Goal: Find specific page/section: Find specific page/section

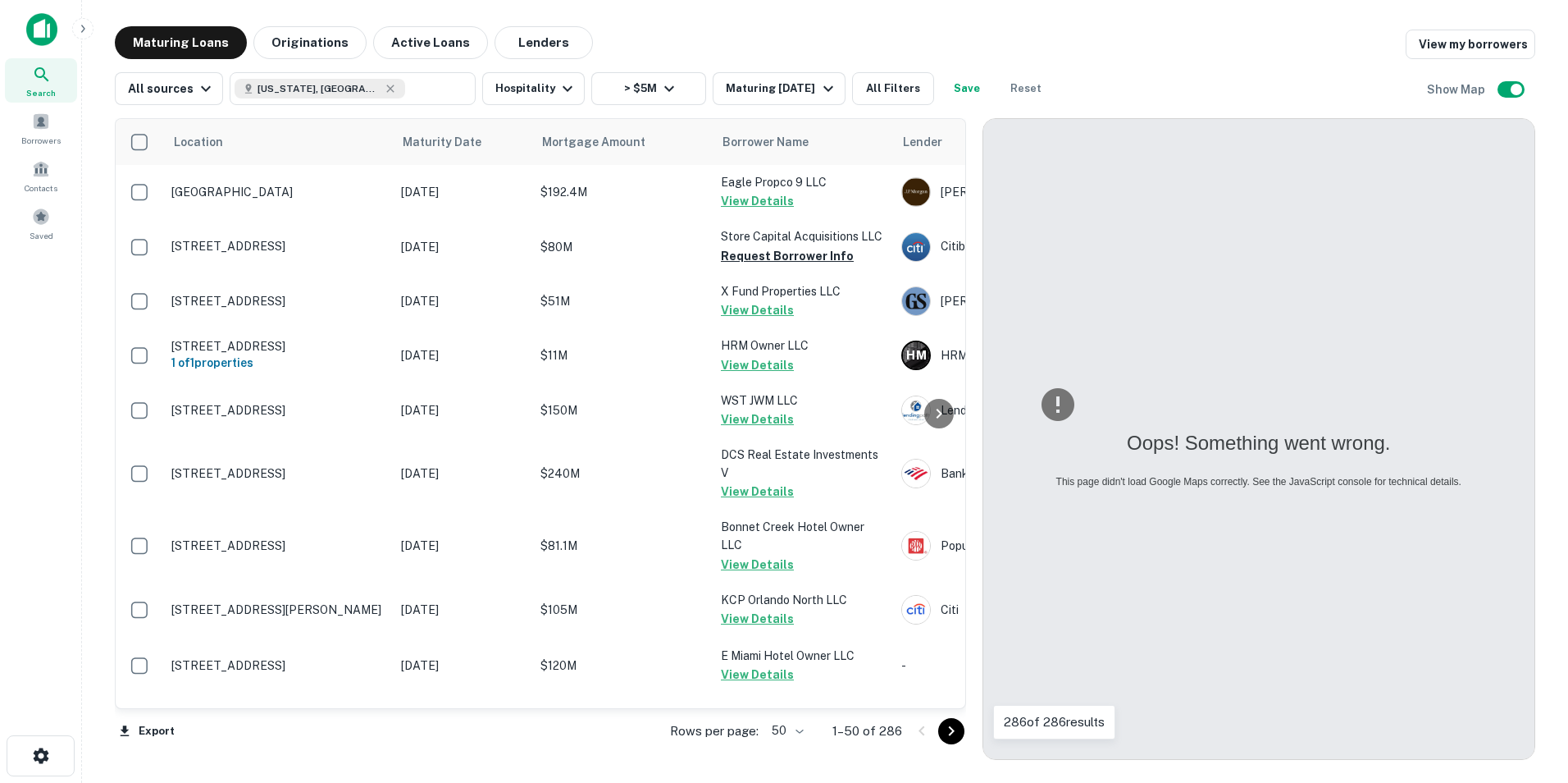
scroll to position [493, 0]
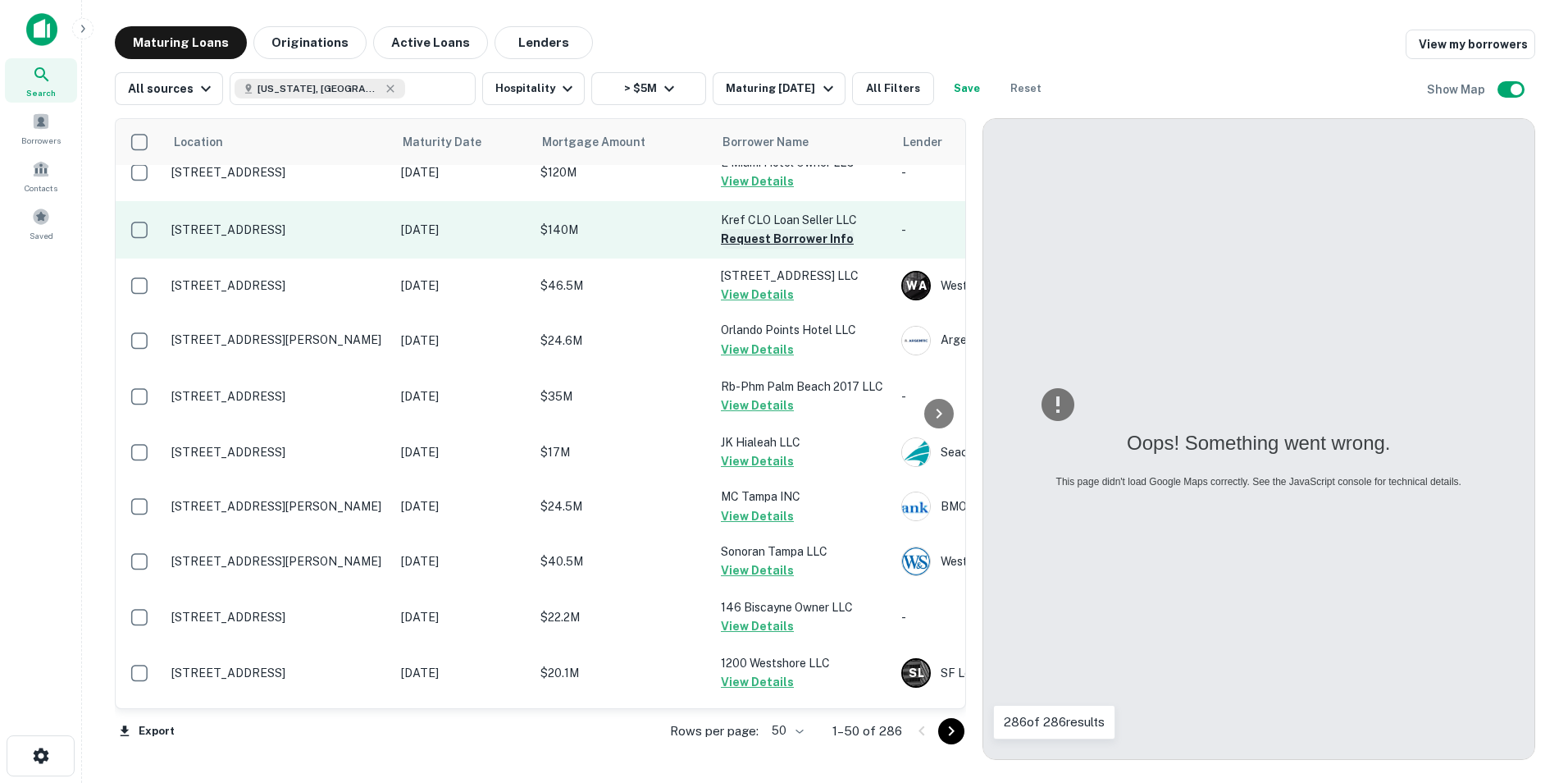
click at [782, 238] on button "Request Borrower Info" at bounding box center [787, 239] width 133 height 20
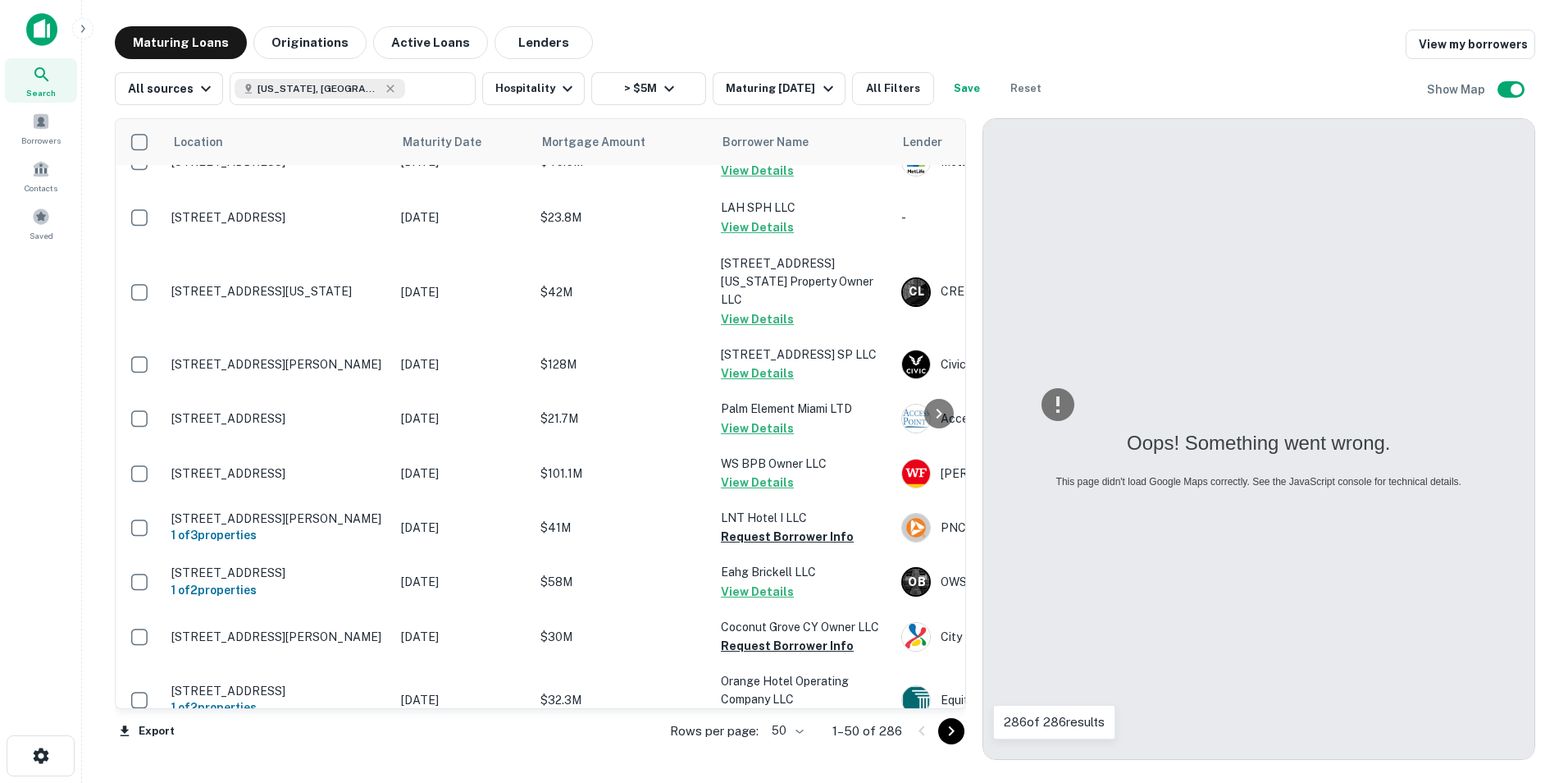
scroll to position [1185, 0]
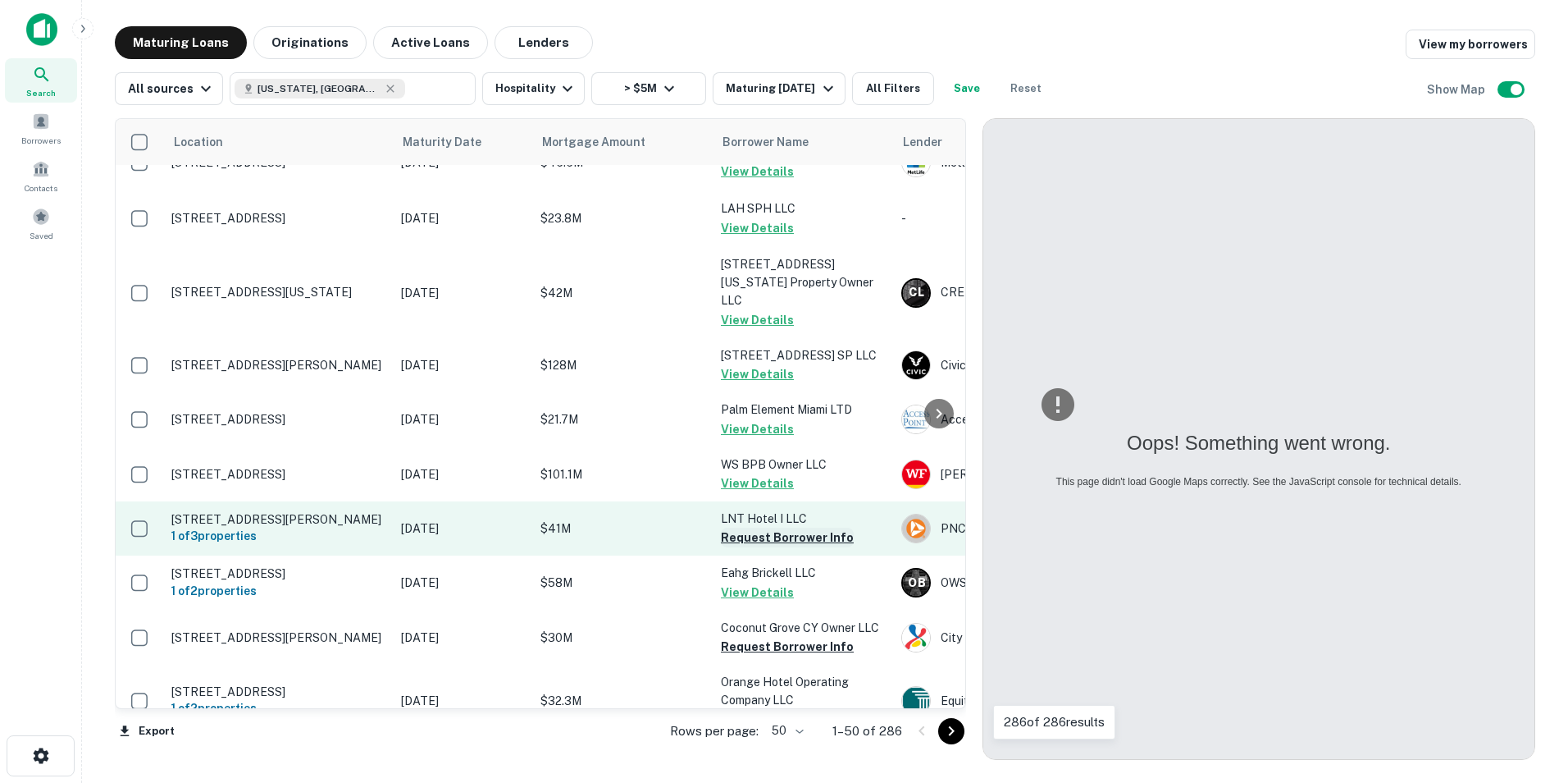
click at [819, 528] on button "Request Borrower Info" at bounding box center [787, 537] width 133 height 20
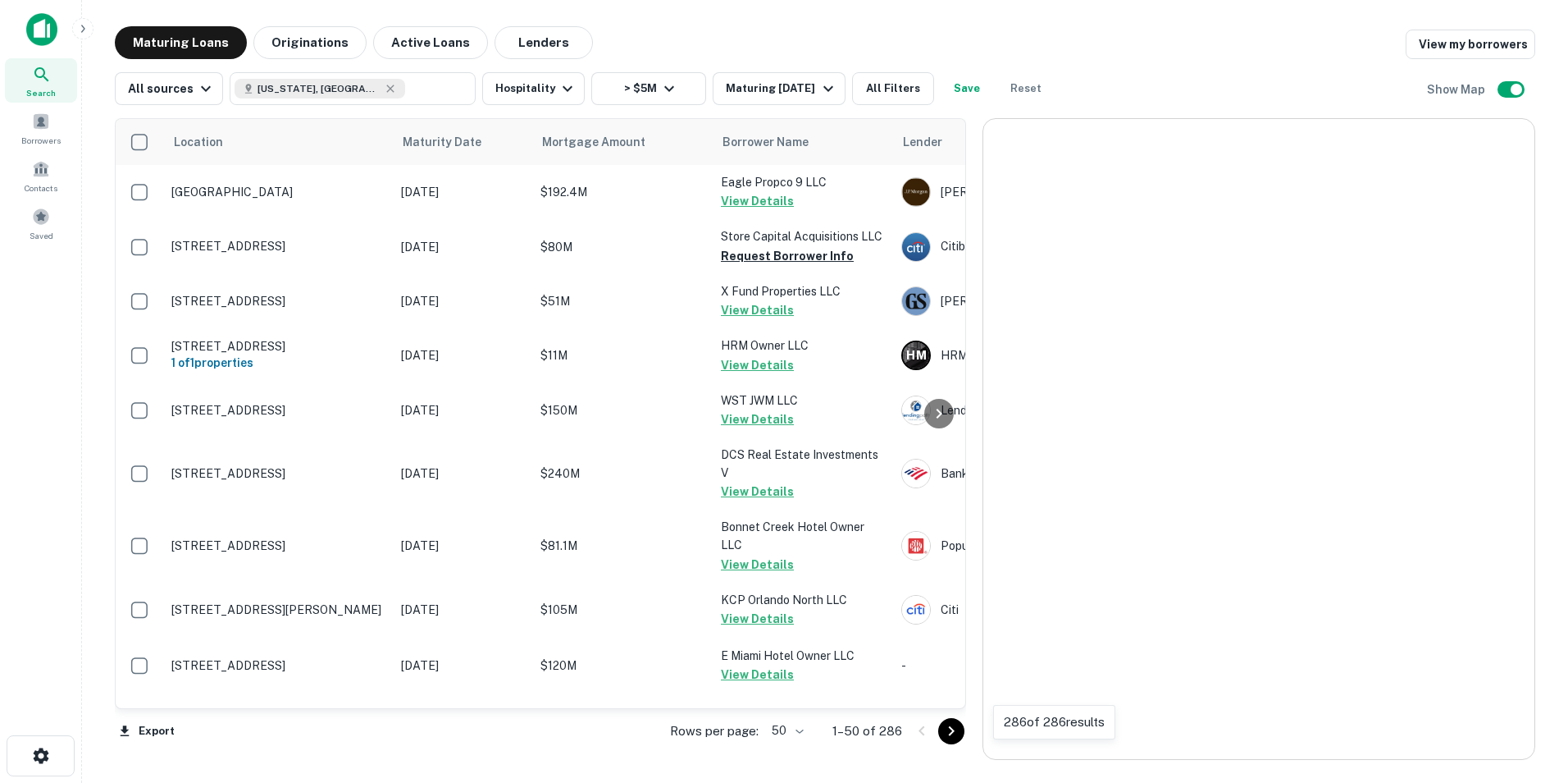
click at [775, 631] on html "Search Borrowers Contacts Saved Maturing Loans Originations Active Loans Lender…" at bounding box center [784, 392] width 1568 height 783
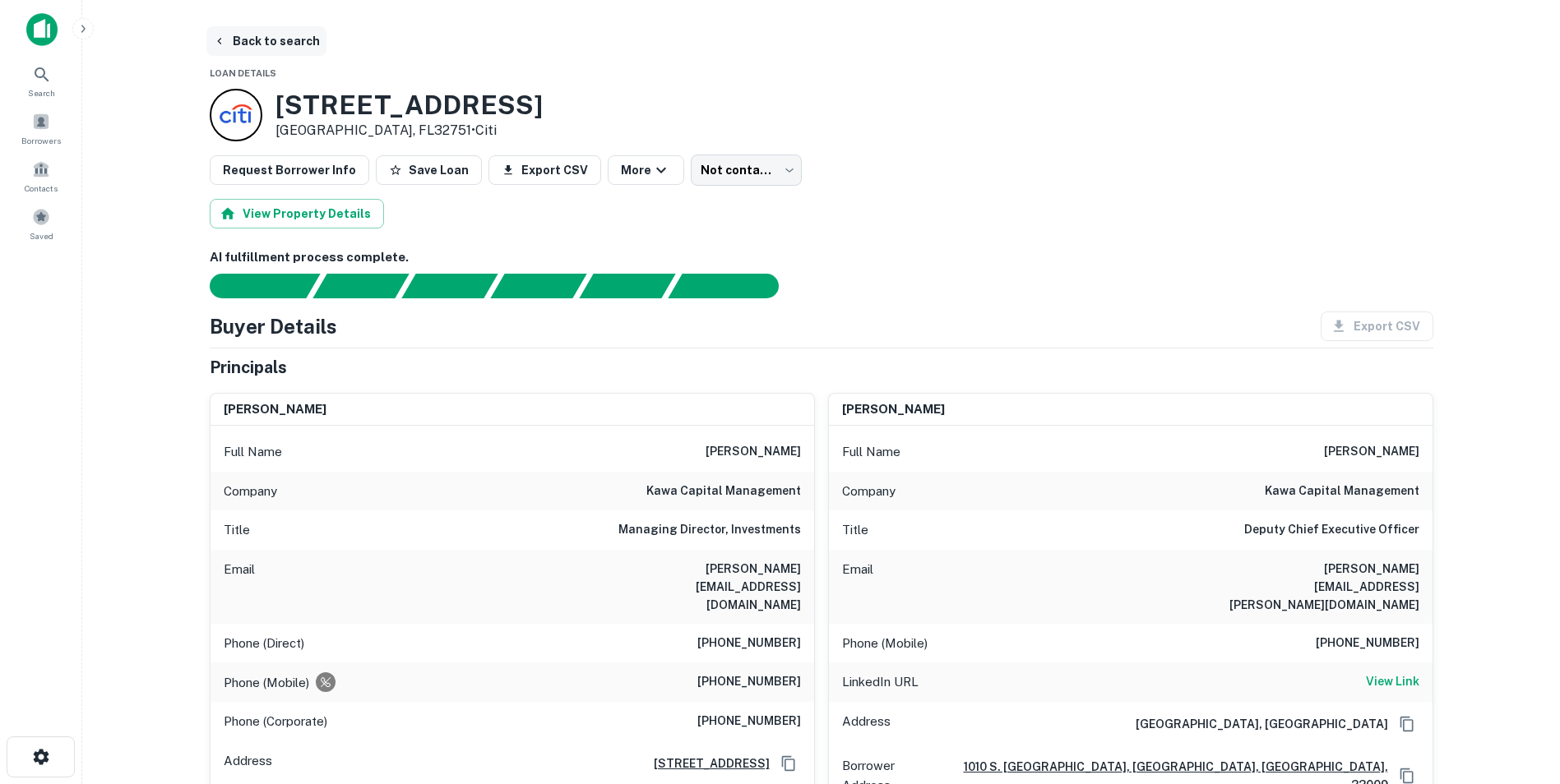
click at [253, 45] on button "Back to search" at bounding box center [266, 41] width 120 height 29
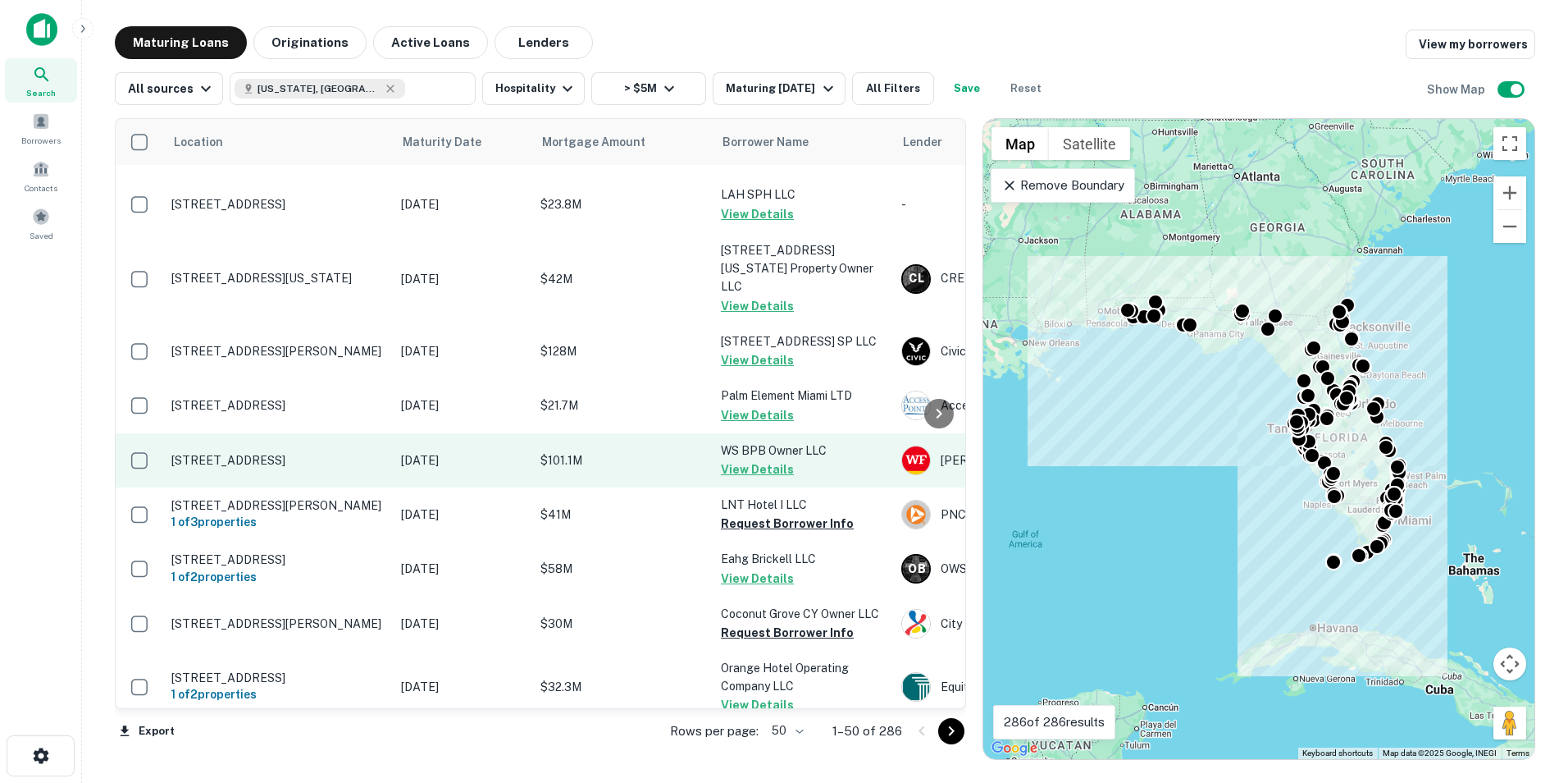
scroll to position [1203, 0]
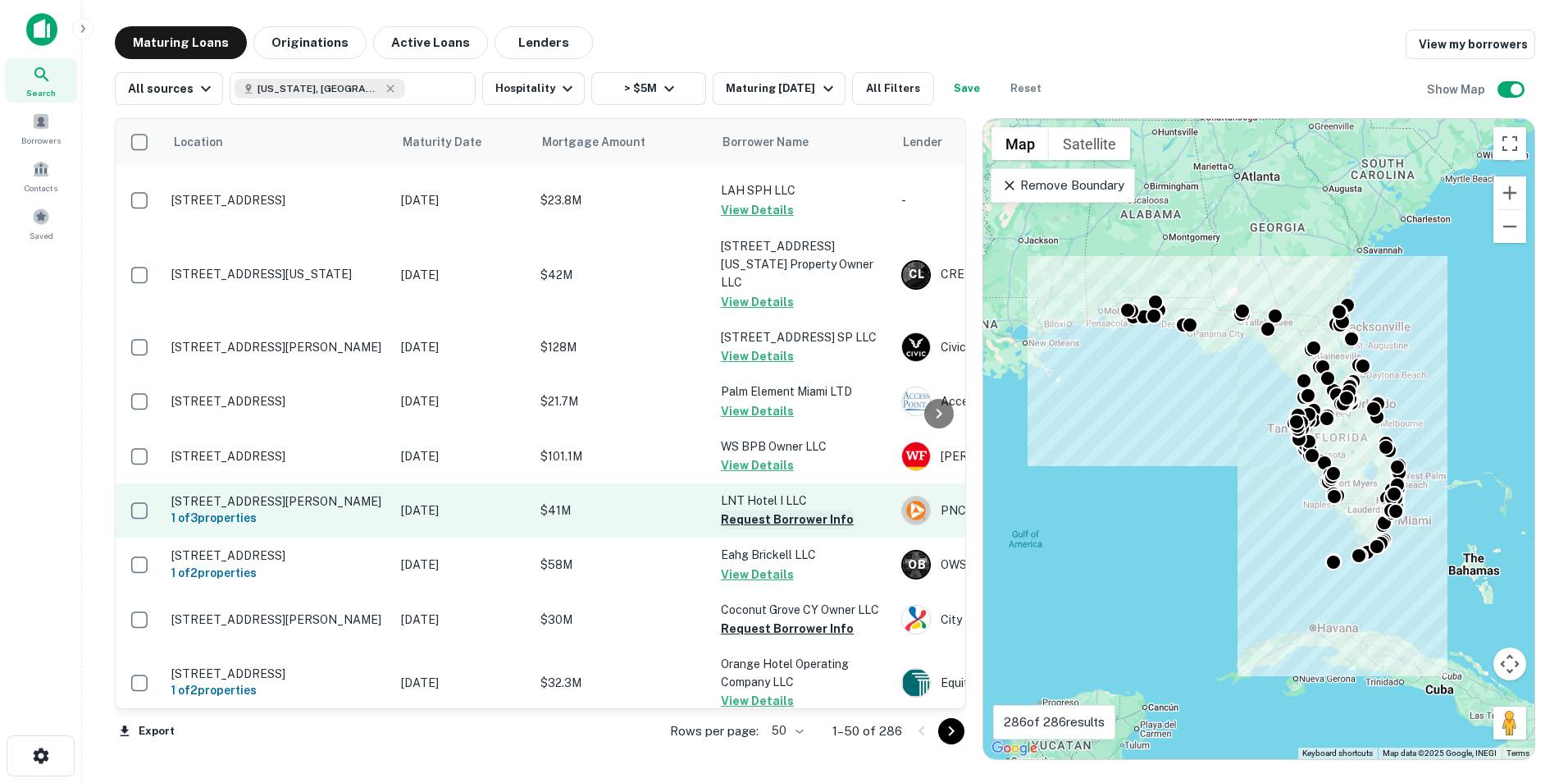
click at [785, 510] on button "Request Borrower Info" at bounding box center [787, 520] width 133 height 20
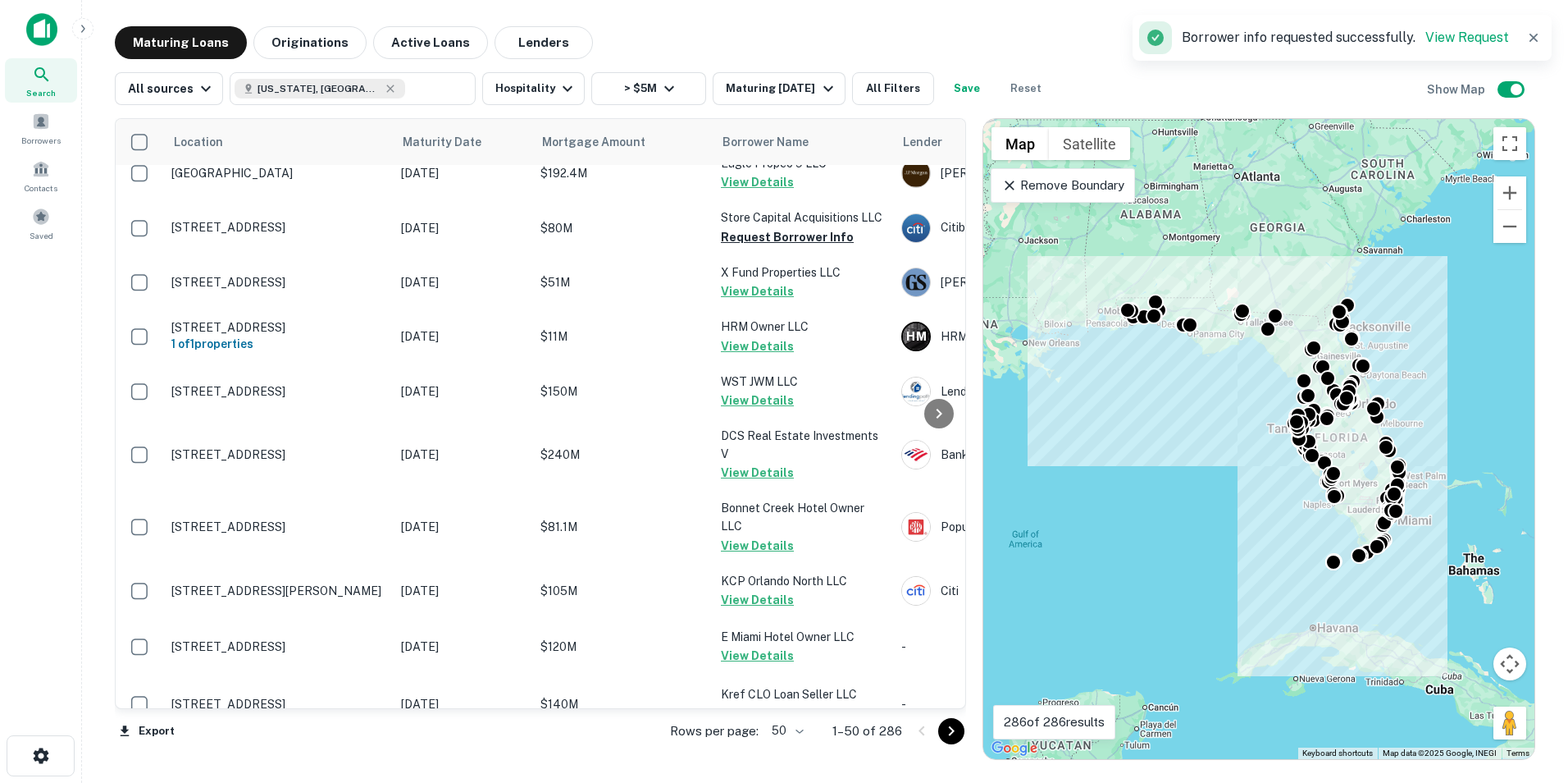
scroll to position [0, 0]
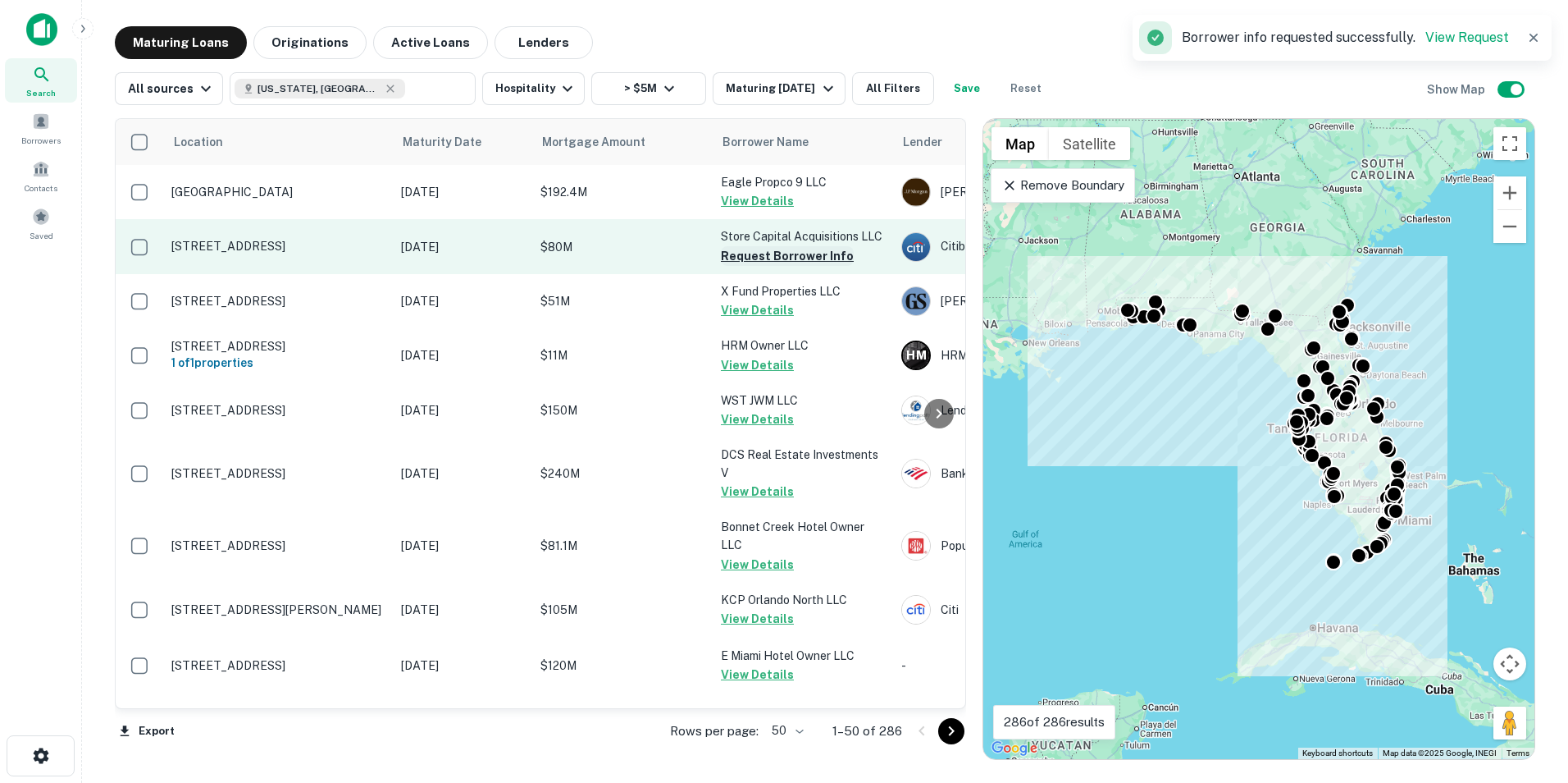
click at [766, 253] on button "Request Borrower Info" at bounding box center [787, 256] width 133 height 20
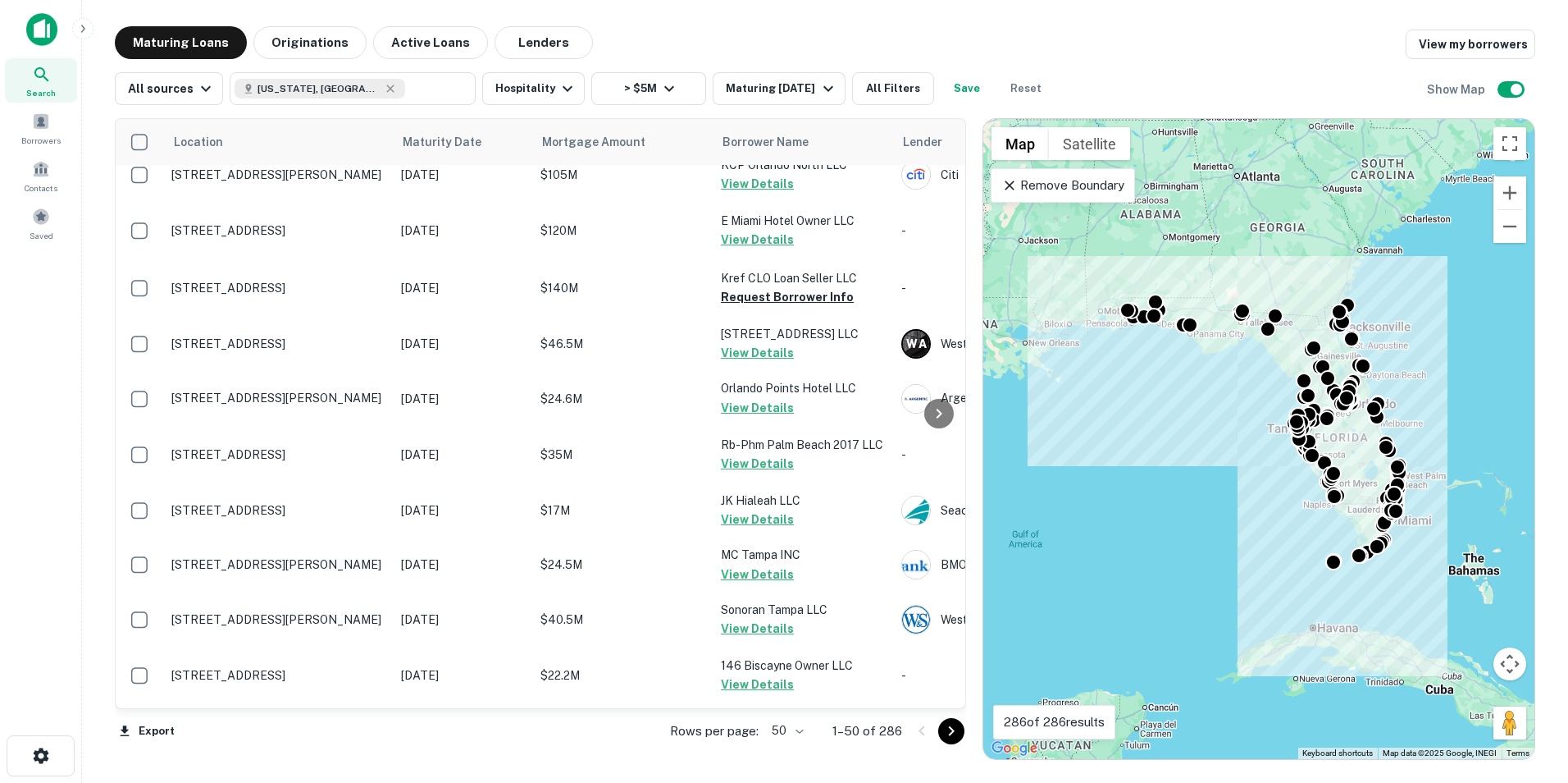
scroll to position [431, 0]
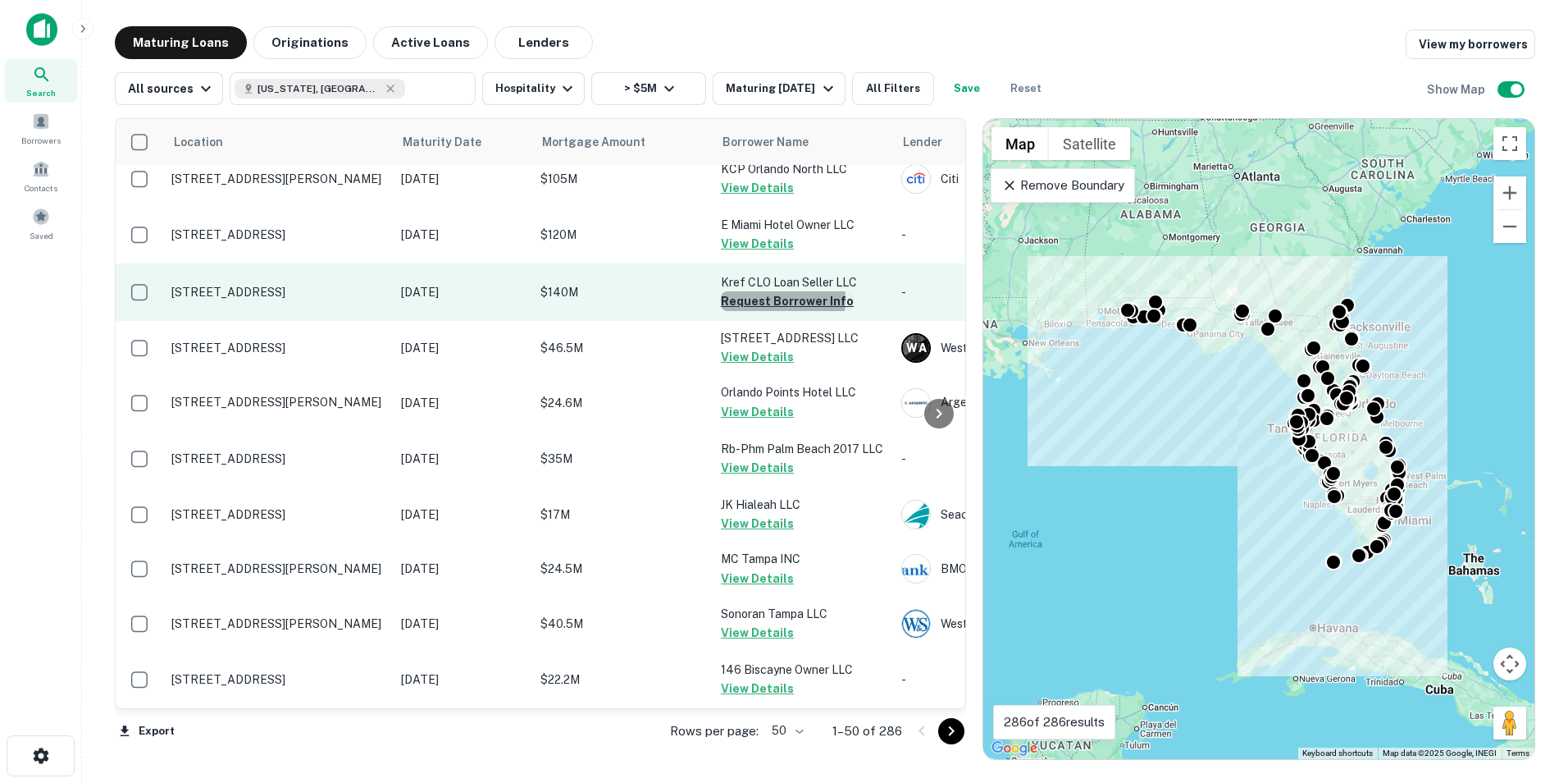
click at [769, 299] on button "Request Borrower Info" at bounding box center [787, 301] width 133 height 20
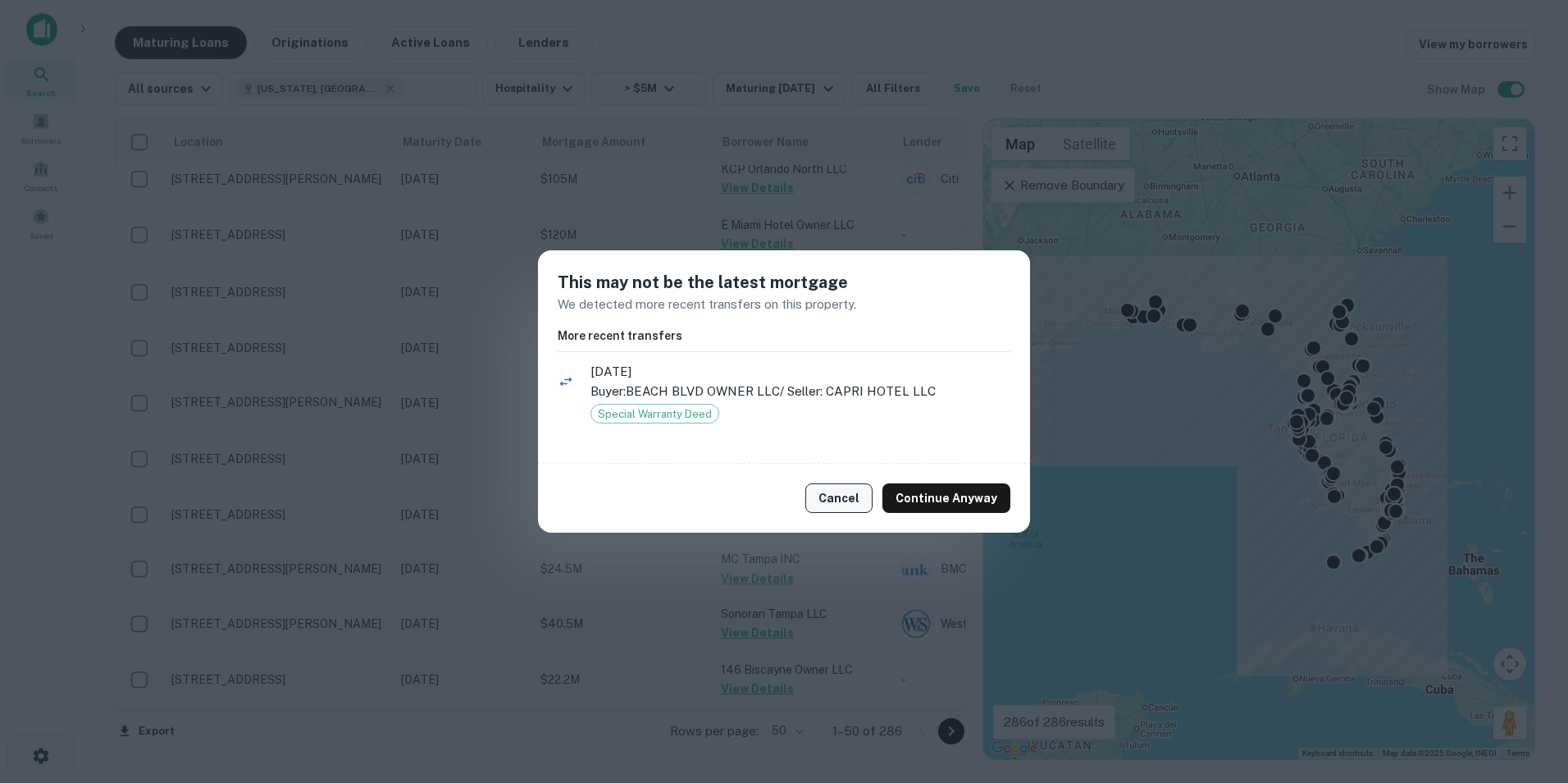
click at [847, 506] on button "Cancel" at bounding box center [838, 498] width 67 height 29
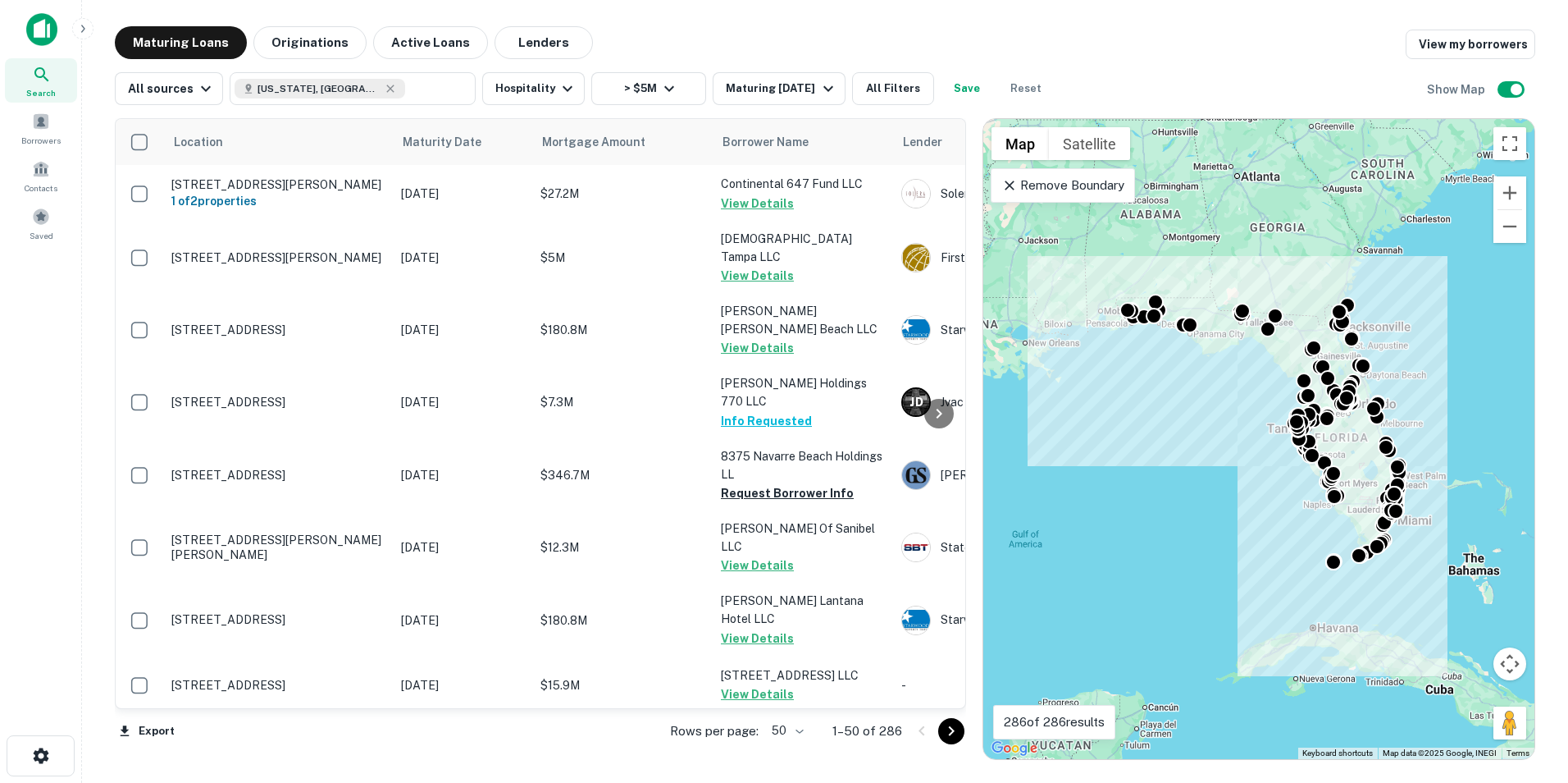
scroll to position [1931, 0]
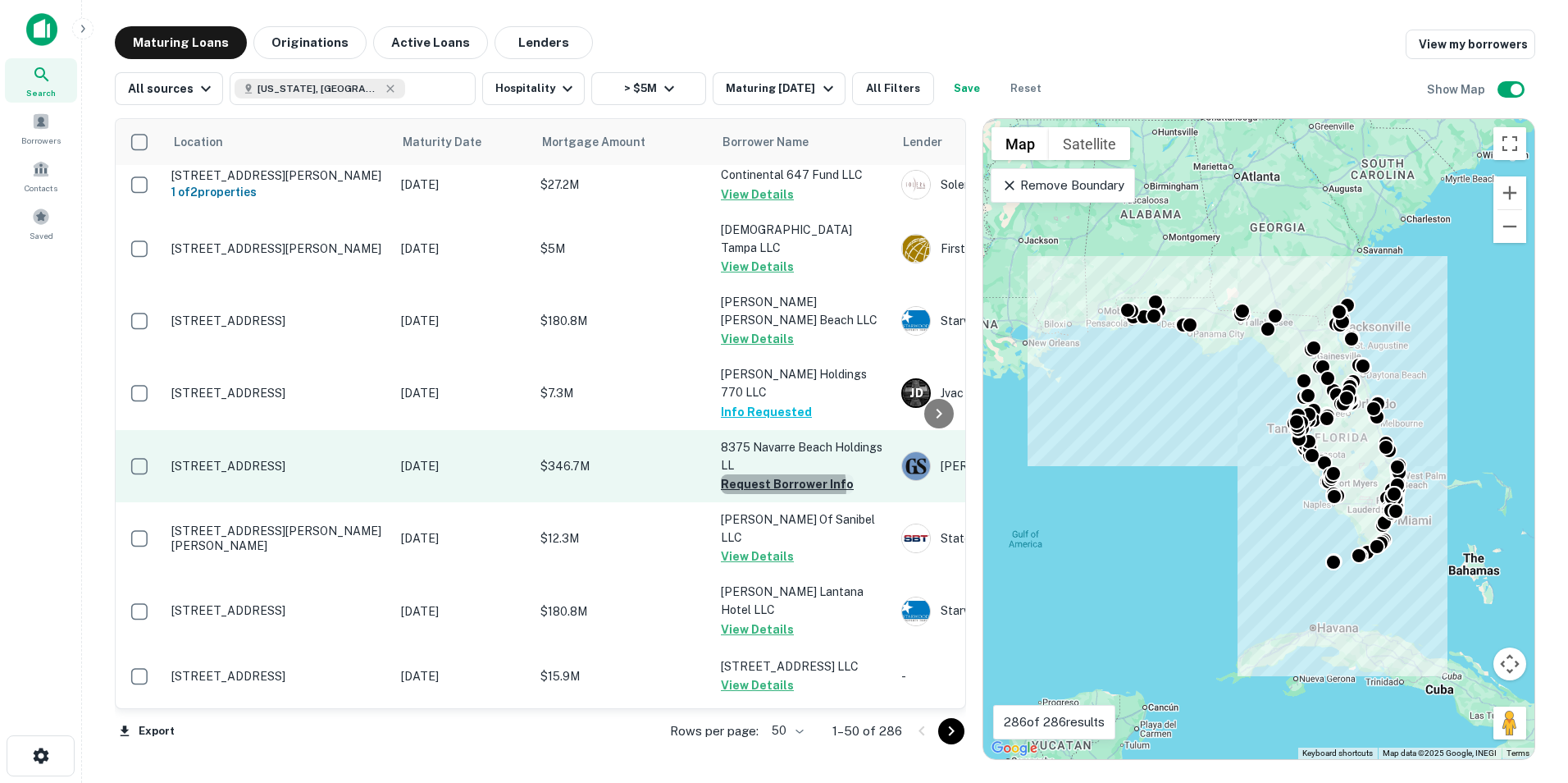
click at [775, 475] on button "Request Borrower Info" at bounding box center [787, 484] width 133 height 20
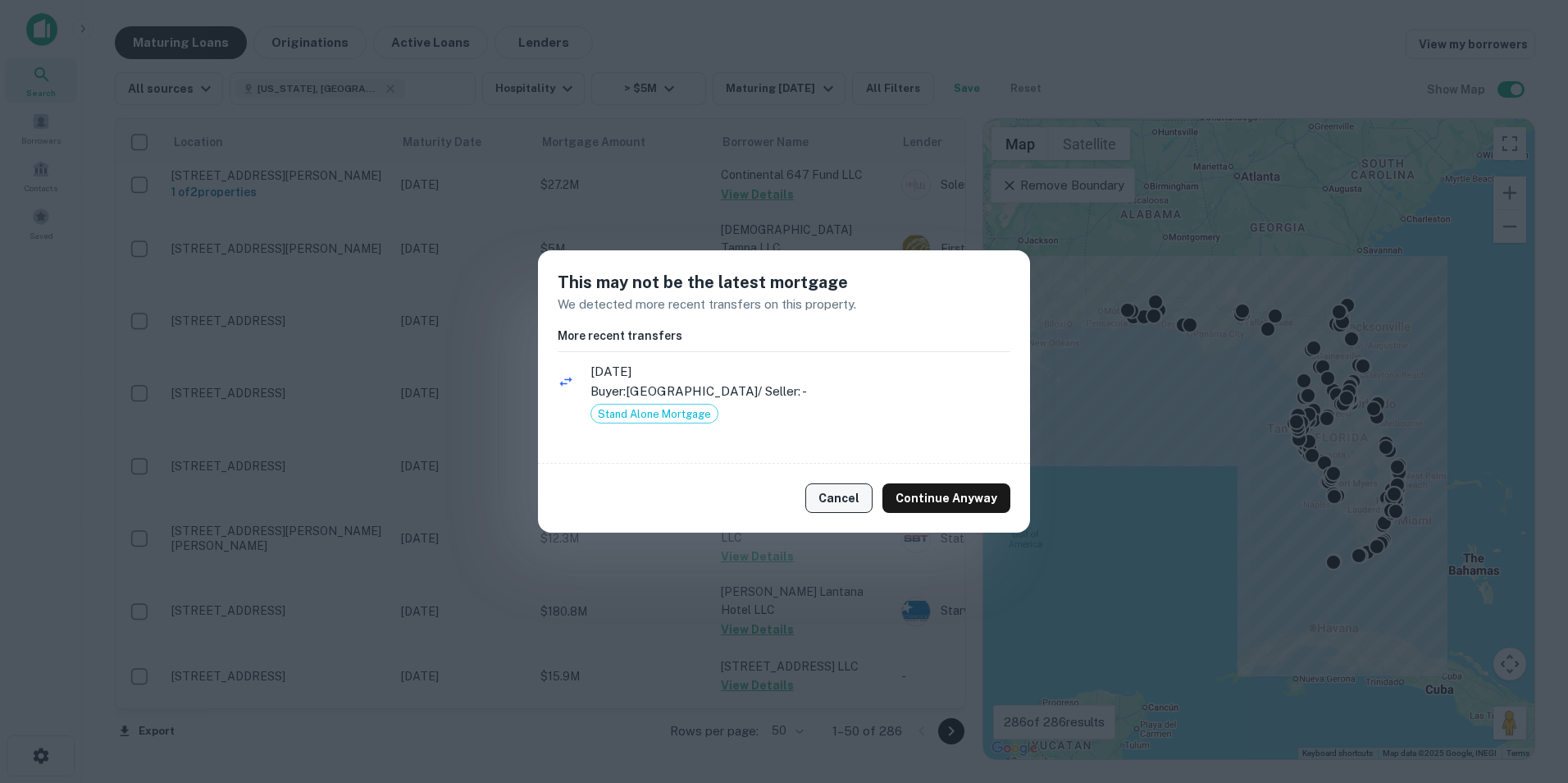
click at [859, 487] on button "Cancel" at bounding box center [838, 498] width 67 height 29
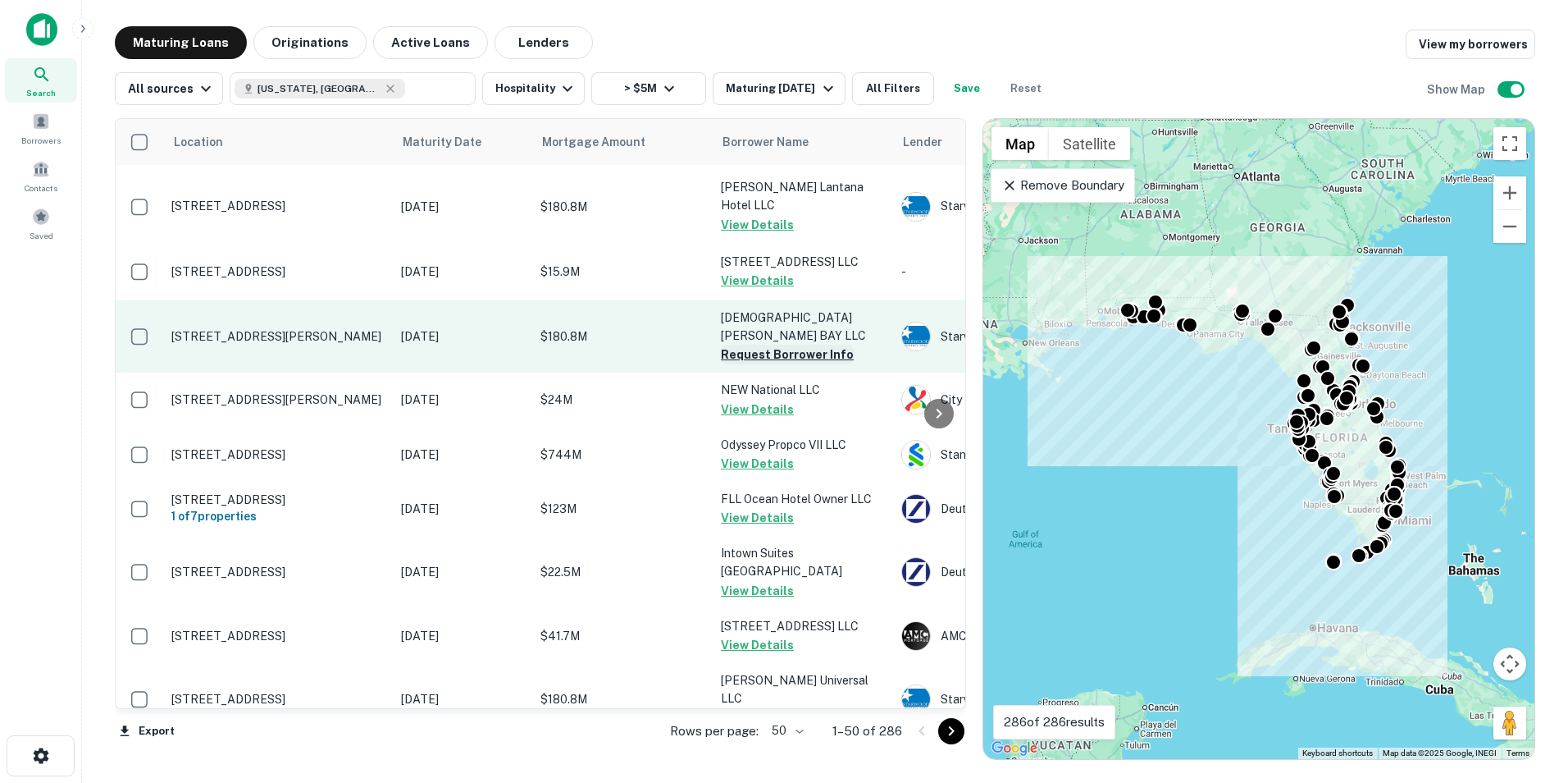
scroll to position [2336, 0]
click at [799, 344] on button "Request Borrower Info" at bounding box center [787, 353] width 133 height 20
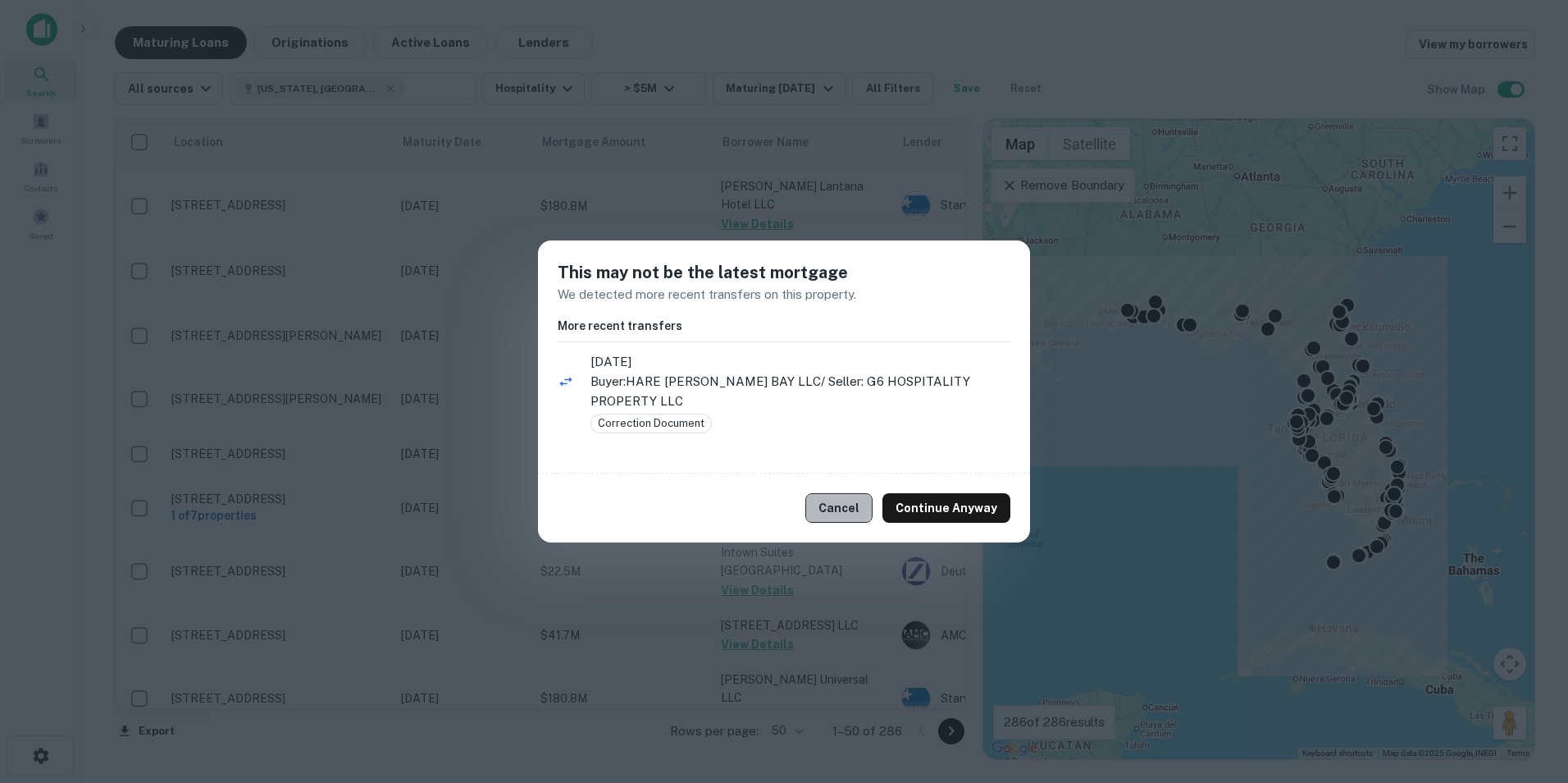
click at [851, 516] on button "Cancel" at bounding box center [838, 508] width 67 height 29
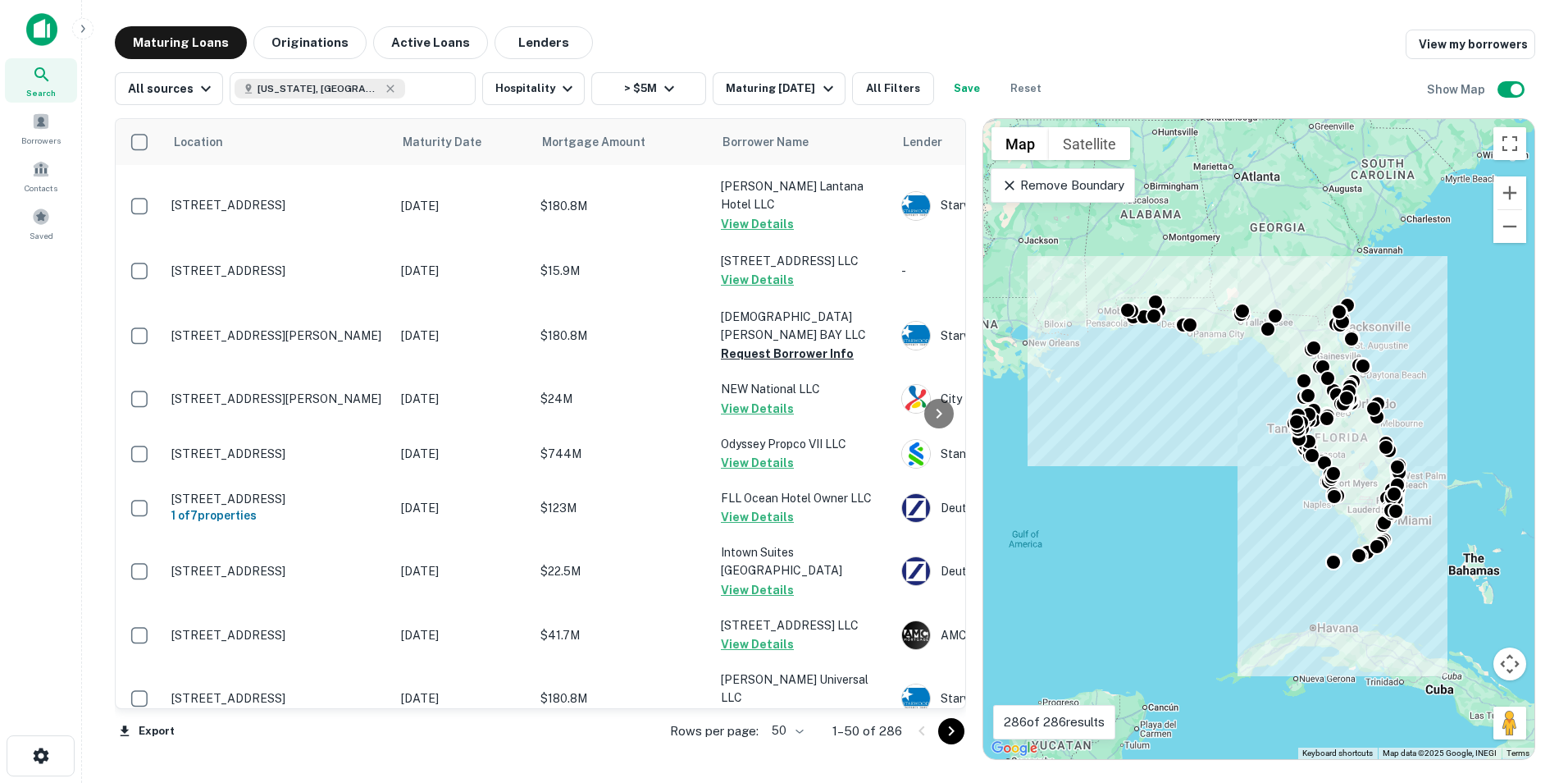
scroll to position [2377, 0]
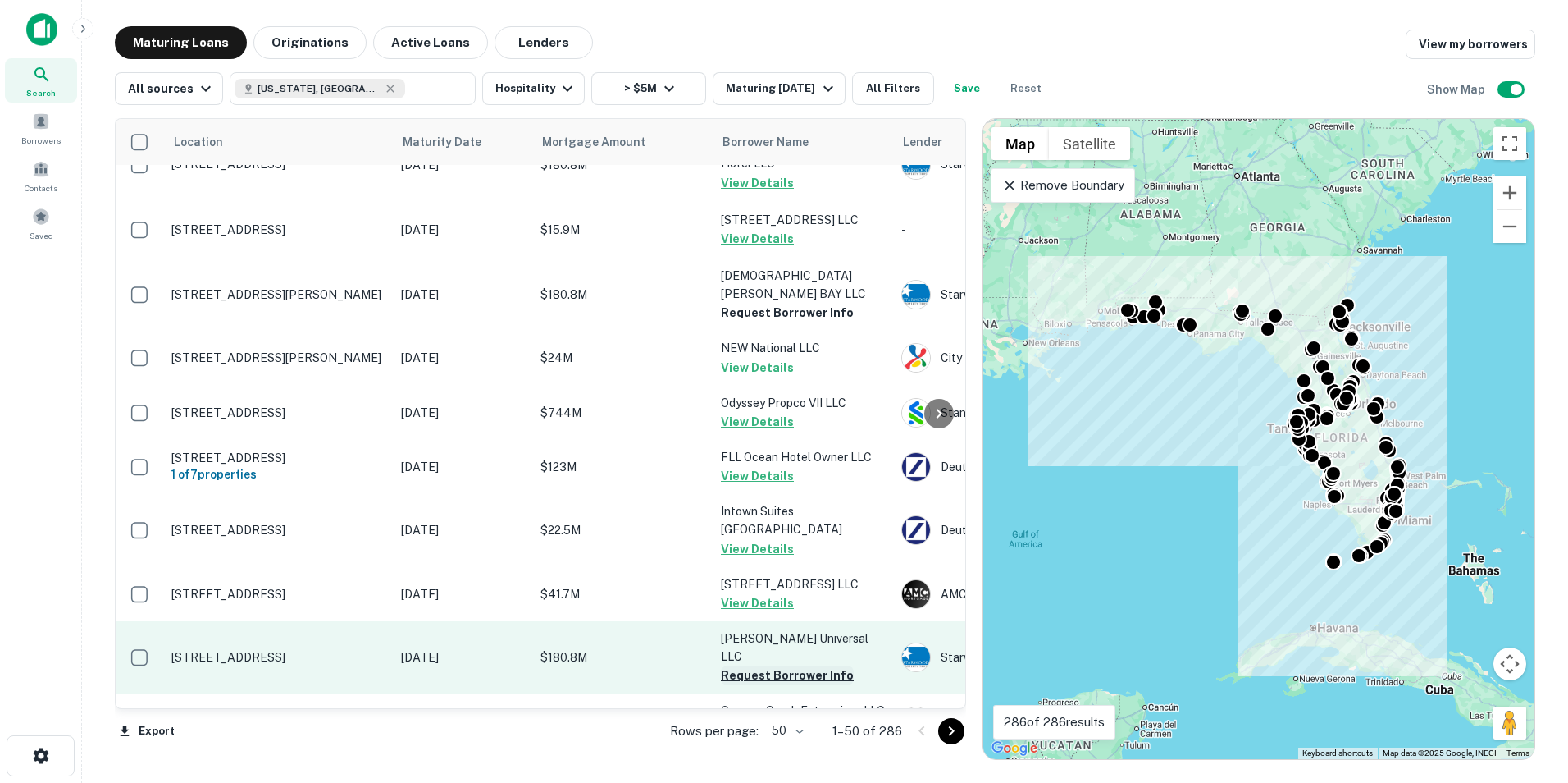
click at [787, 666] on button "Request Borrower Info" at bounding box center [787, 675] width 133 height 20
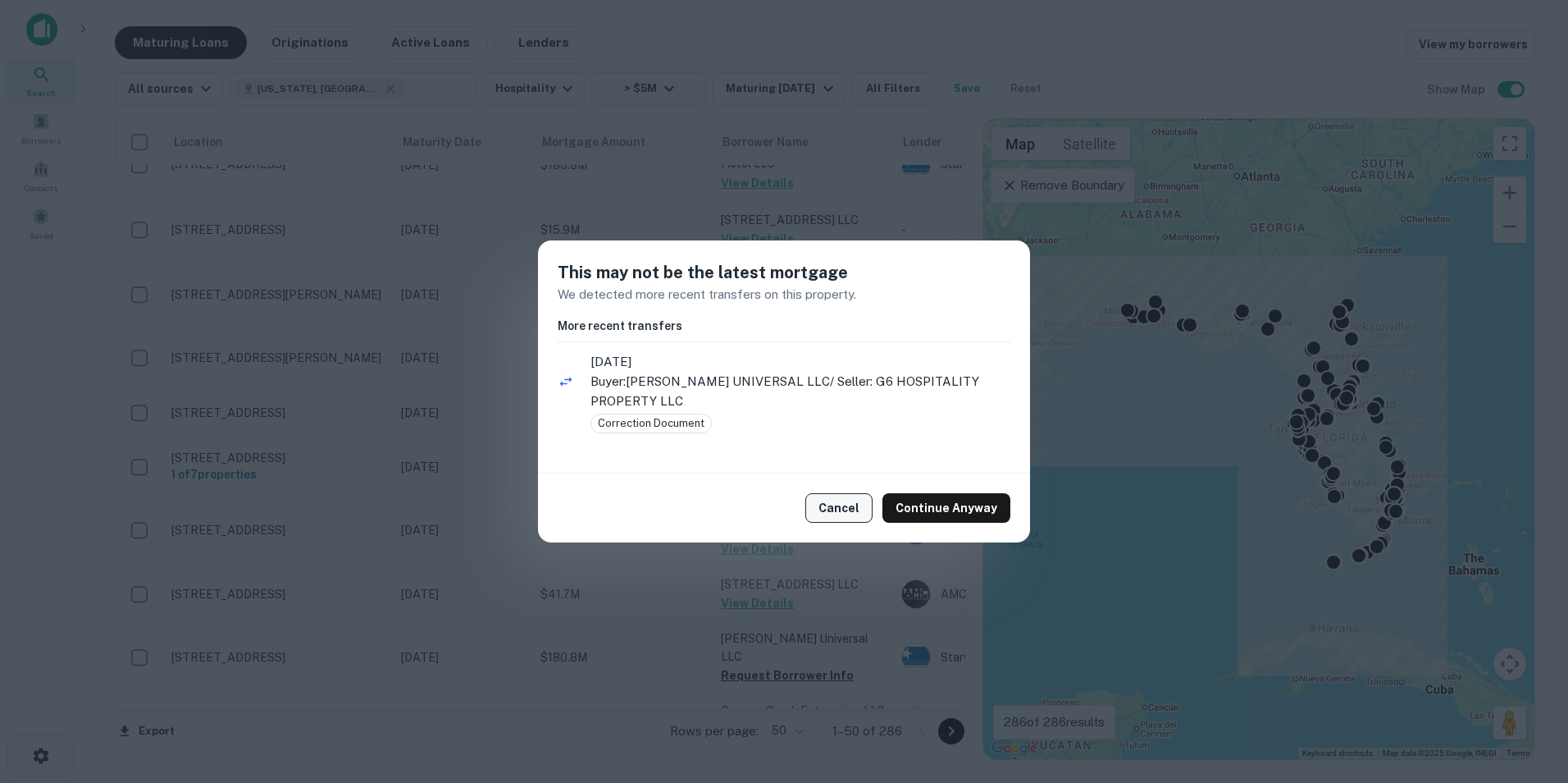
click at [841, 498] on button "Cancel" at bounding box center [838, 508] width 67 height 29
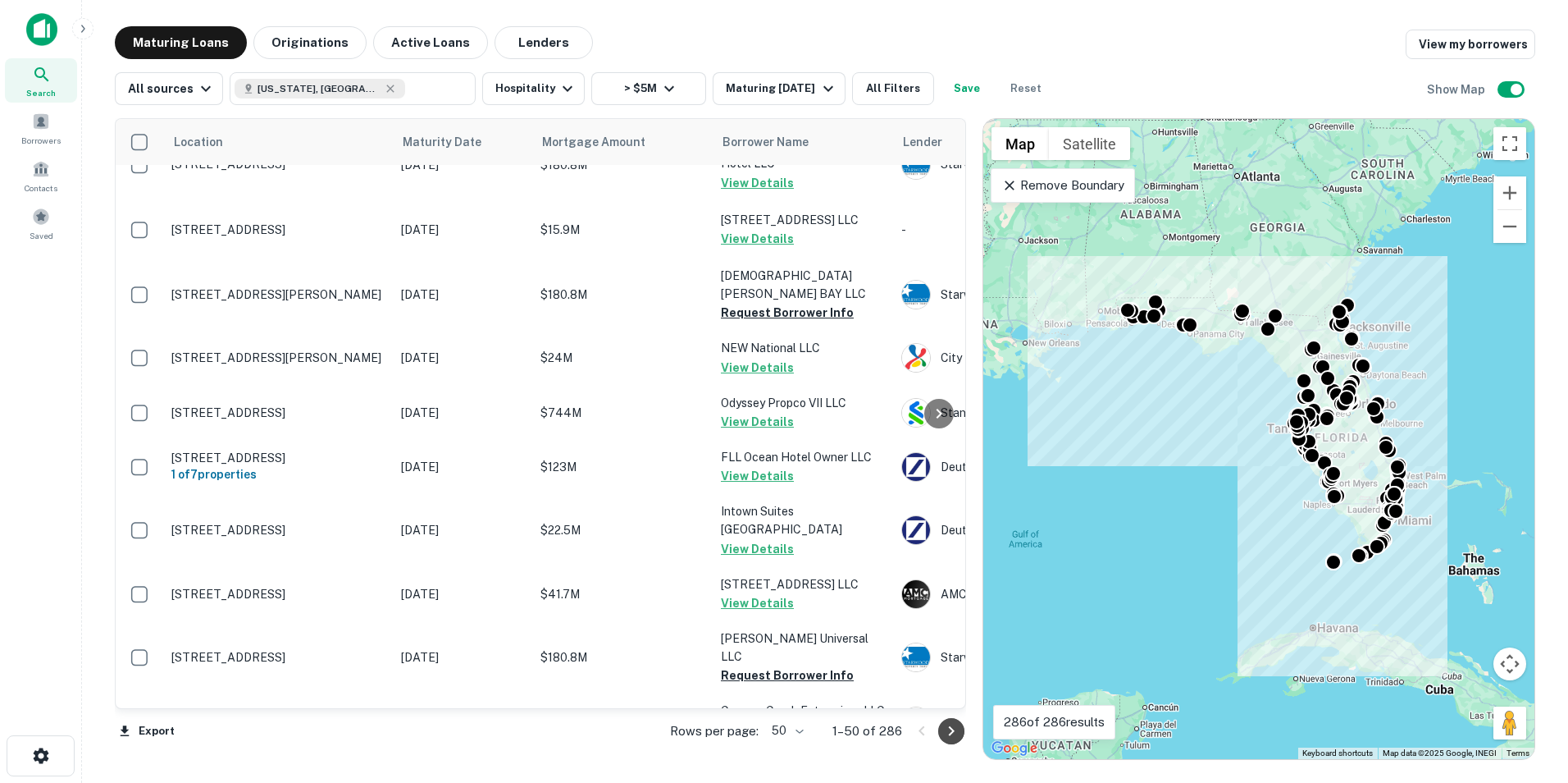
click at [952, 733] on icon "Go to next page" at bounding box center [951, 731] width 6 height 10
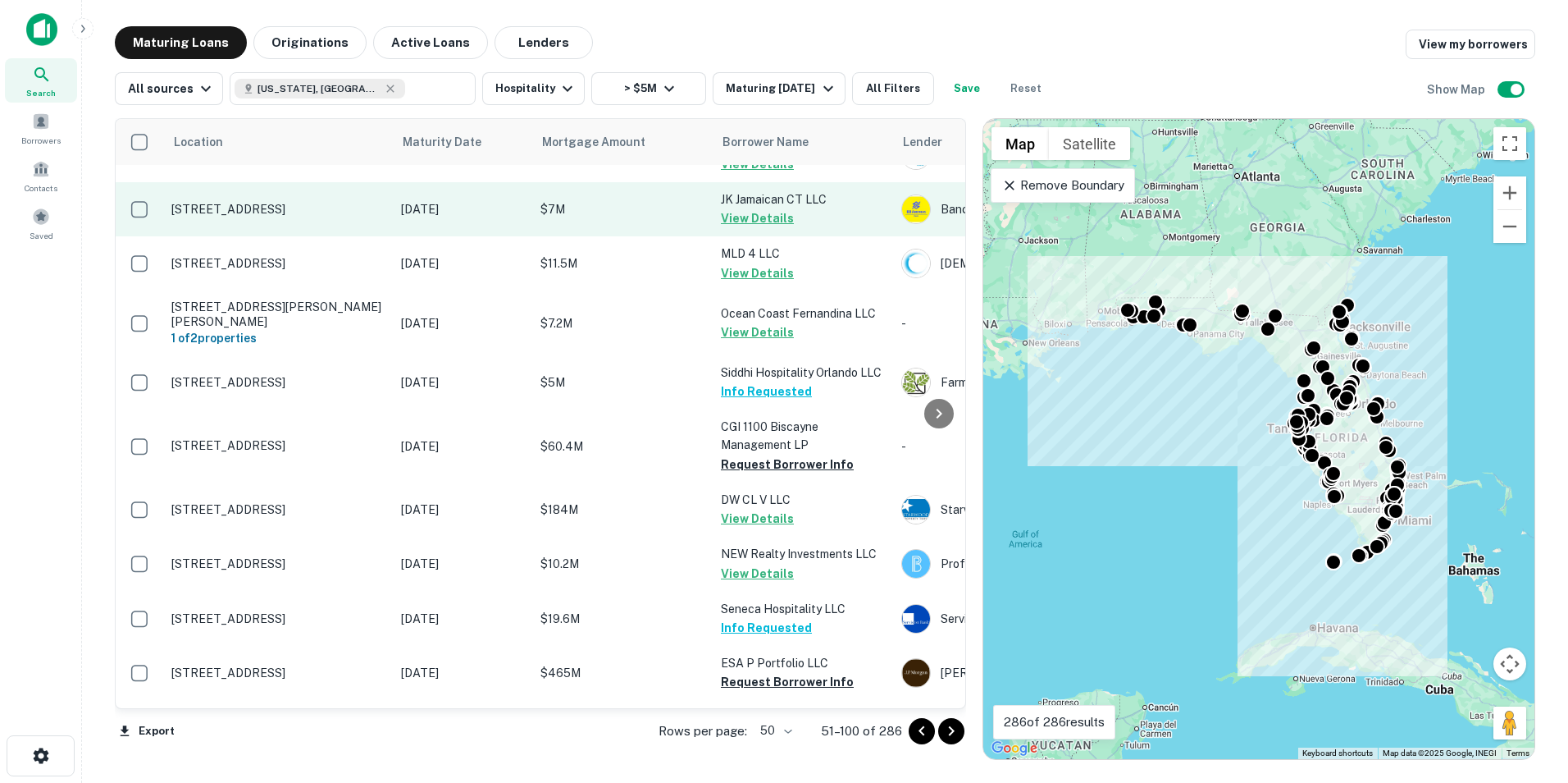
scroll to position [298, 0]
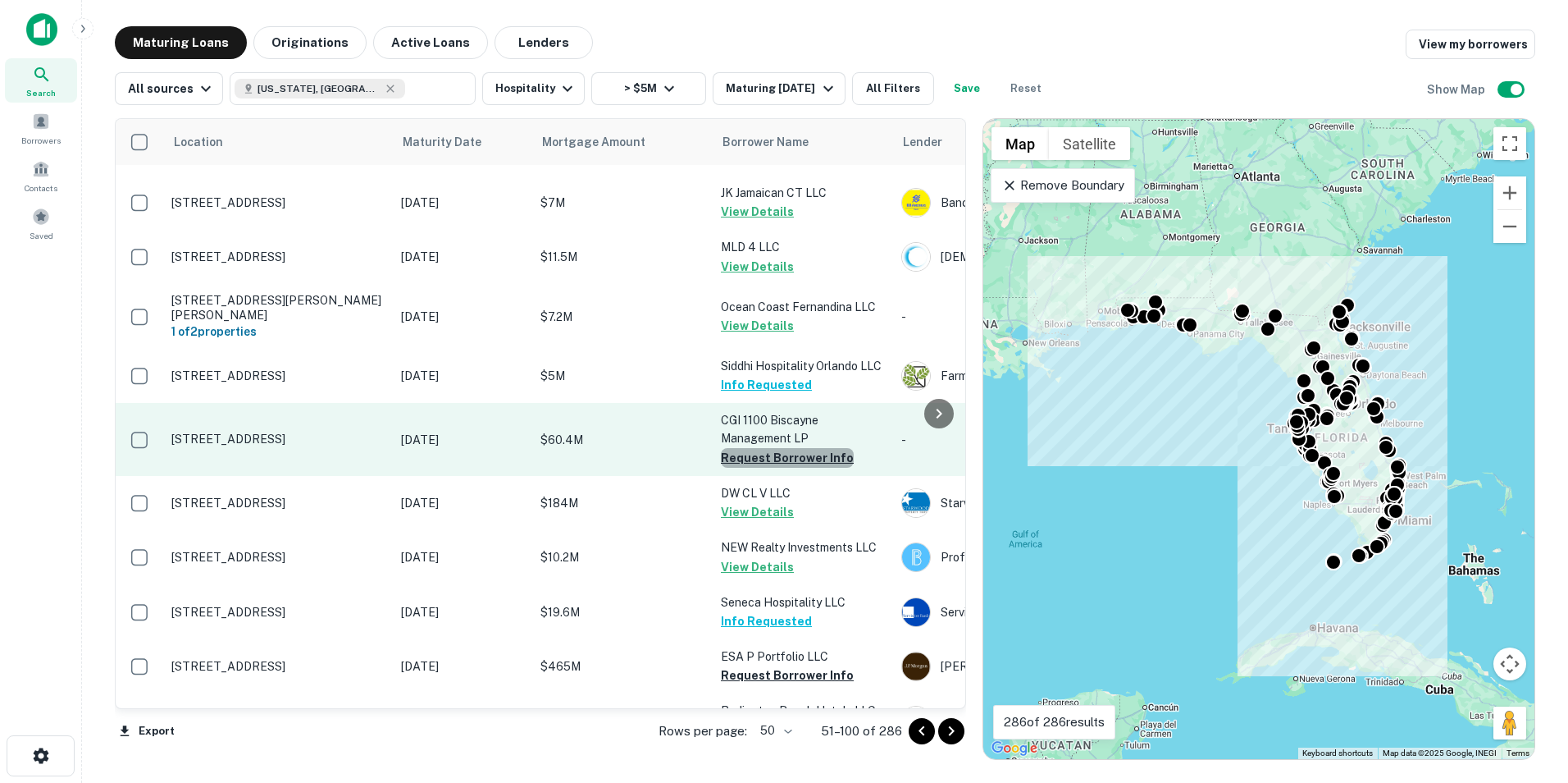
click at [790, 463] on button "Request Borrower Info" at bounding box center [787, 458] width 133 height 20
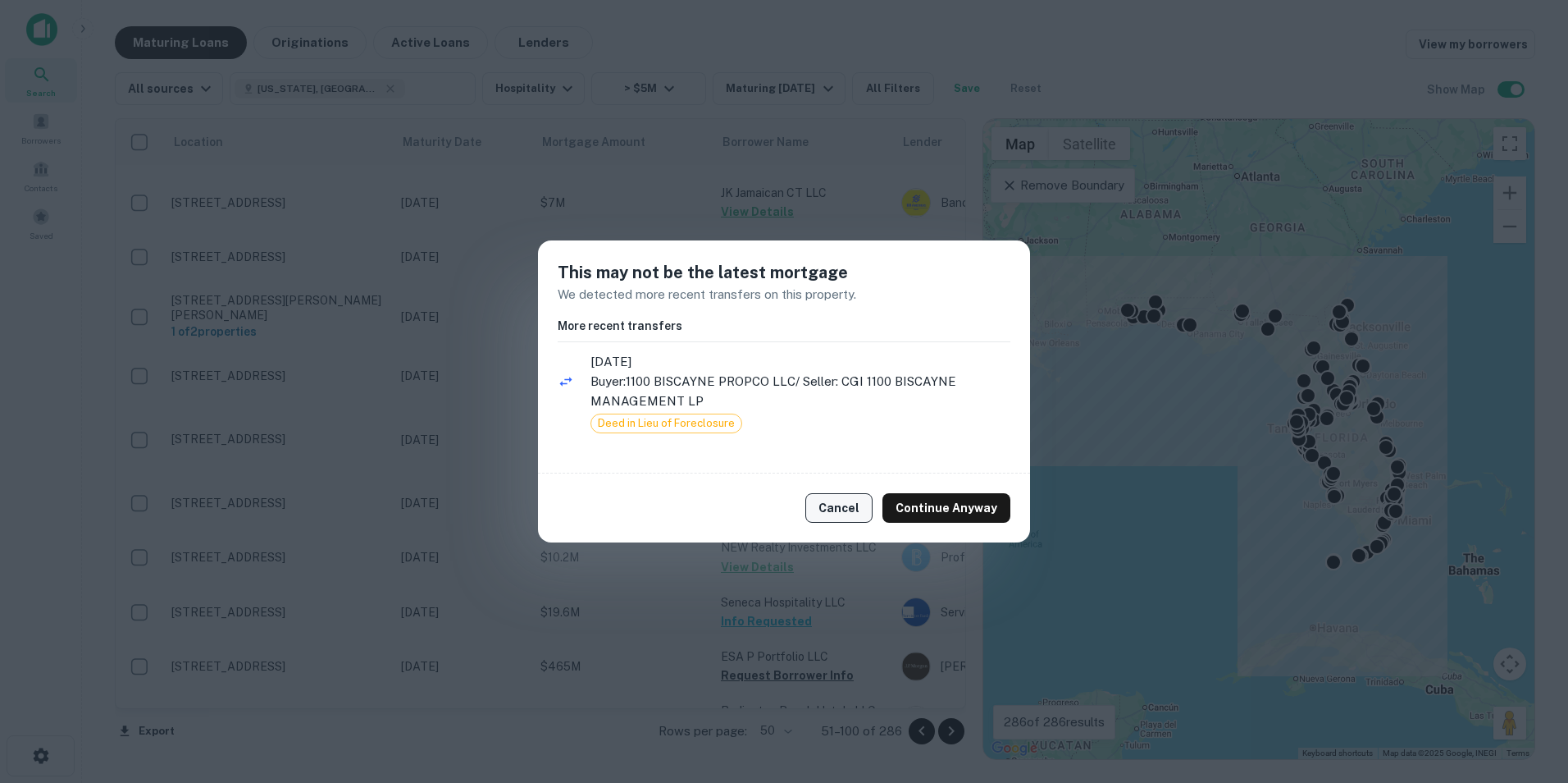
click at [849, 516] on button "Cancel" at bounding box center [838, 508] width 67 height 29
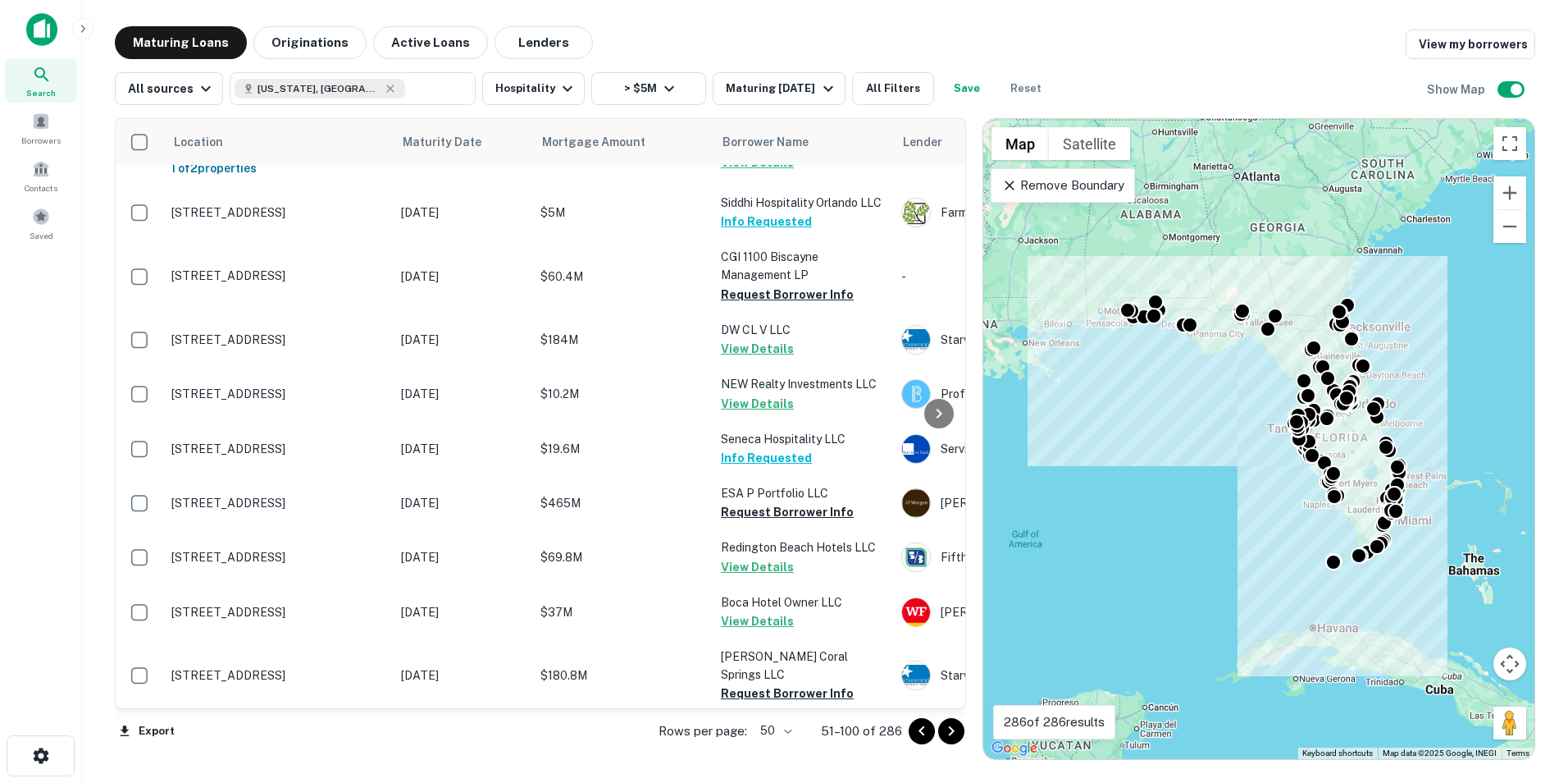
scroll to position [478, 0]
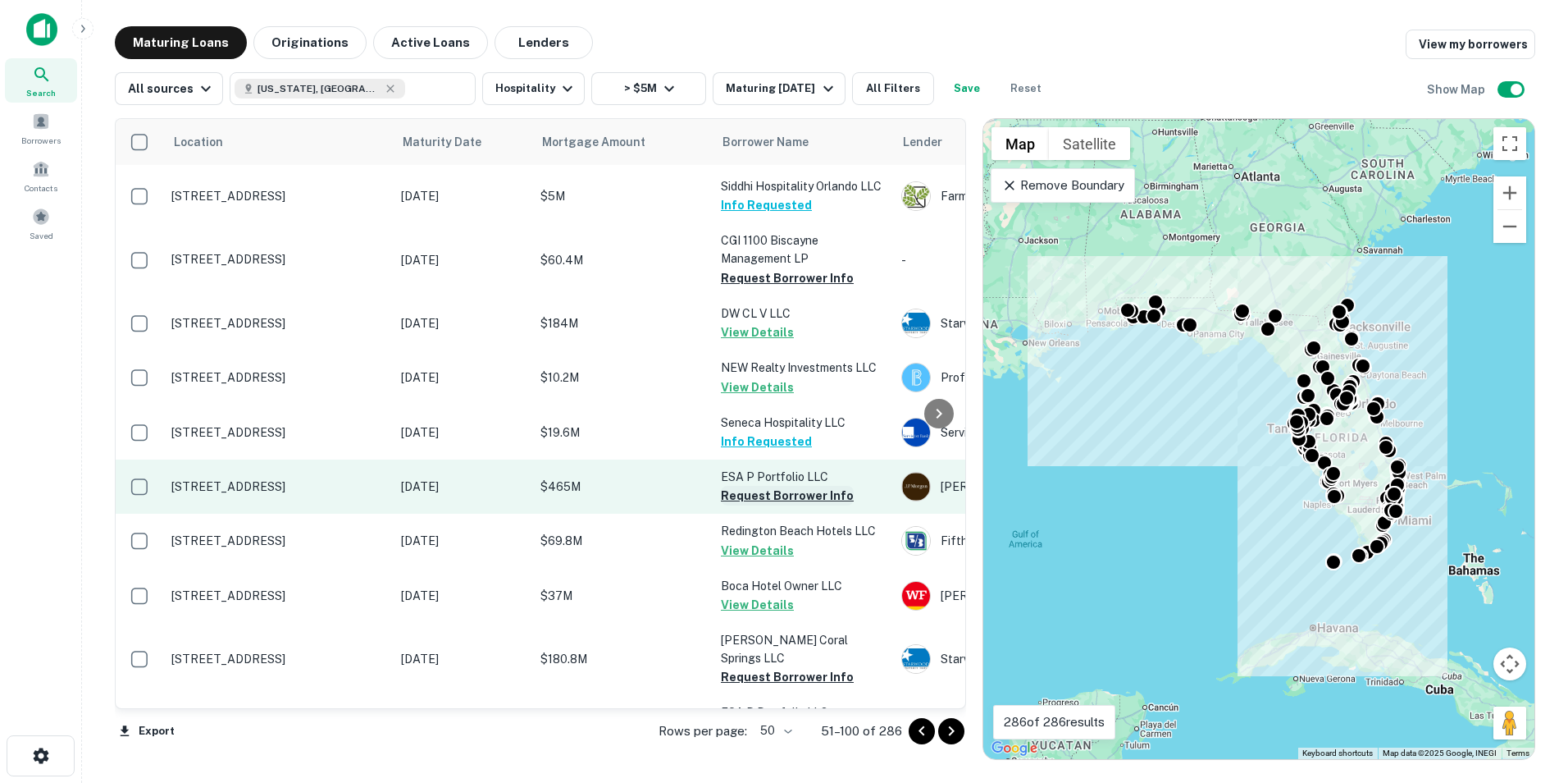
click at [810, 490] on button "Request Borrower Info" at bounding box center [787, 495] width 133 height 20
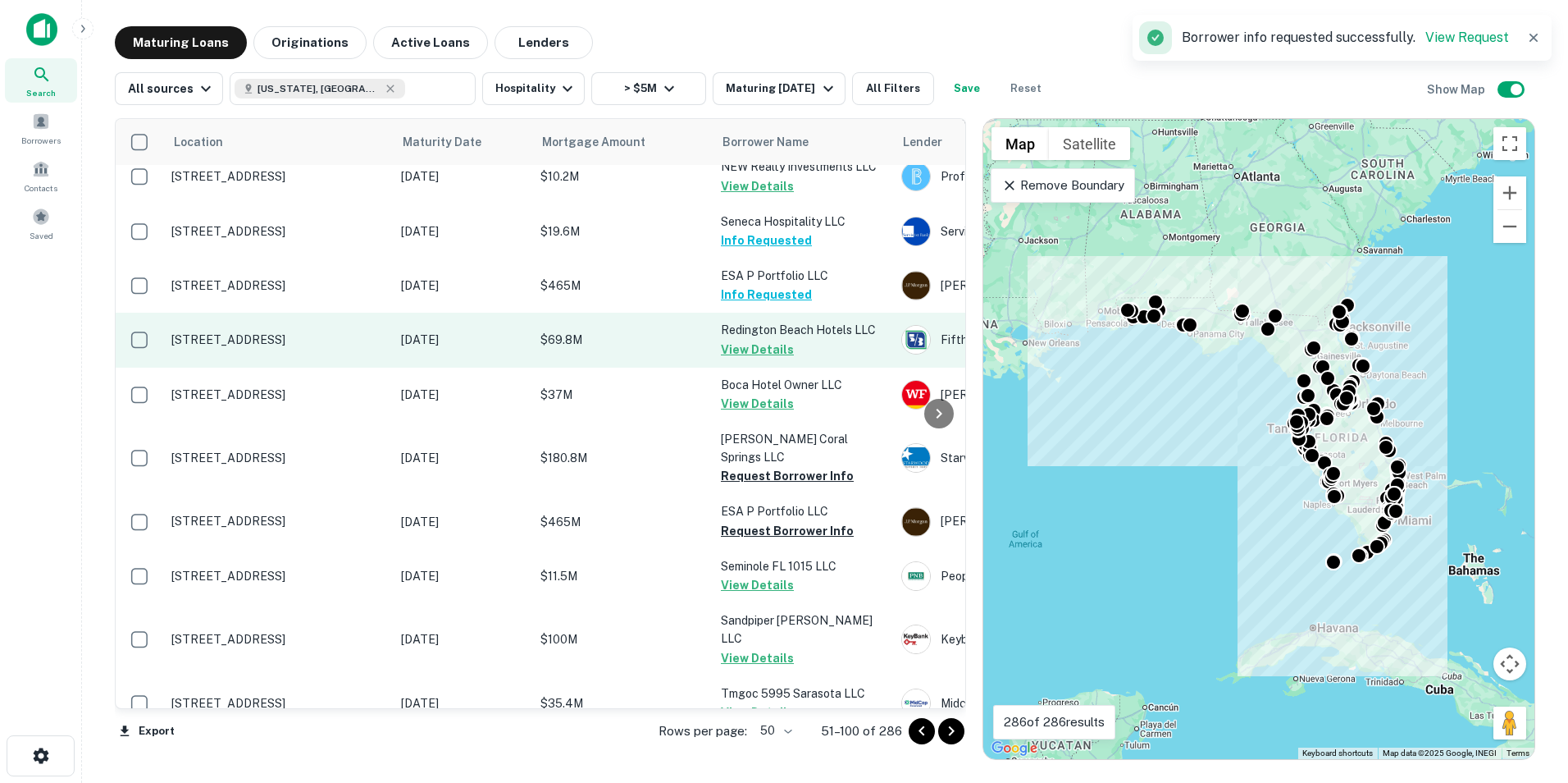
scroll to position [679, 0]
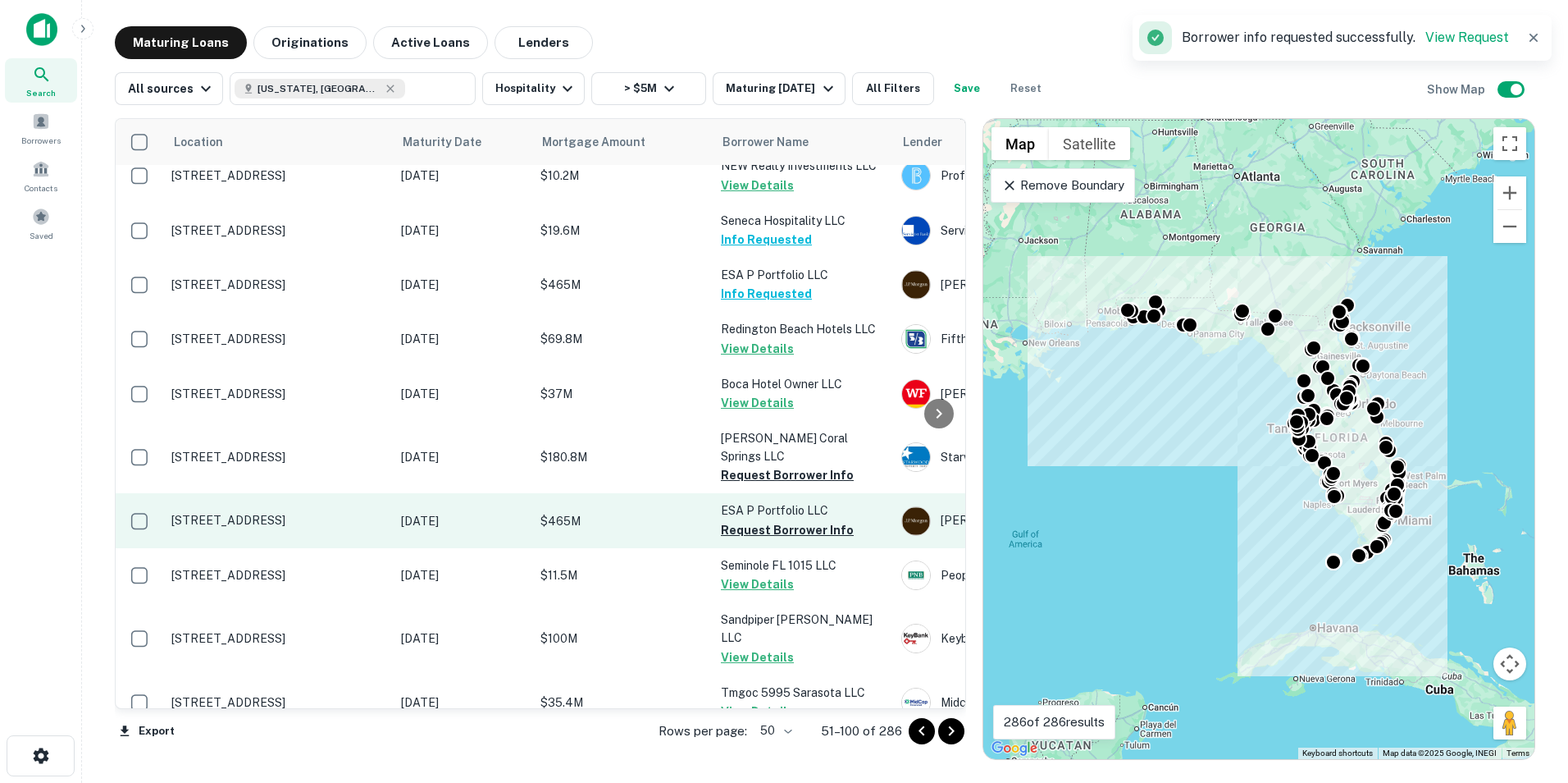
click at [814, 541] on td "ESA P Portfolio LLC Request Borrower Info" at bounding box center [803, 520] width 180 height 54
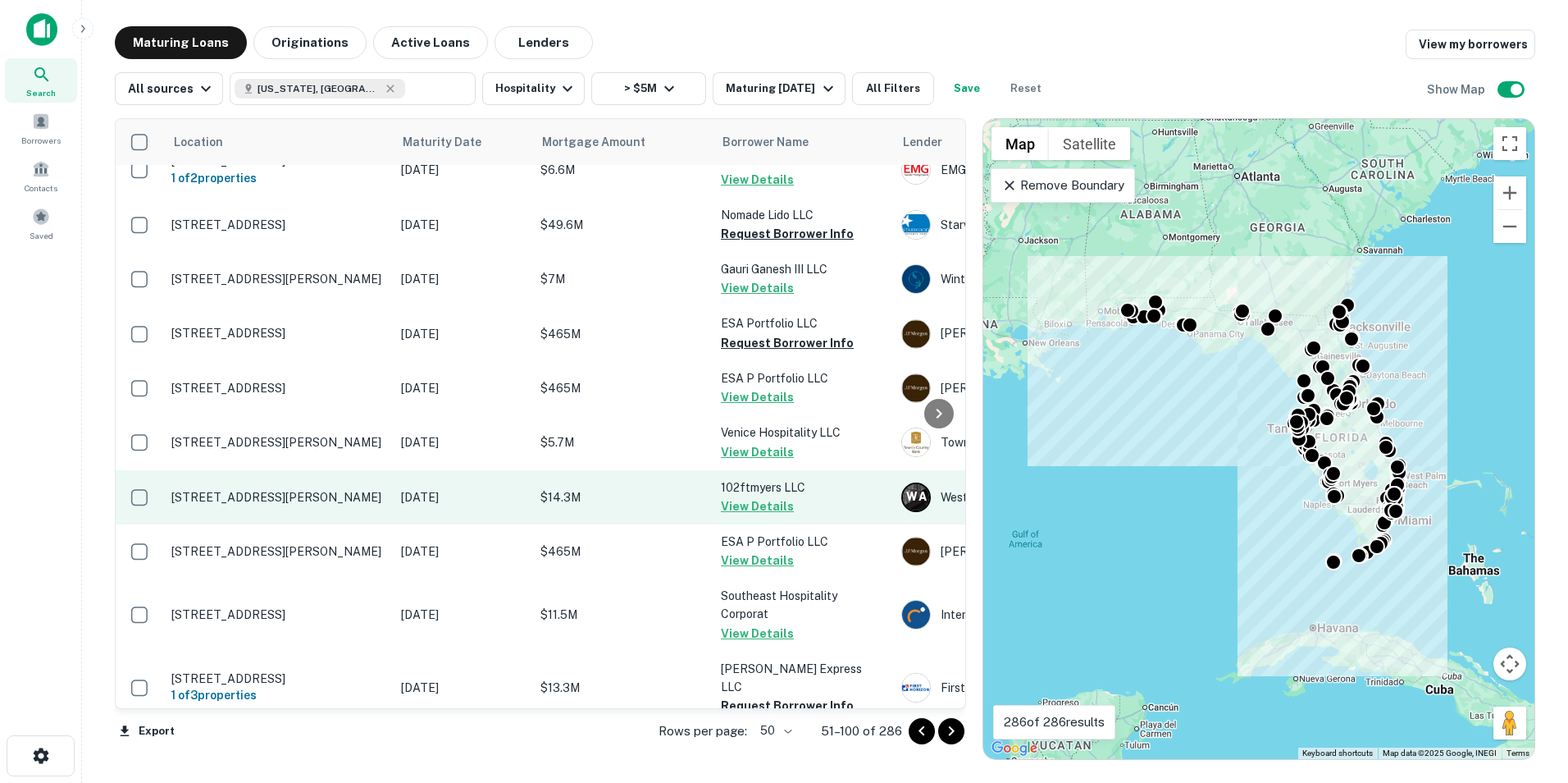
scroll to position [2404, 0]
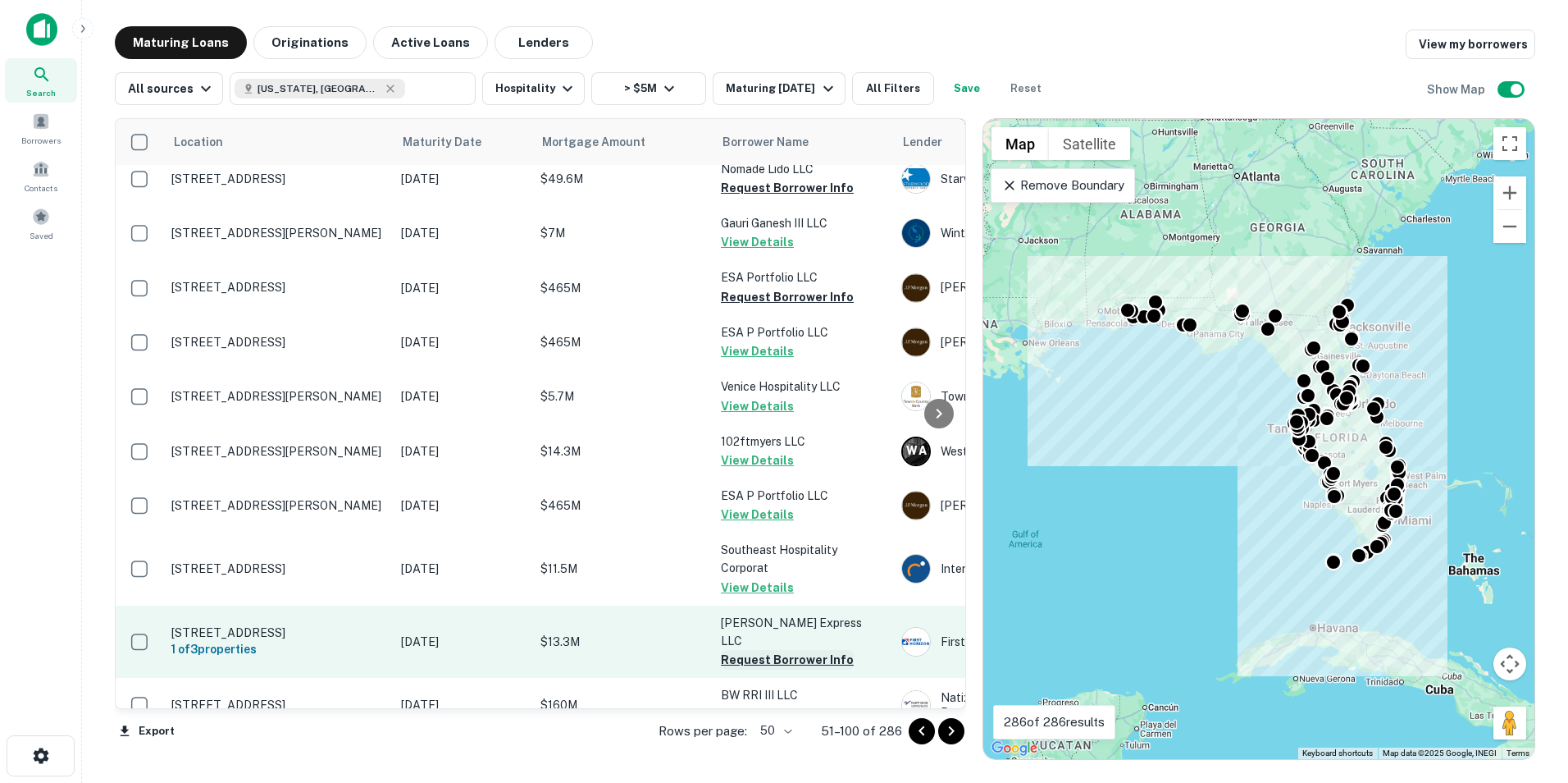
click at [774, 650] on button "Request Borrower Info" at bounding box center [787, 660] width 133 height 20
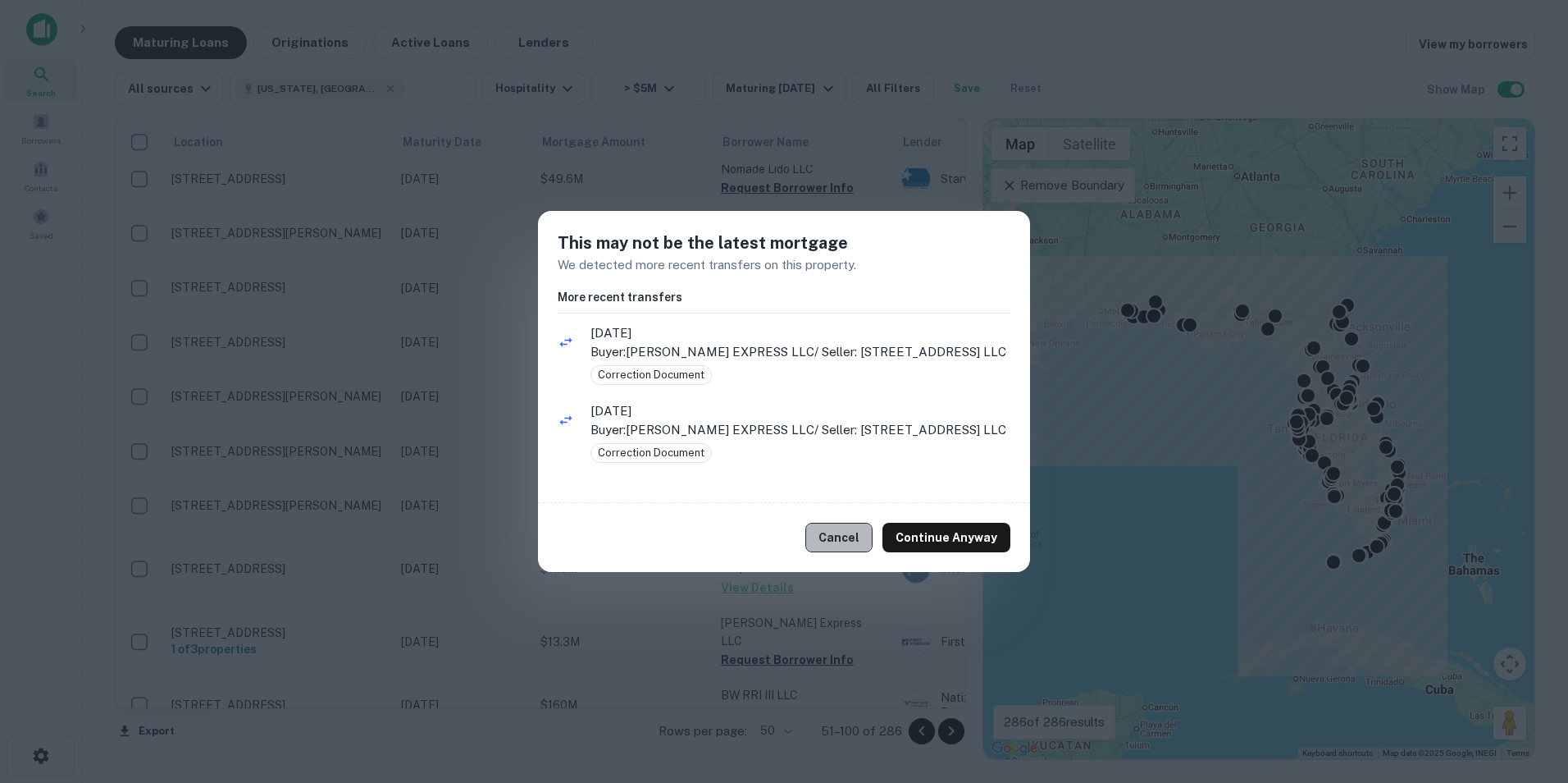
click at [853, 534] on button "Cancel" at bounding box center [838, 537] width 67 height 29
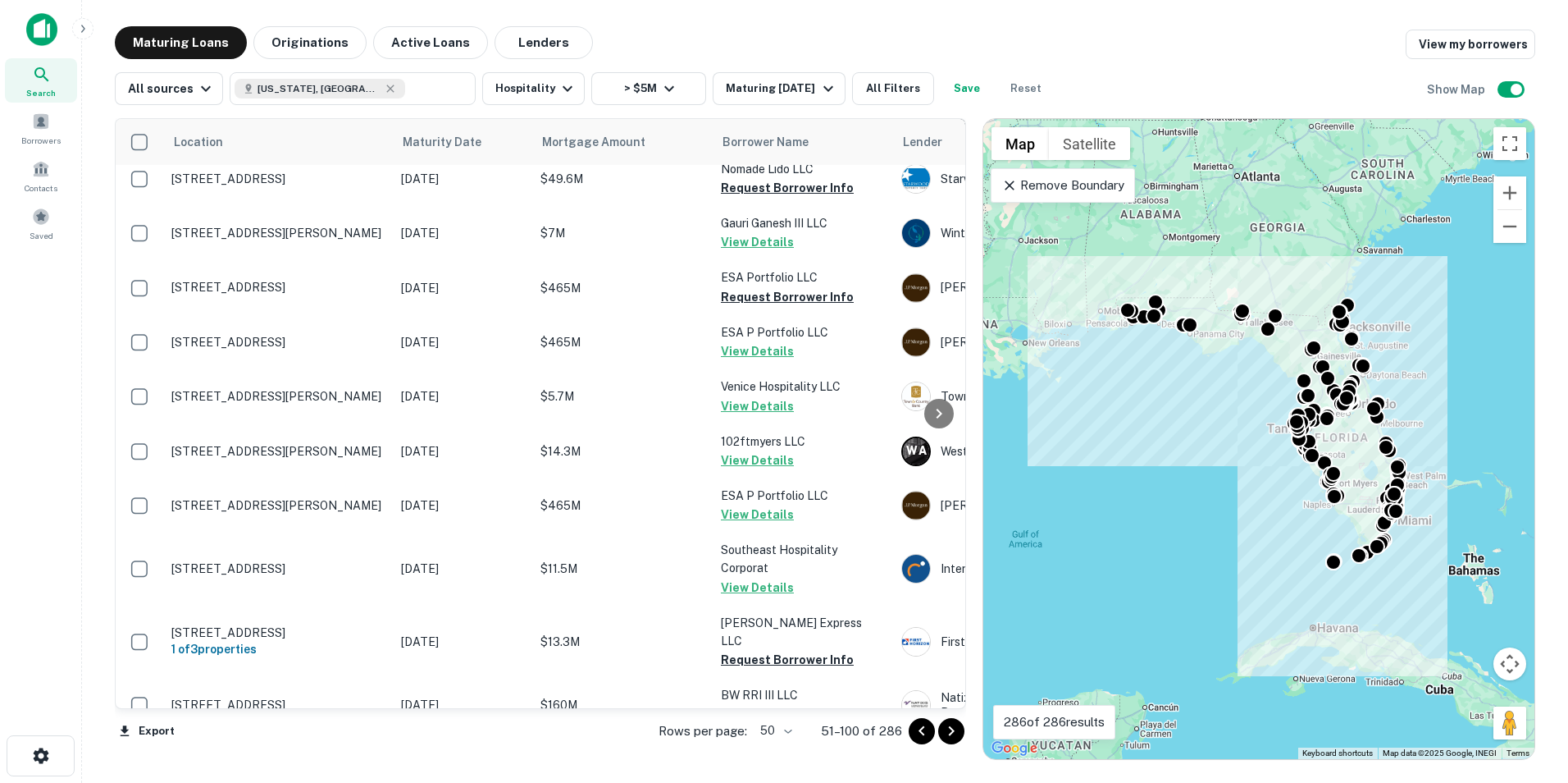
click at [954, 735] on icon "Go to next page" at bounding box center [952, 731] width 20 height 20
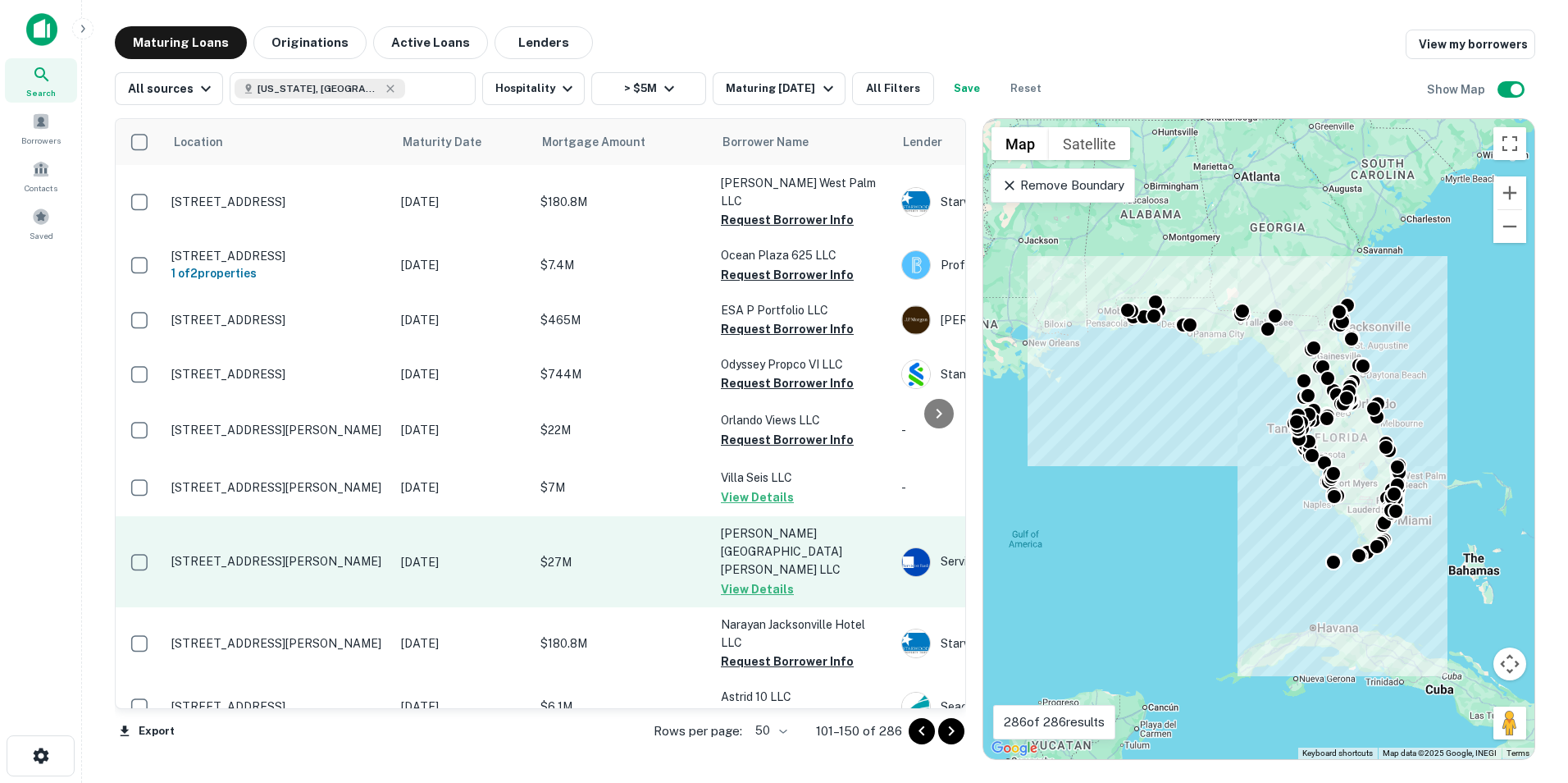
scroll to position [2362, 0]
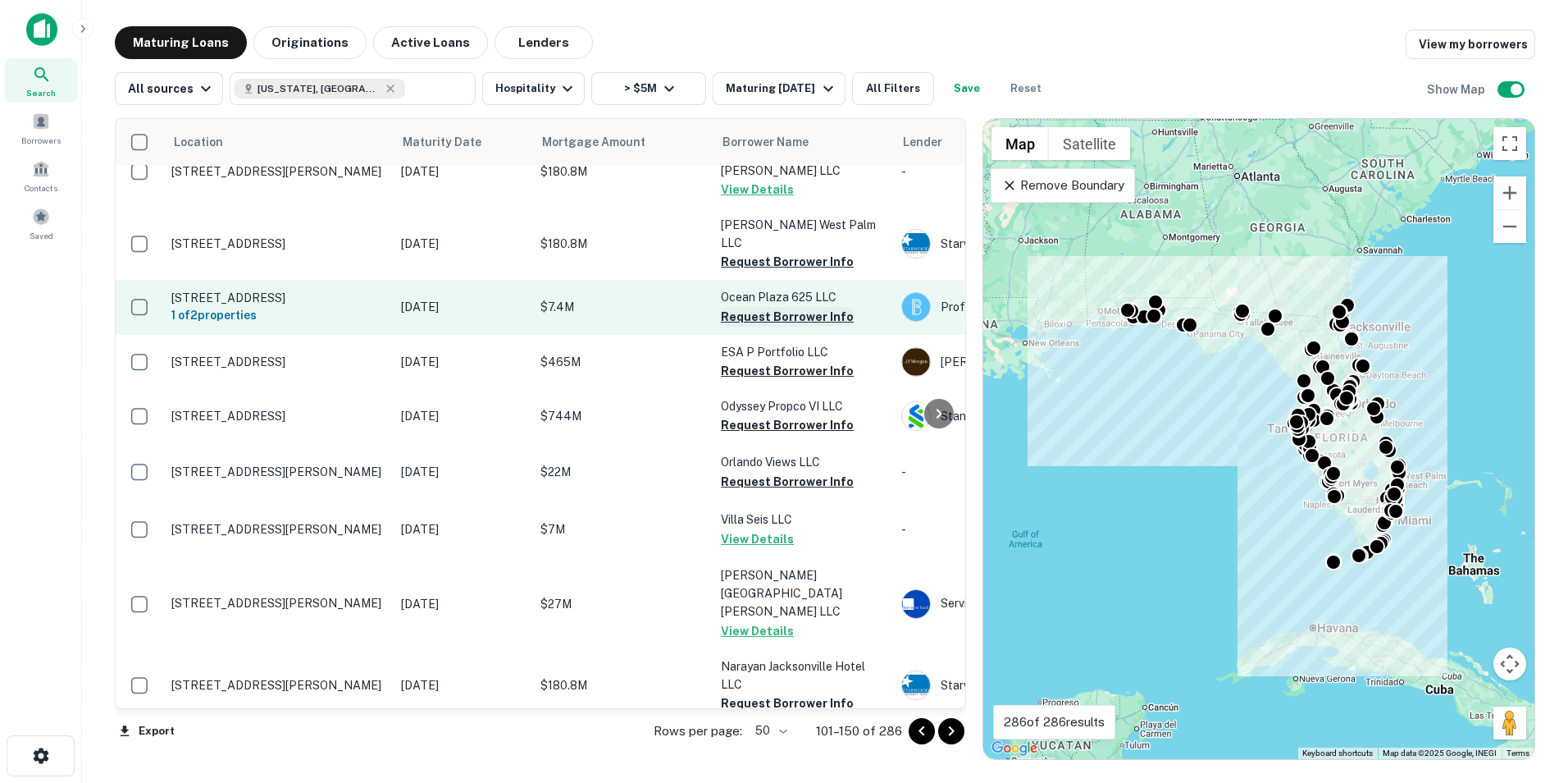
click at [765, 307] on button "Request Borrower Info" at bounding box center [787, 317] width 133 height 20
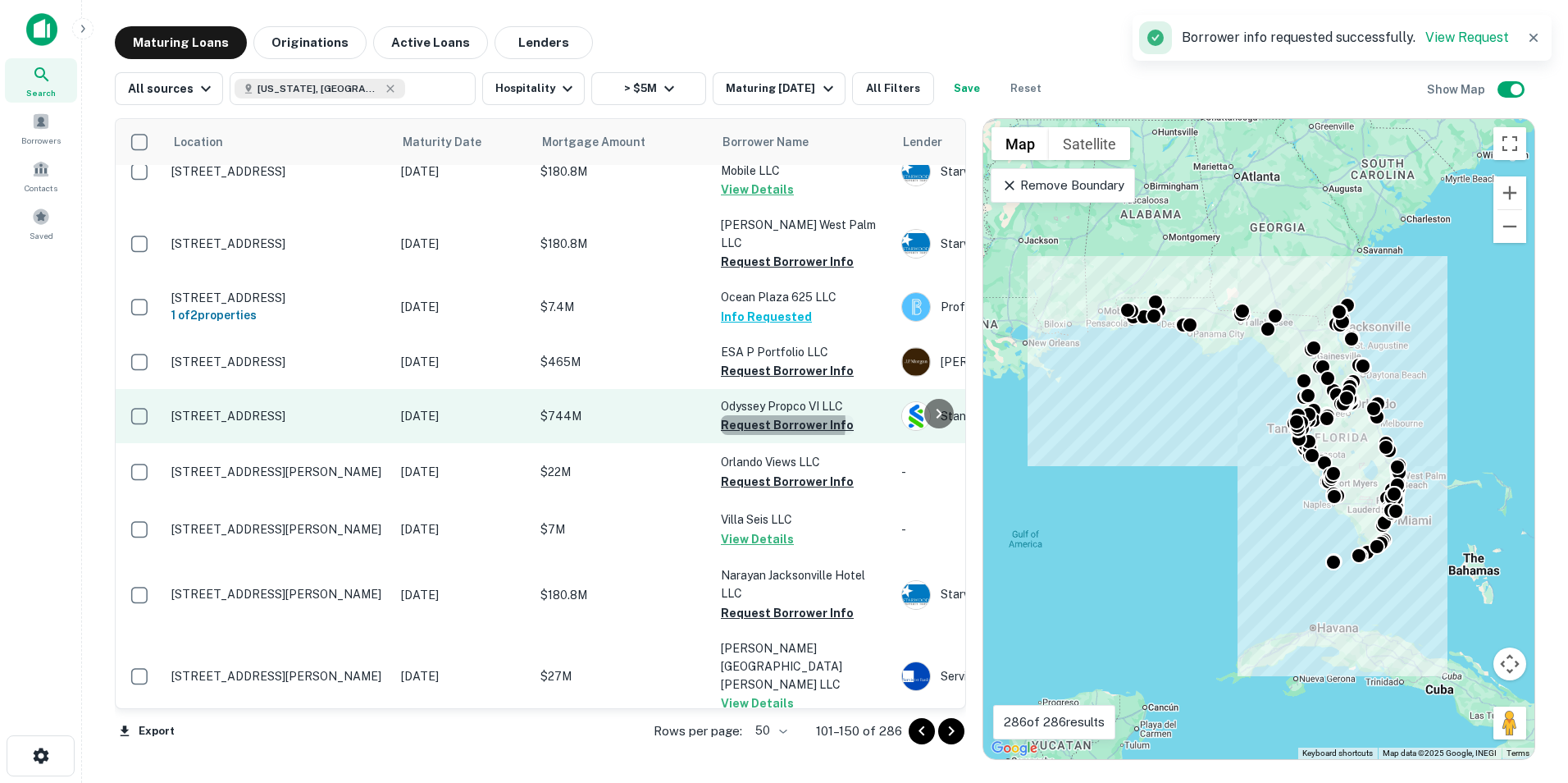
click at [752, 415] on button "Request Borrower Info" at bounding box center [787, 425] width 133 height 20
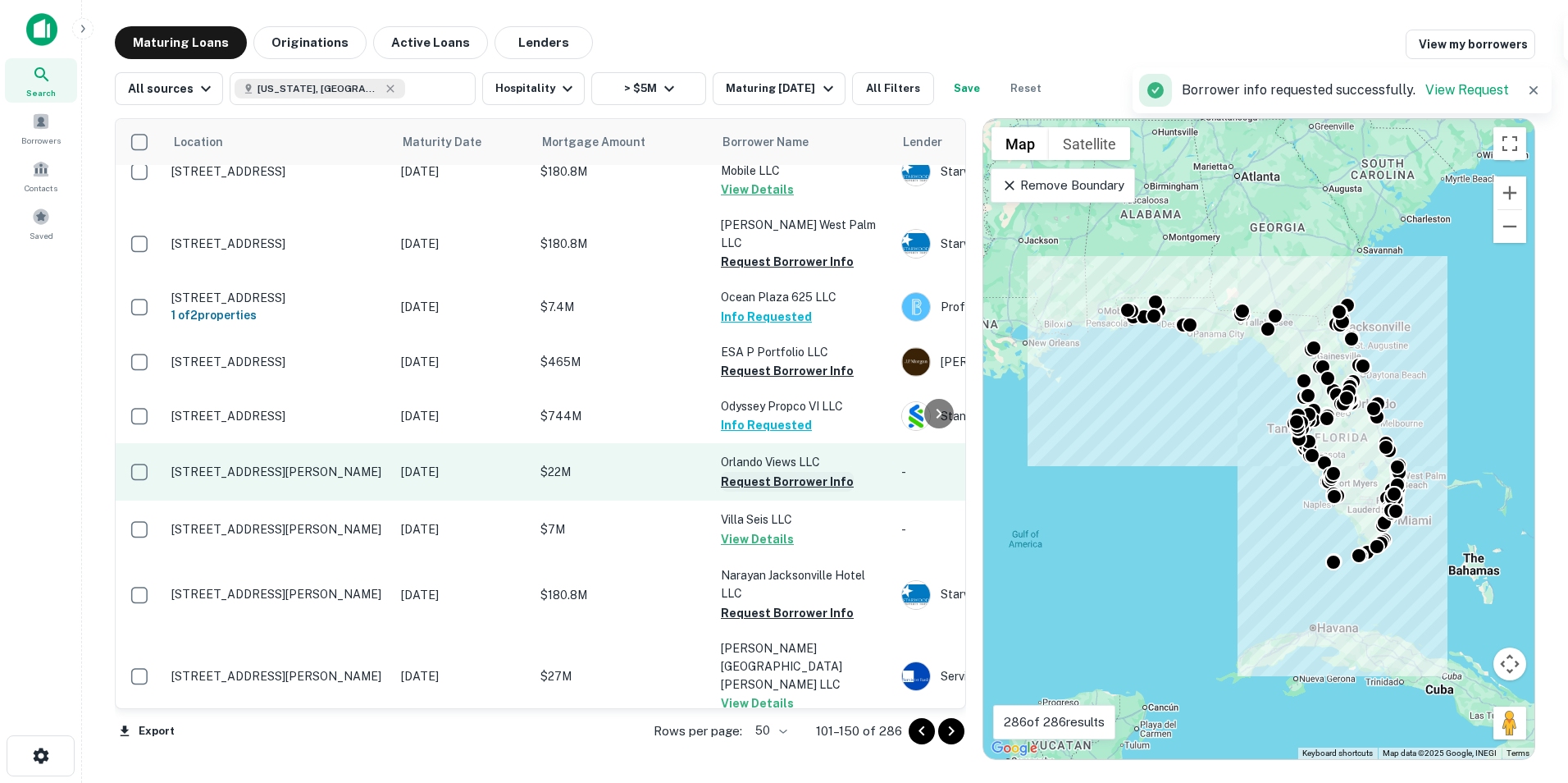
click at [741, 472] on button "Request Borrower Info" at bounding box center [787, 482] width 133 height 20
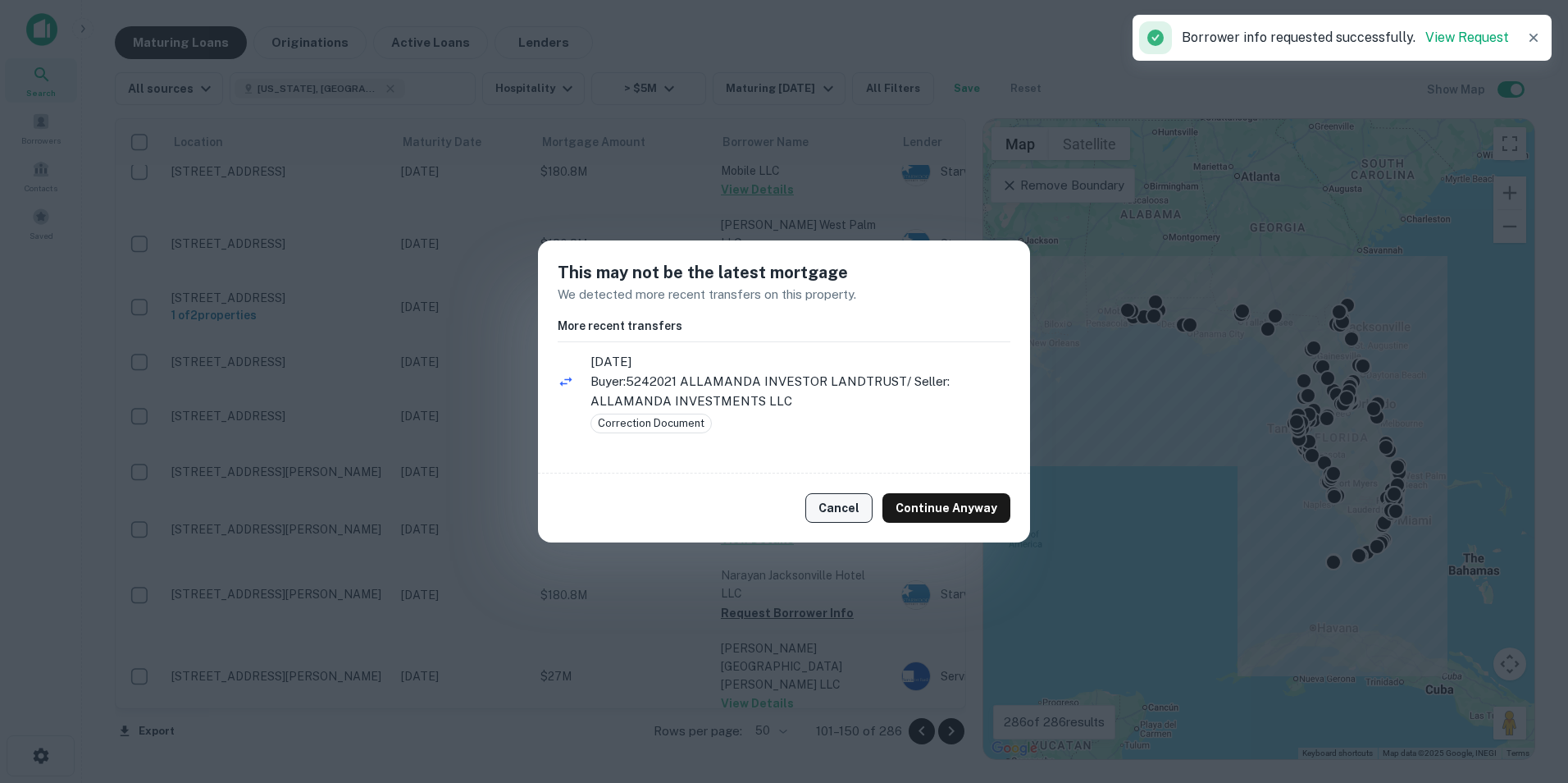
click at [838, 514] on button "Cancel" at bounding box center [838, 508] width 67 height 29
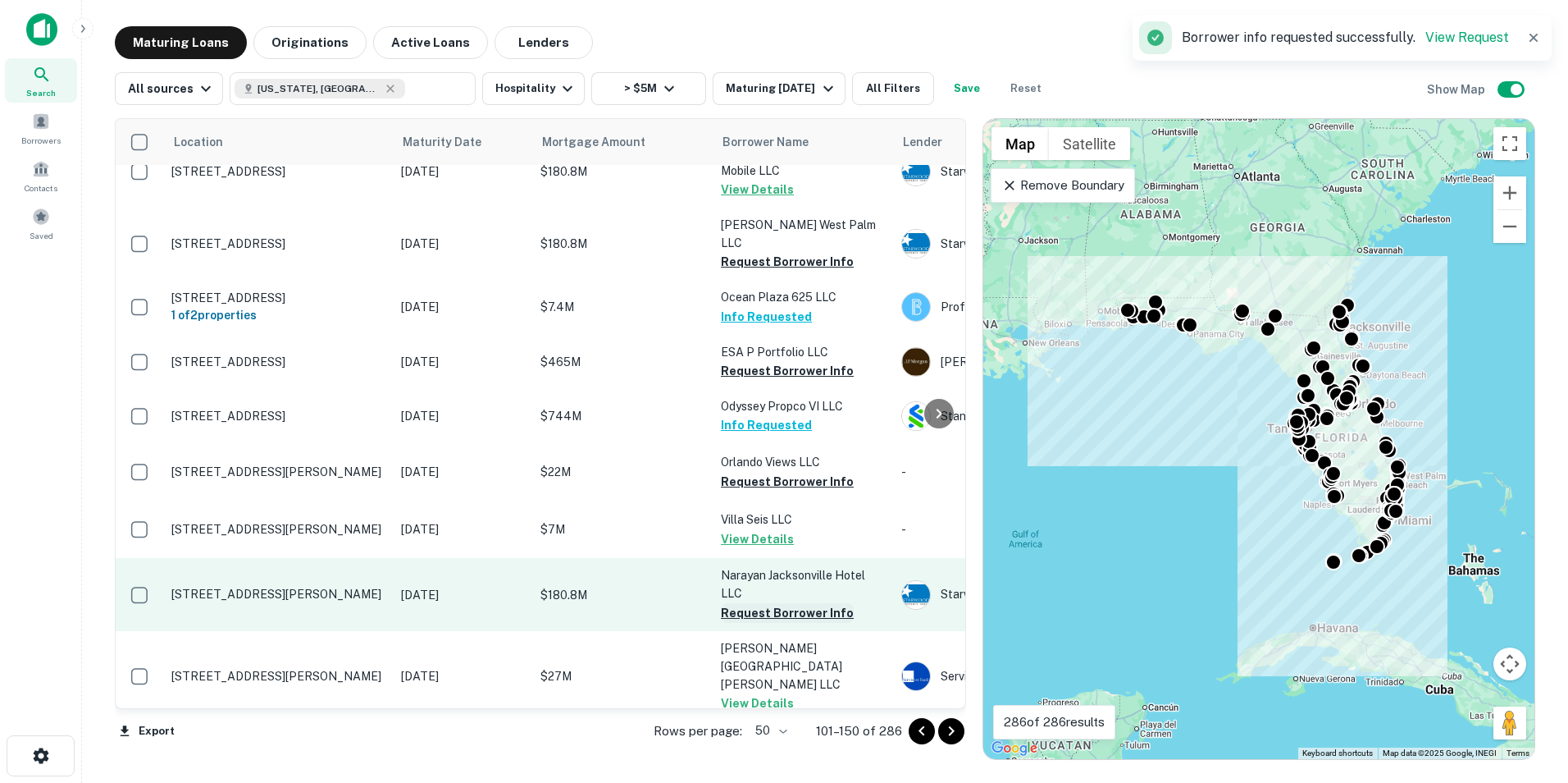
click at [759, 603] on button "Request Borrower Info" at bounding box center [787, 613] width 133 height 20
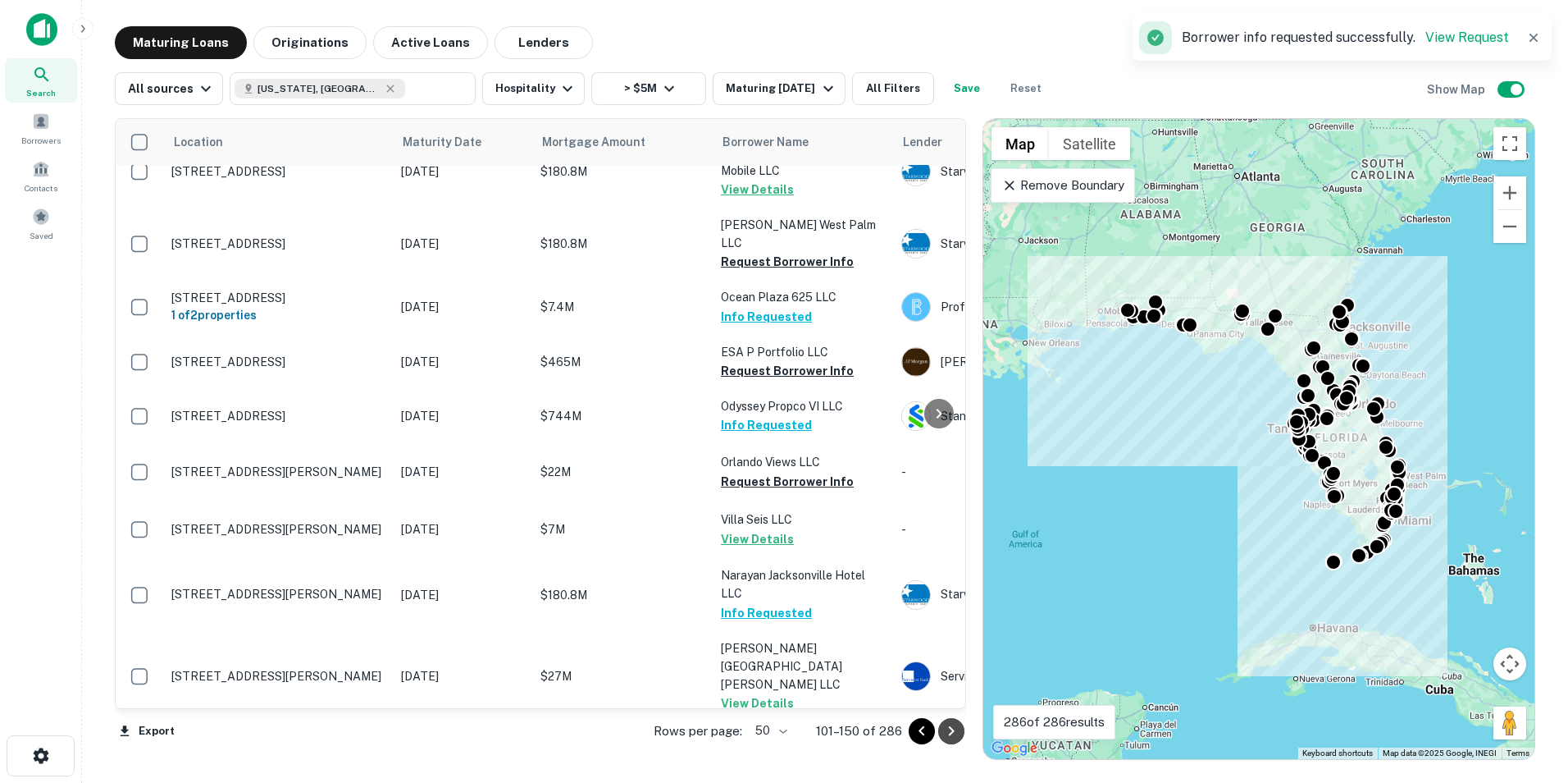
click at [947, 734] on icon "Go to next page" at bounding box center [952, 731] width 20 height 20
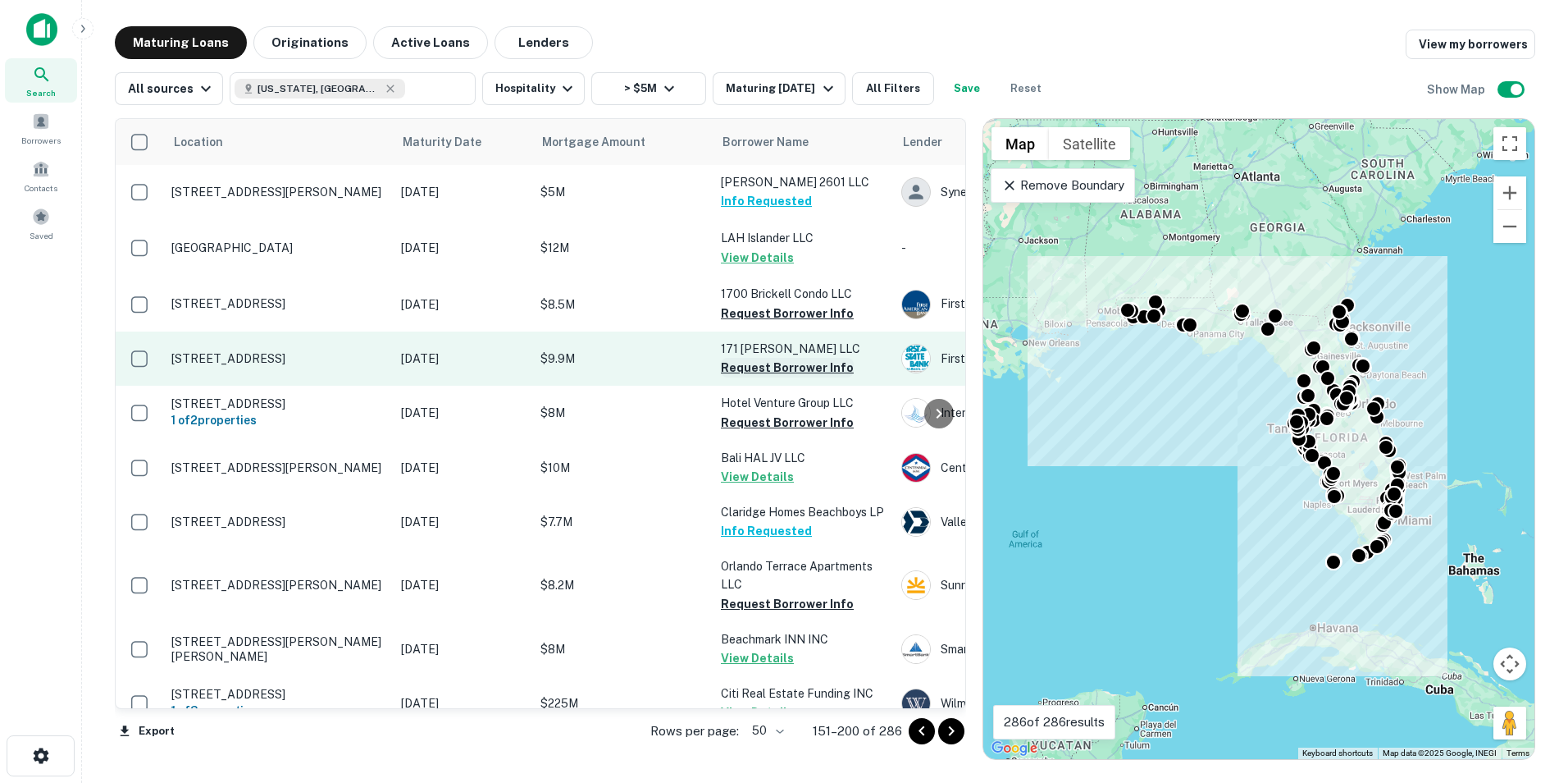
click at [777, 368] on button "Request Borrower Info" at bounding box center [787, 368] width 133 height 20
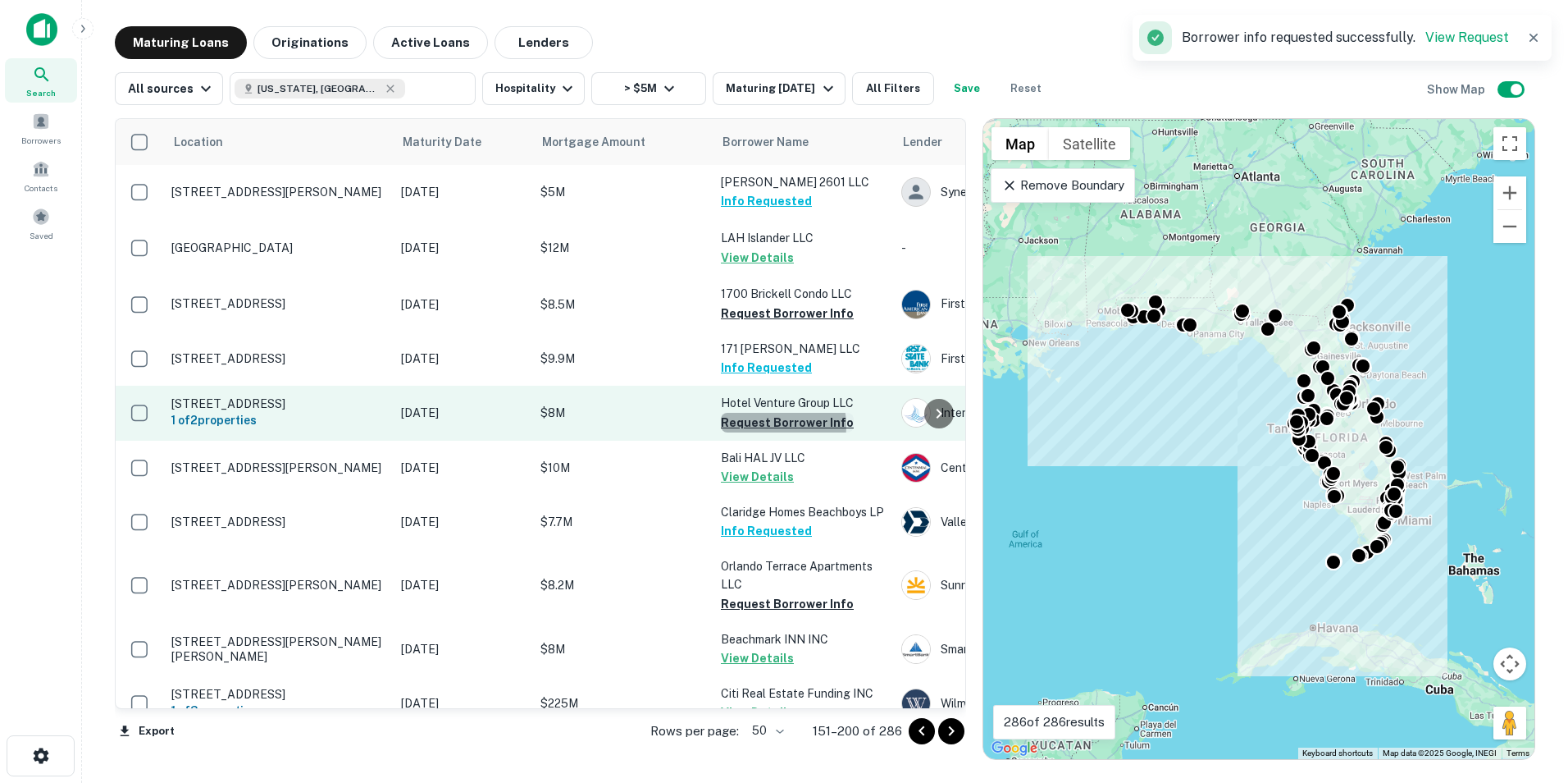
click at [766, 430] on button "Request Borrower Info" at bounding box center [787, 423] width 133 height 20
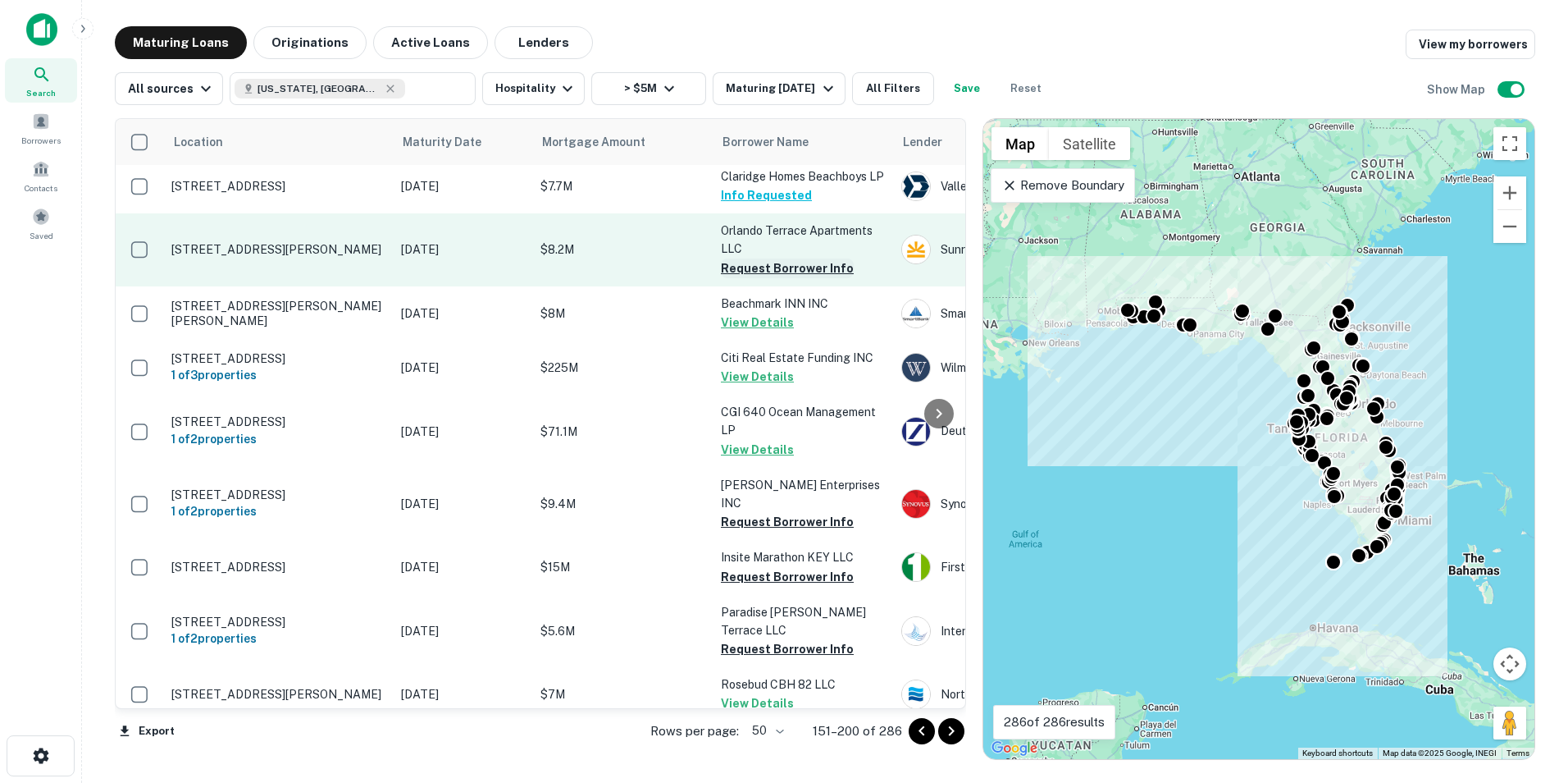
scroll to position [336, 0]
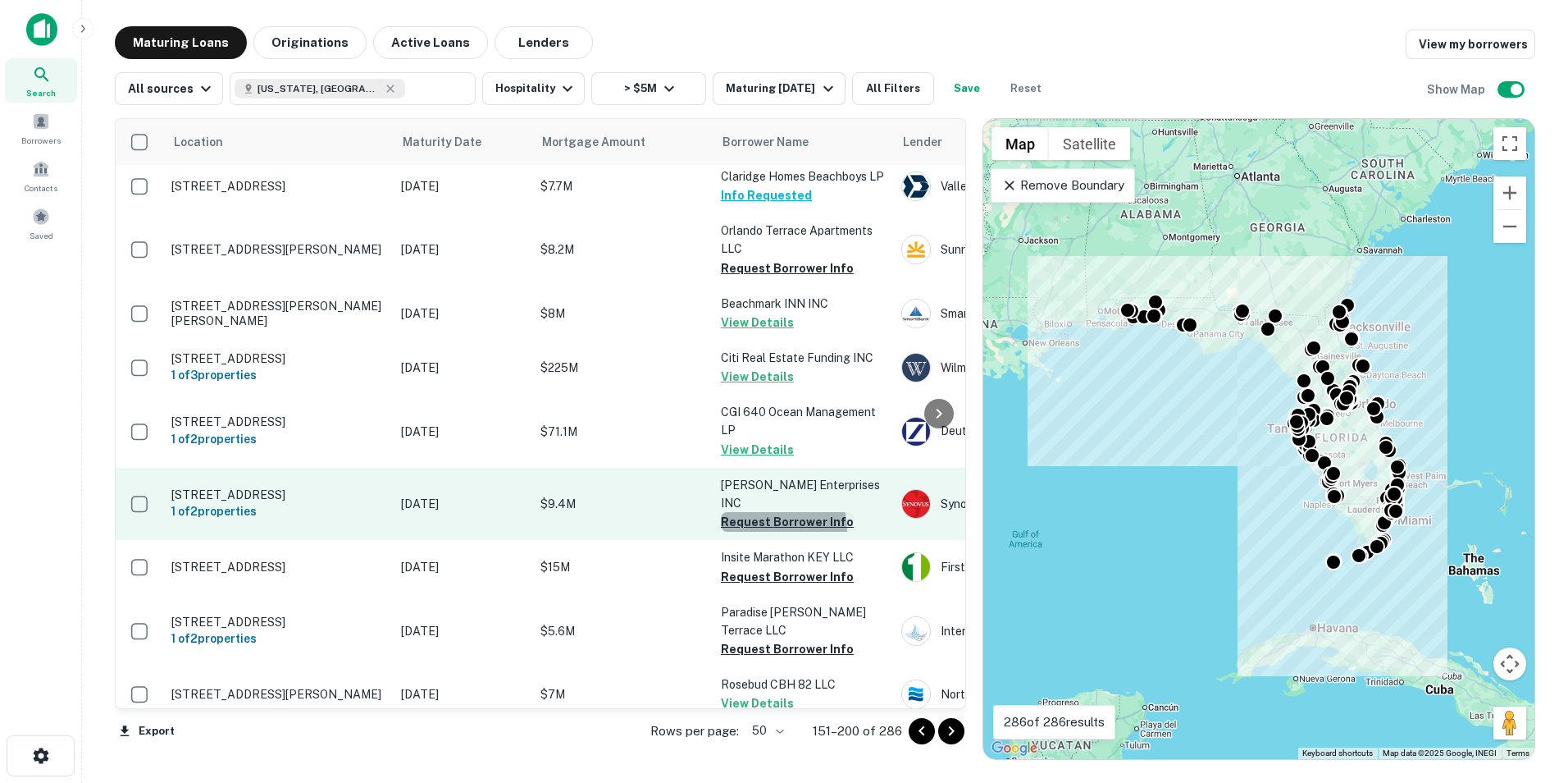
click at [770, 527] on button "Request Borrower Info" at bounding box center [787, 522] width 133 height 20
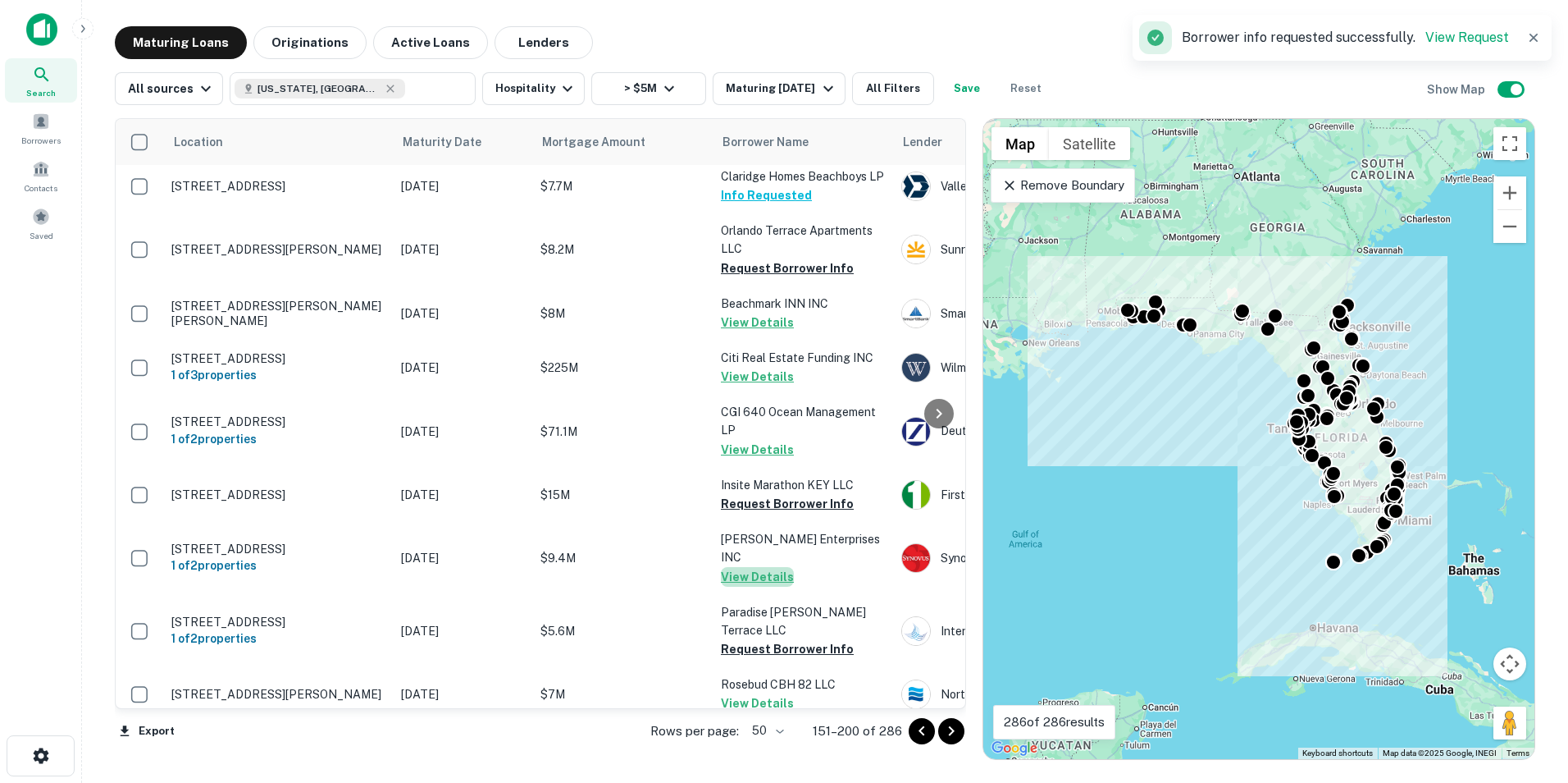
click at [762, 579] on button "View Details" at bounding box center [757, 576] width 73 height 20
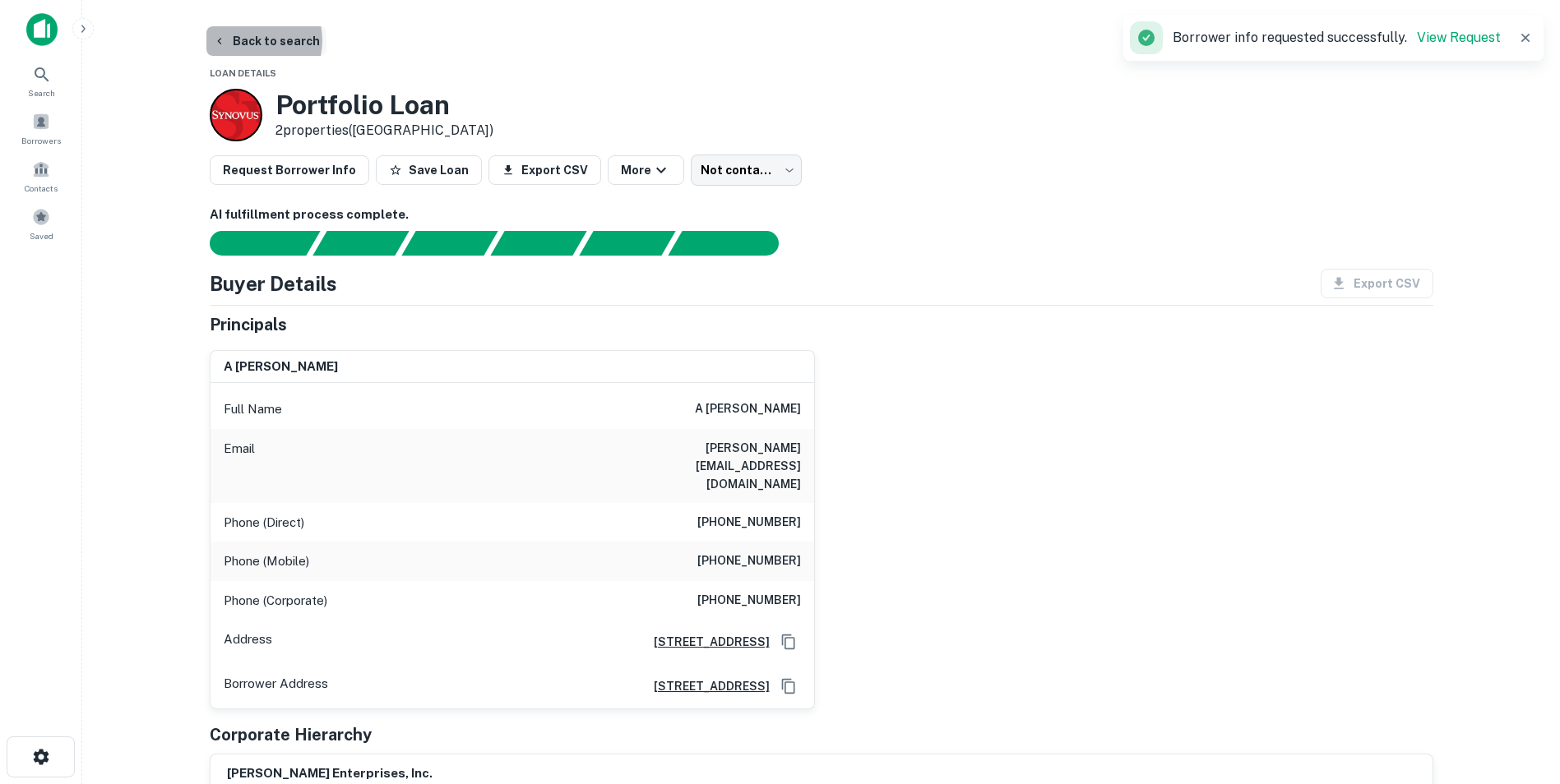
click at [246, 40] on button "Back to search" at bounding box center [266, 41] width 120 height 29
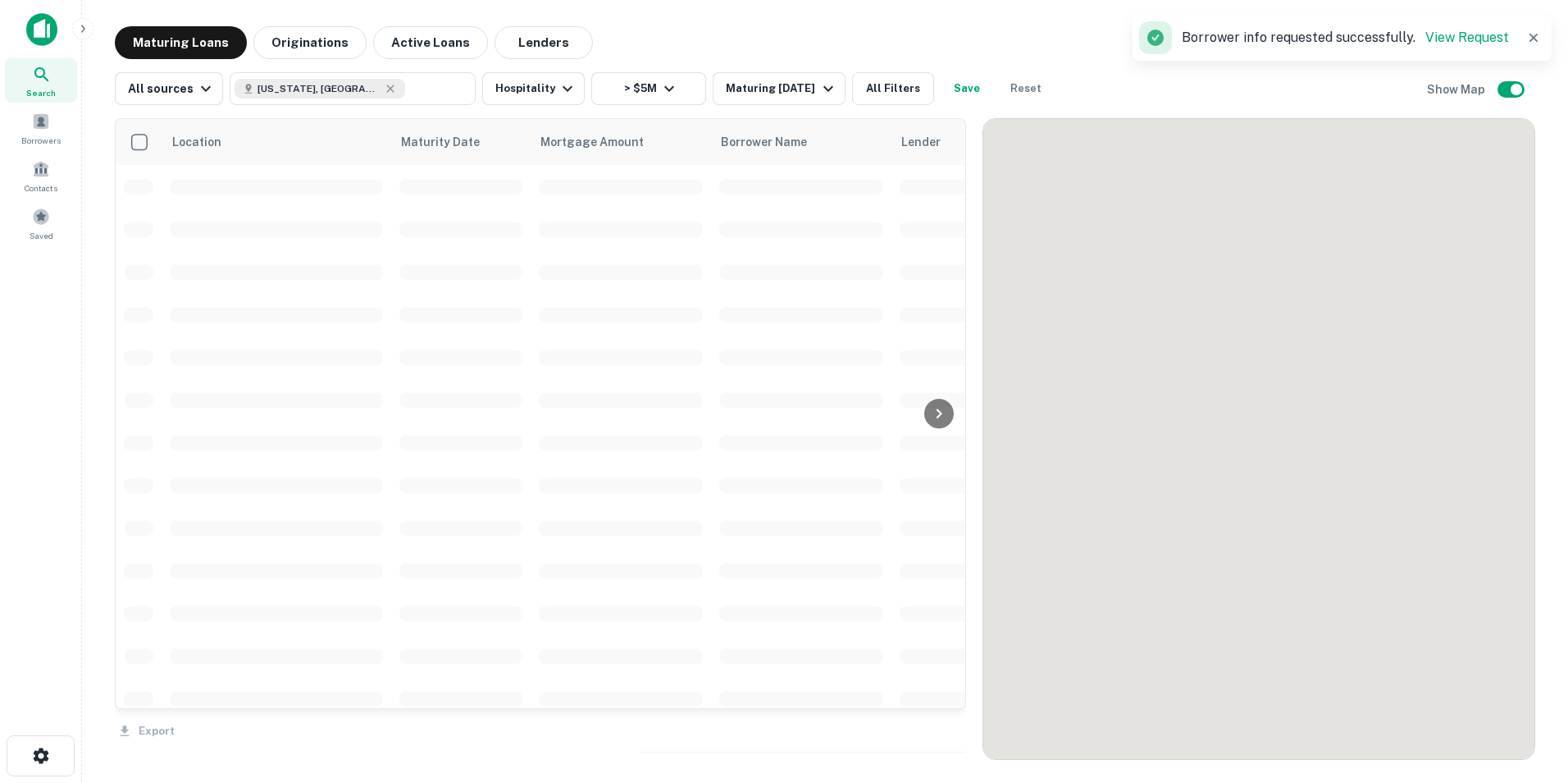
scroll to position [336, 0]
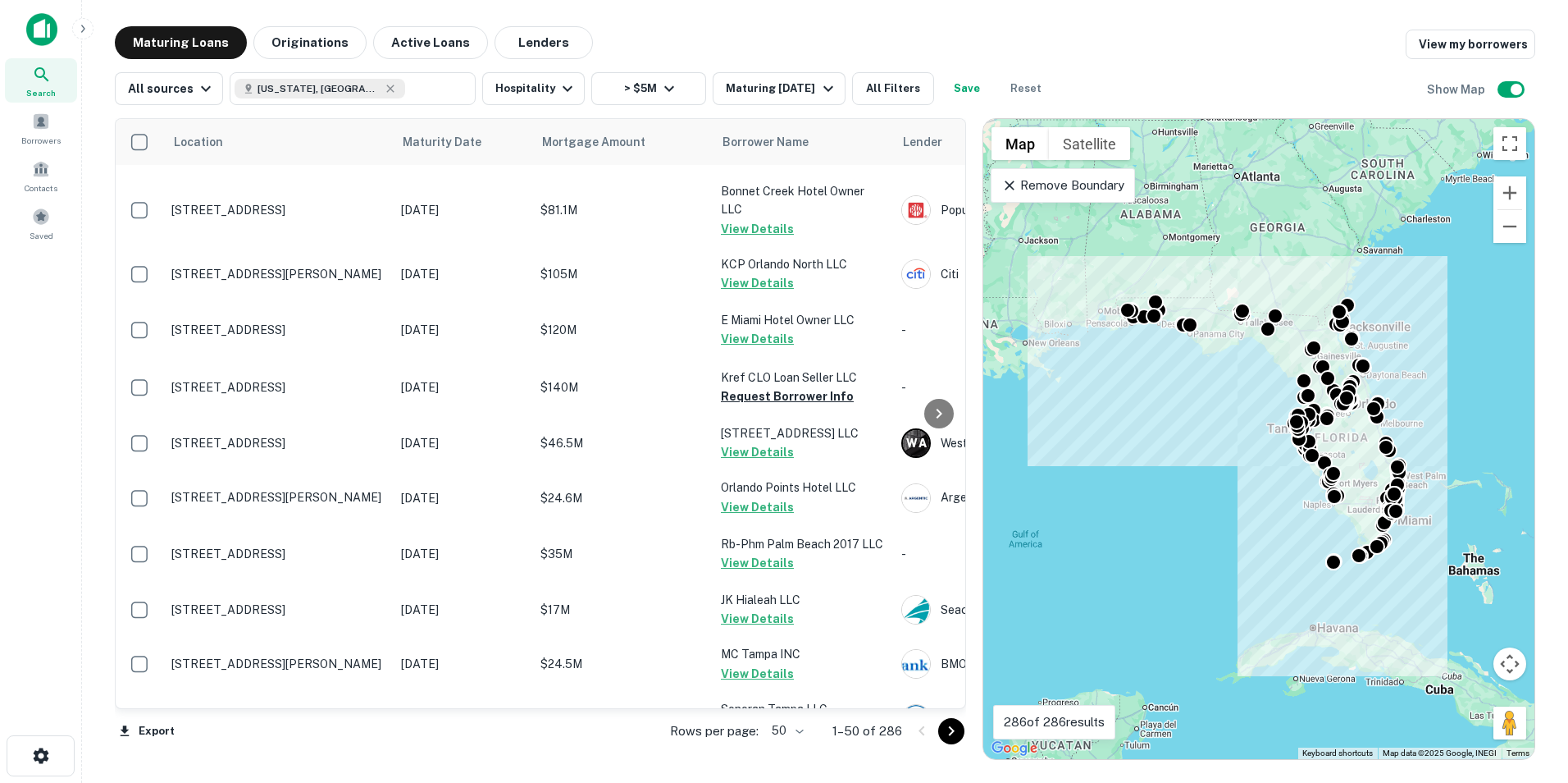
click at [952, 729] on icon "Go to next page" at bounding box center [951, 731] width 6 height 10
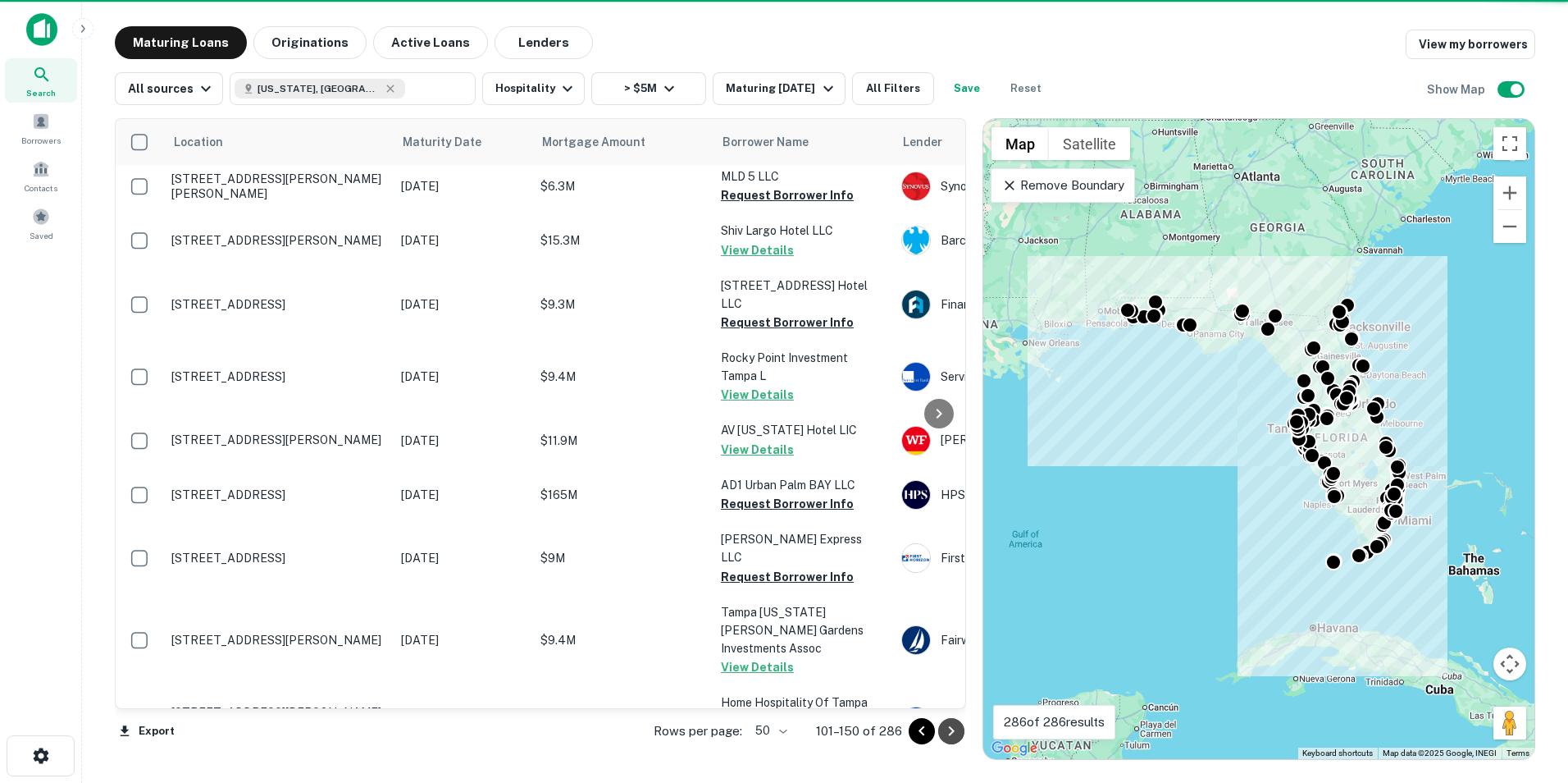
click at [952, 729] on icon "Go to next page" at bounding box center [951, 731] width 6 height 10
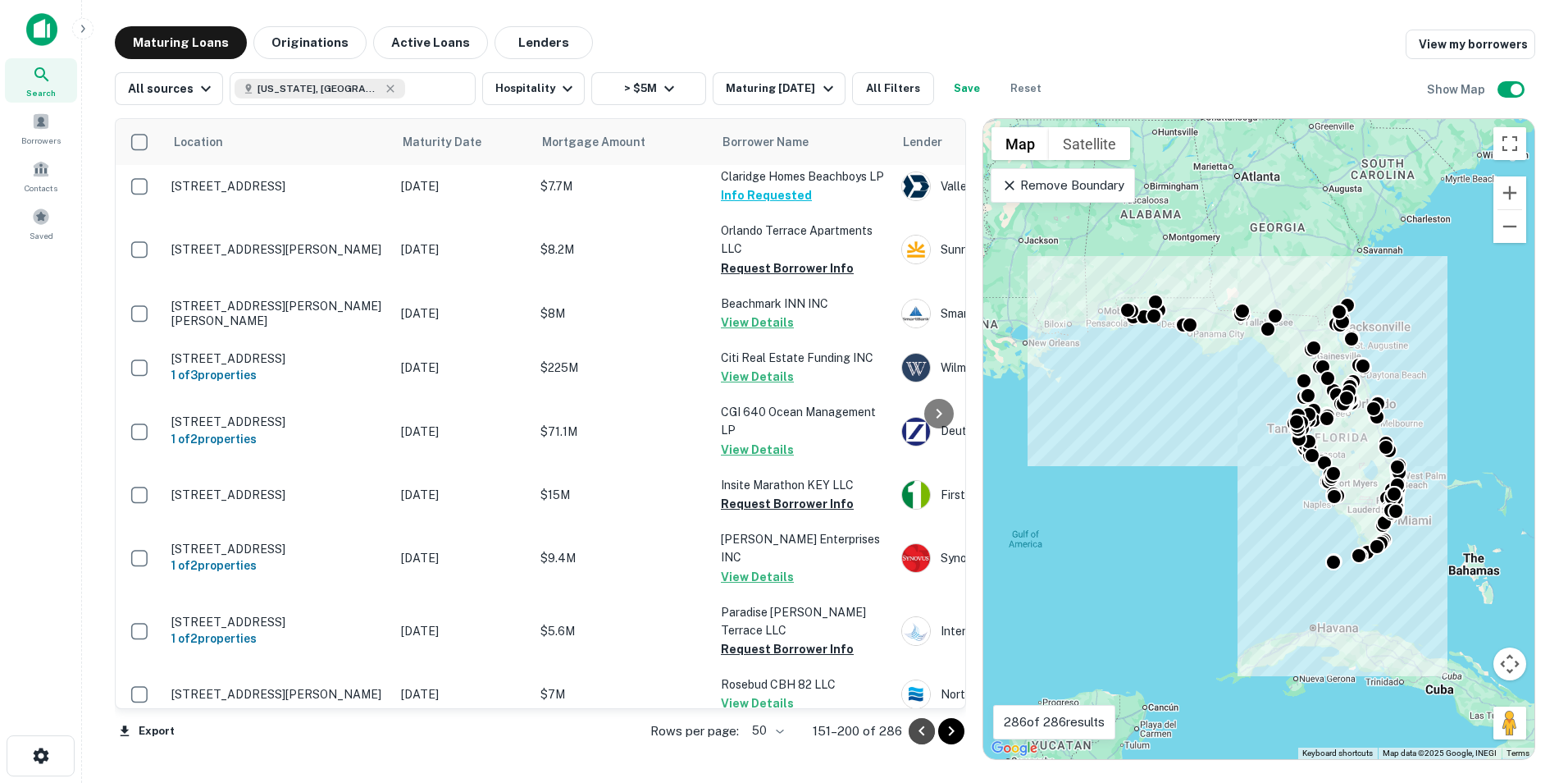
click at [918, 732] on icon "Go to previous page" at bounding box center [921, 731] width 20 height 20
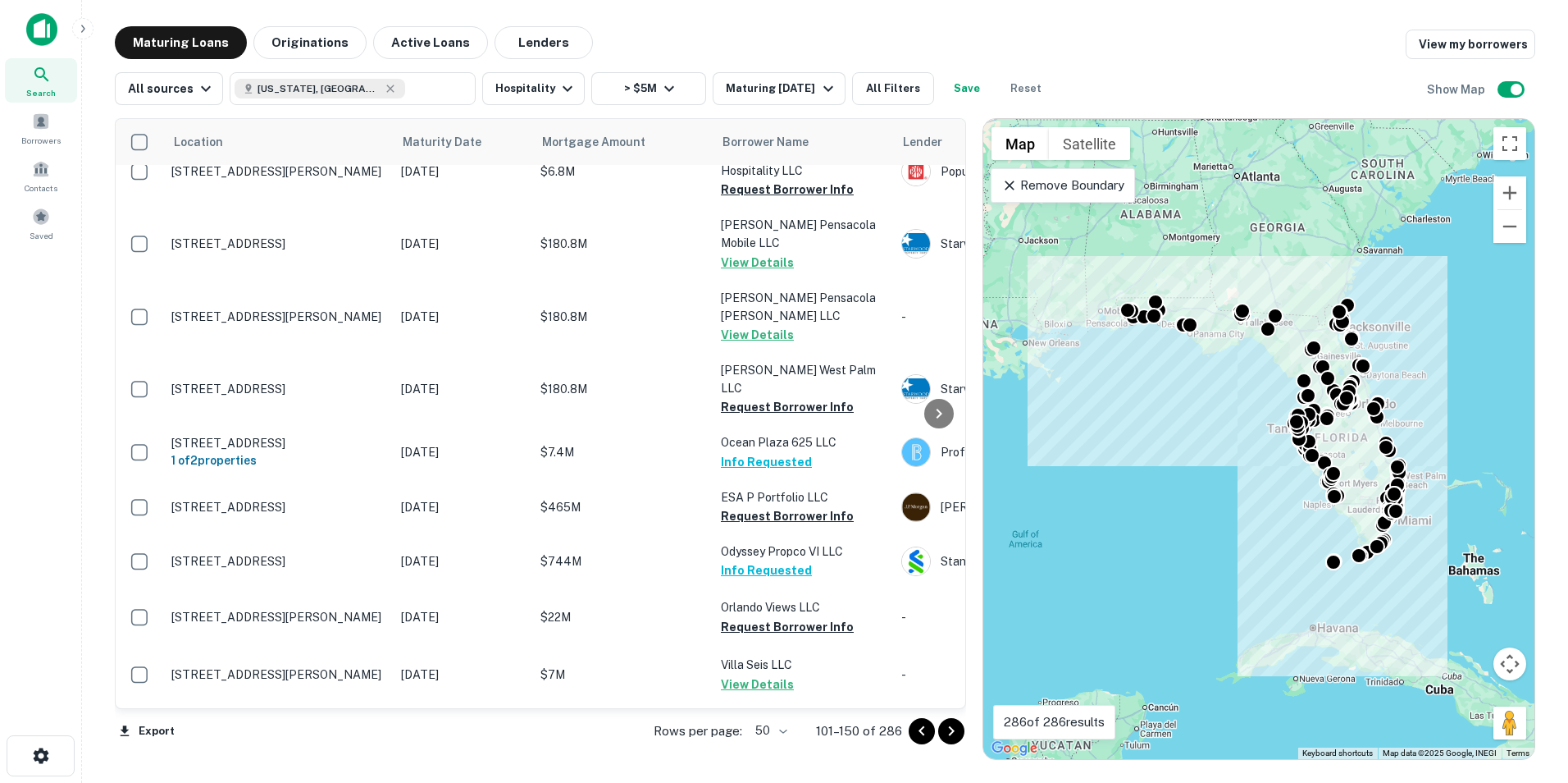
scroll to position [2213, 0]
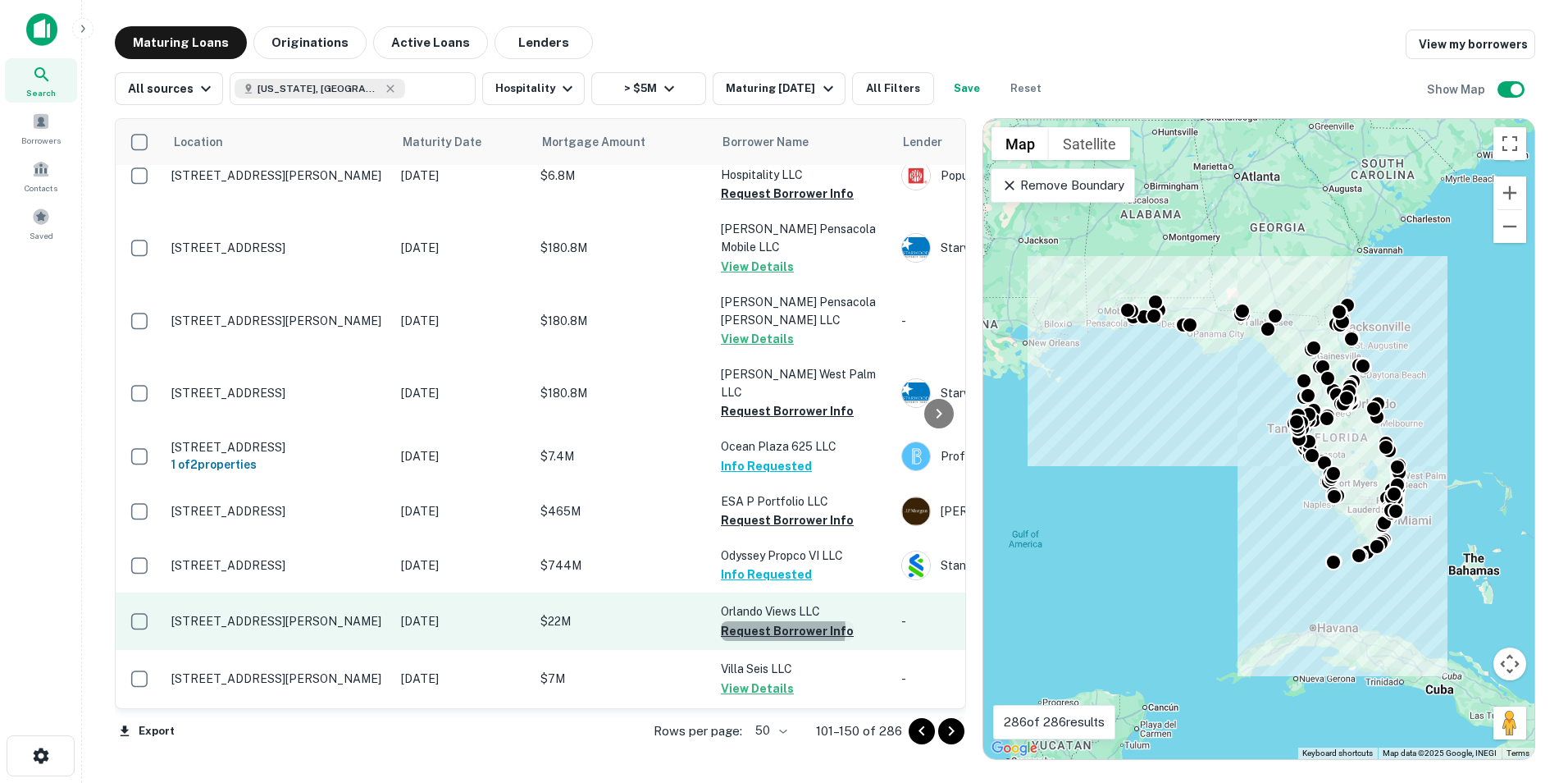
click at [779, 622] on button "Request Borrower Info" at bounding box center [787, 631] width 133 height 20
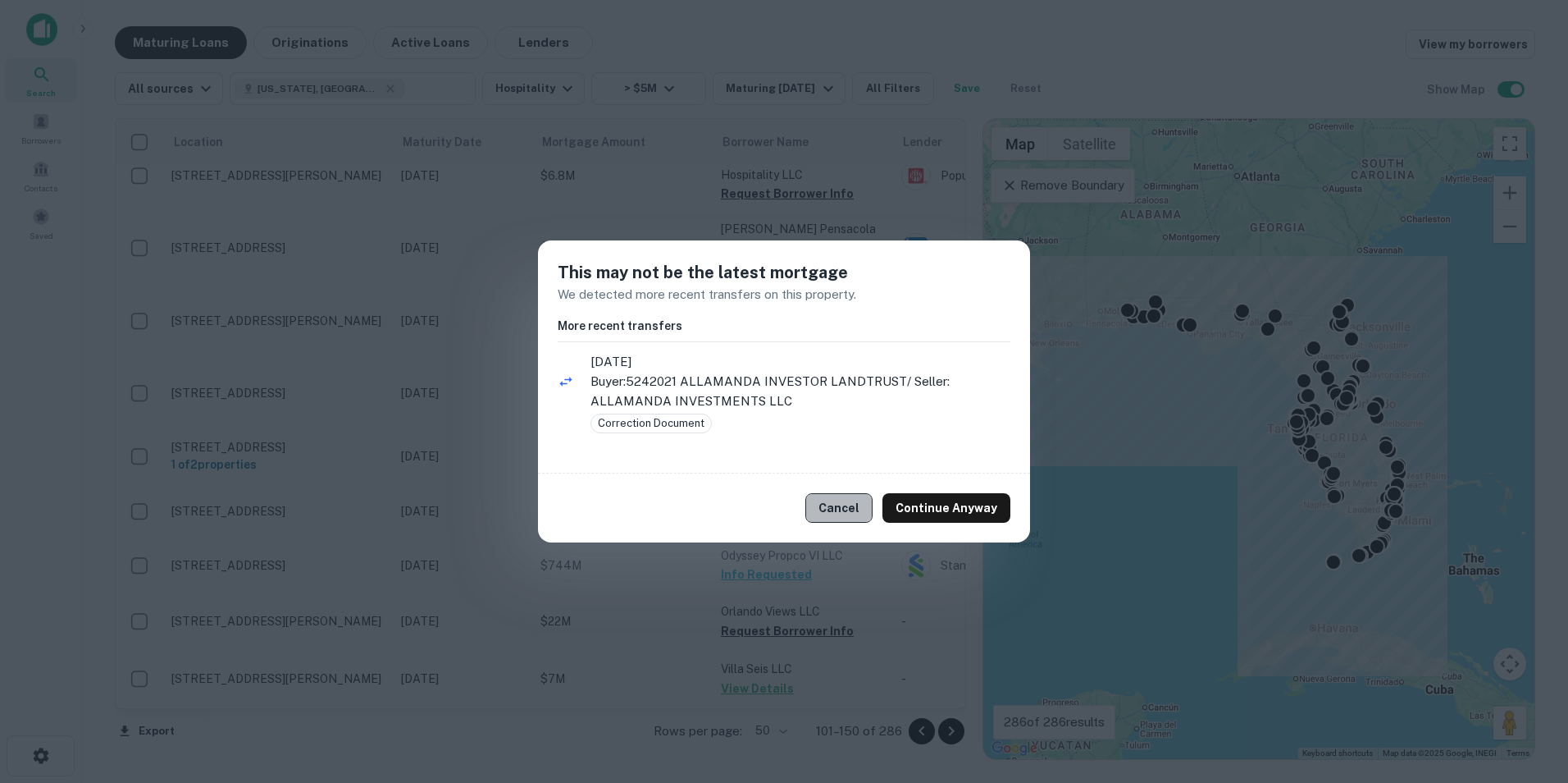
click at [859, 504] on button "Cancel" at bounding box center [838, 508] width 67 height 29
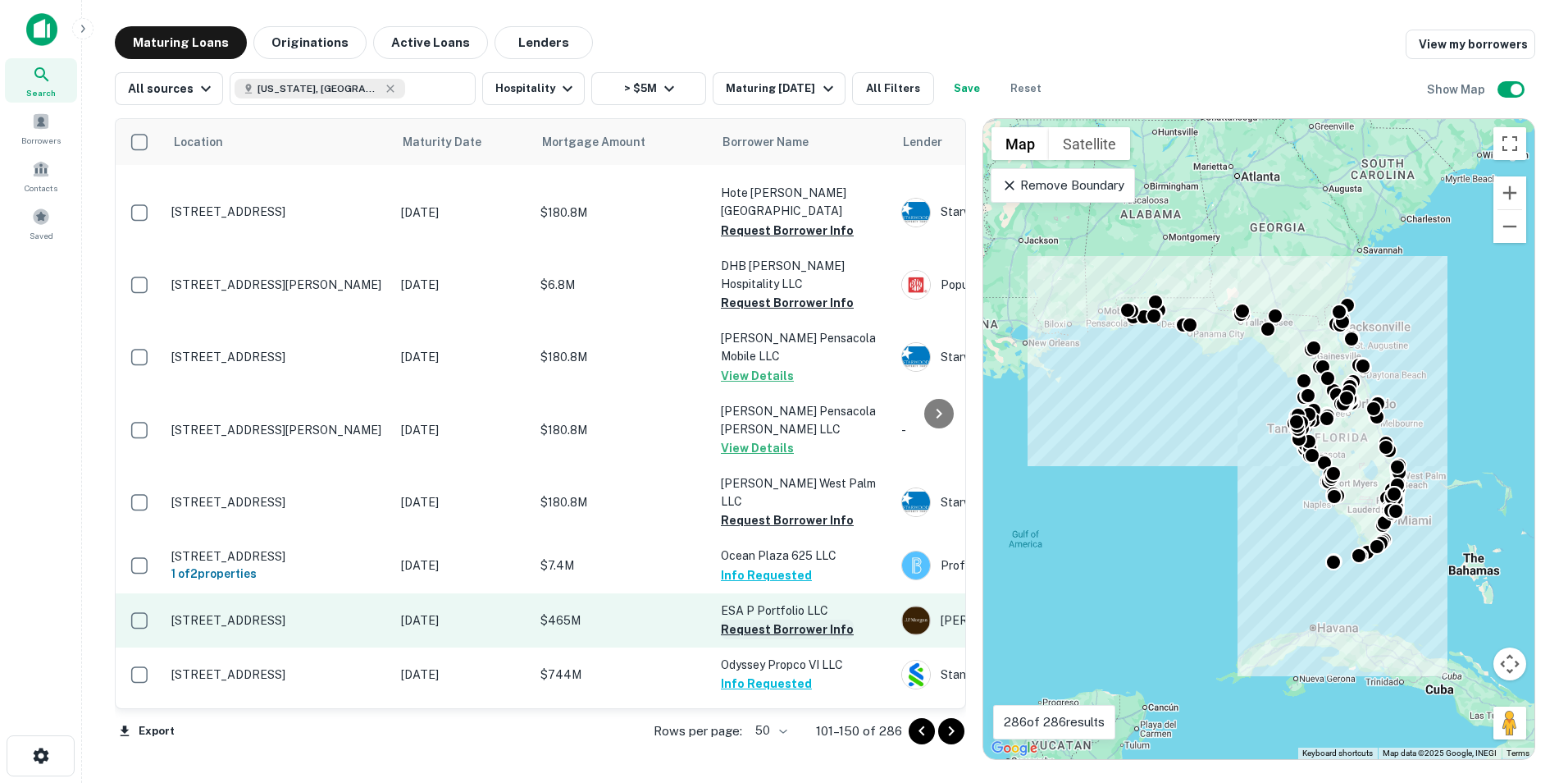
scroll to position [2102, 0]
click at [785, 511] on button "Request Borrower Info" at bounding box center [787, 521] width 133 height 20
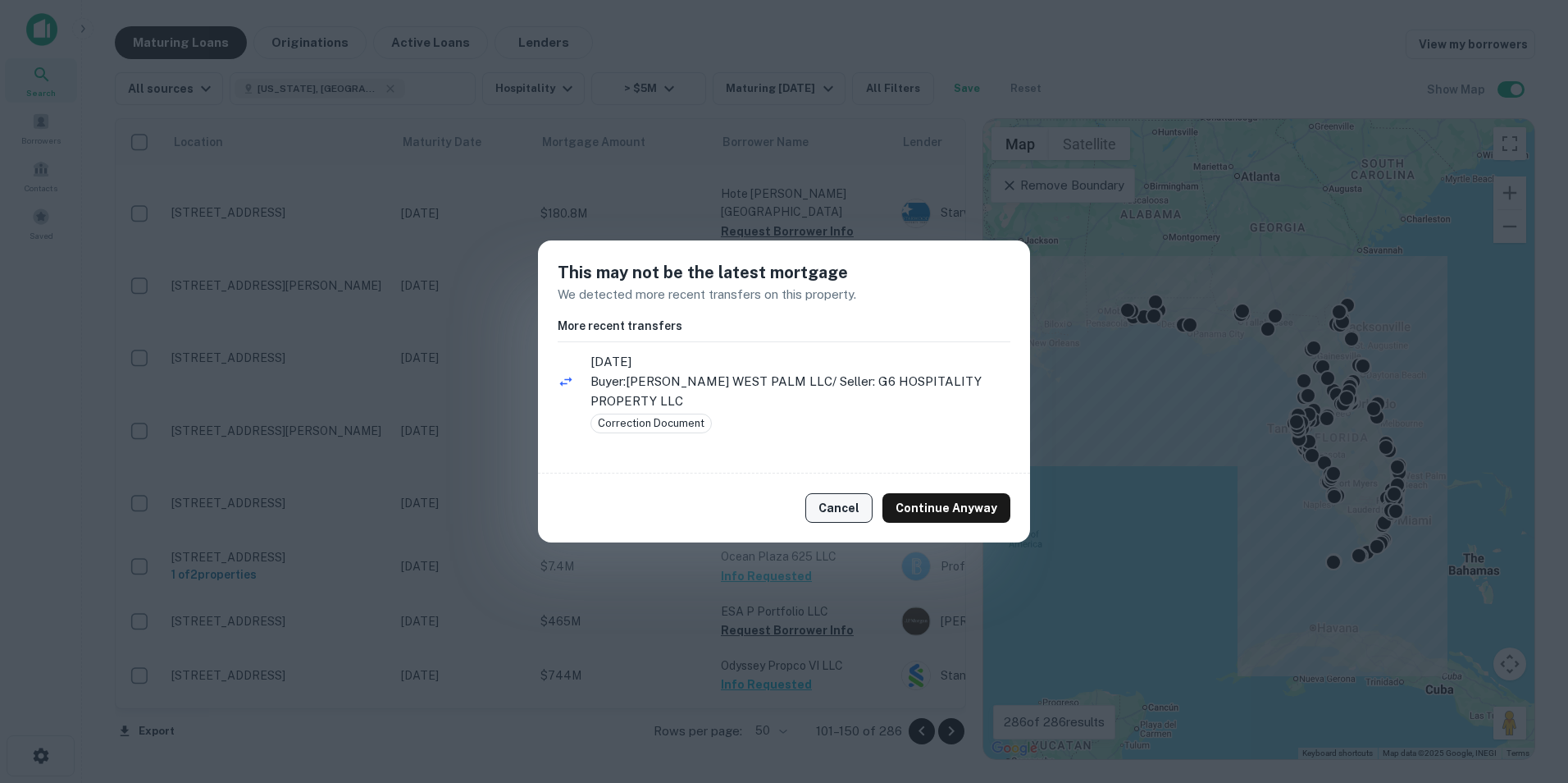
click at [842, 501] on button "Cancel" at bounding box center [838, 508] width 67 height 29
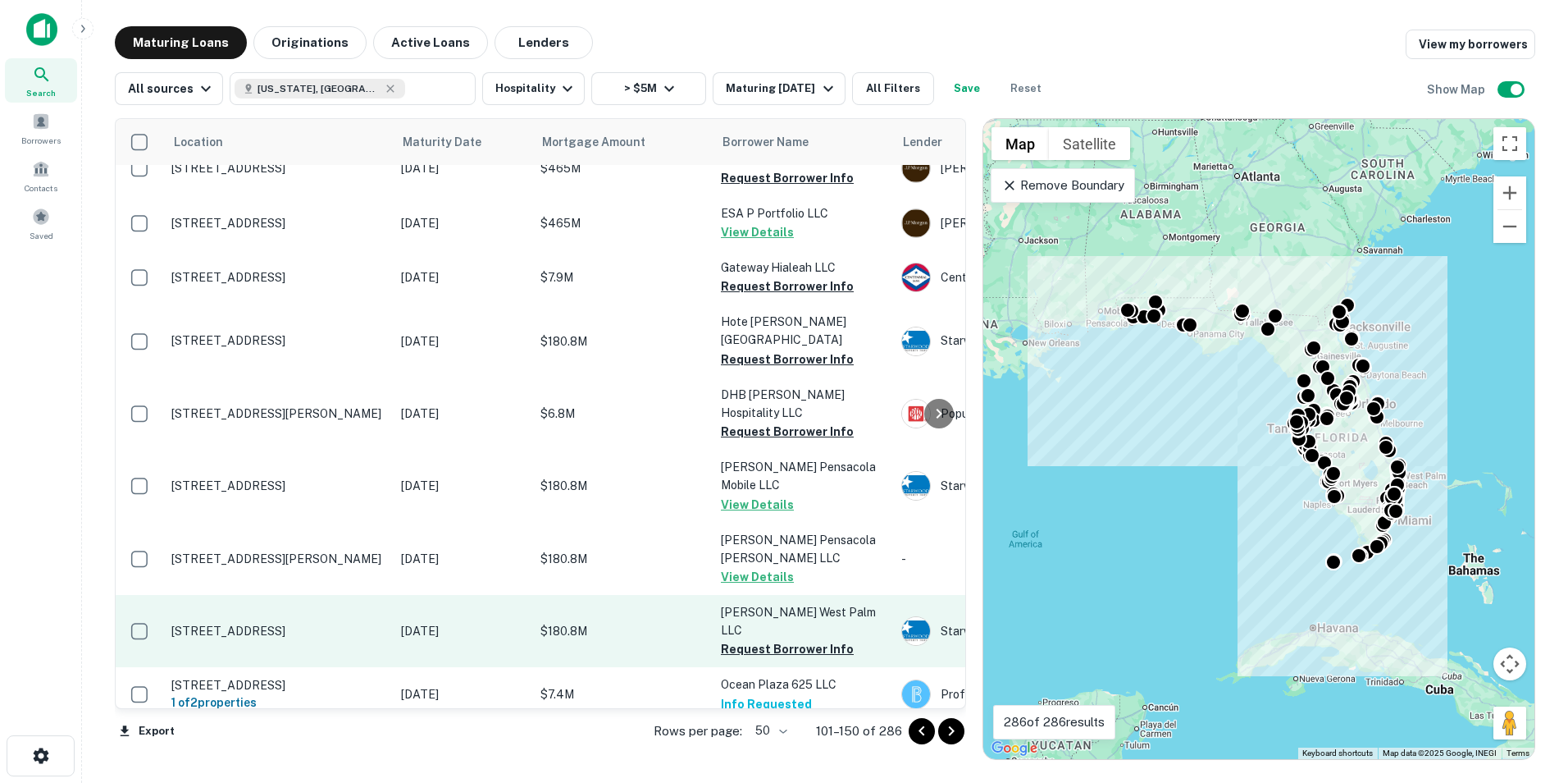
scroll to position [1972, 0]
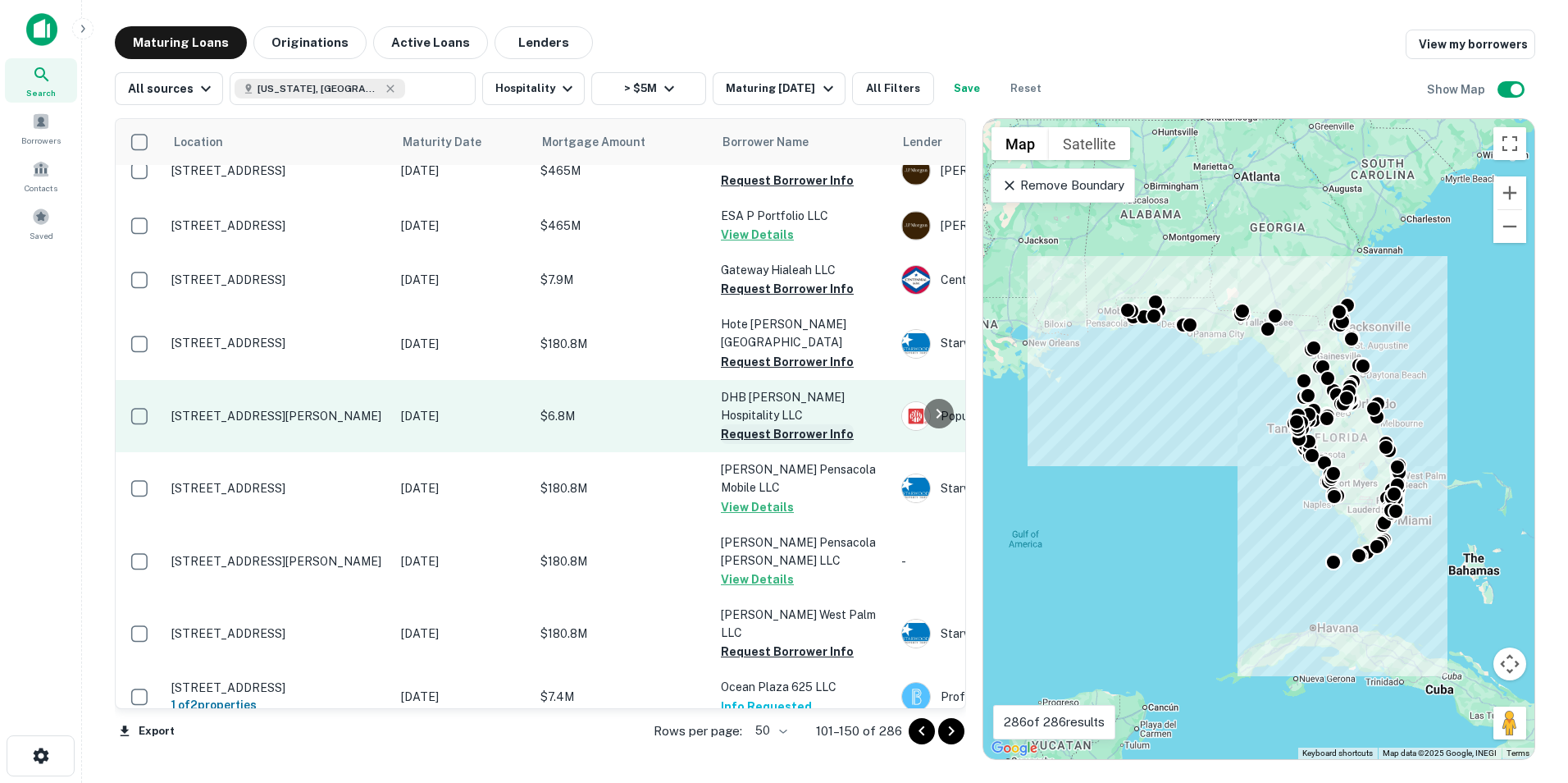
click at [784, 425] on button "Request Borrower Info" at bounding box center [787, 435] width 133 height 20
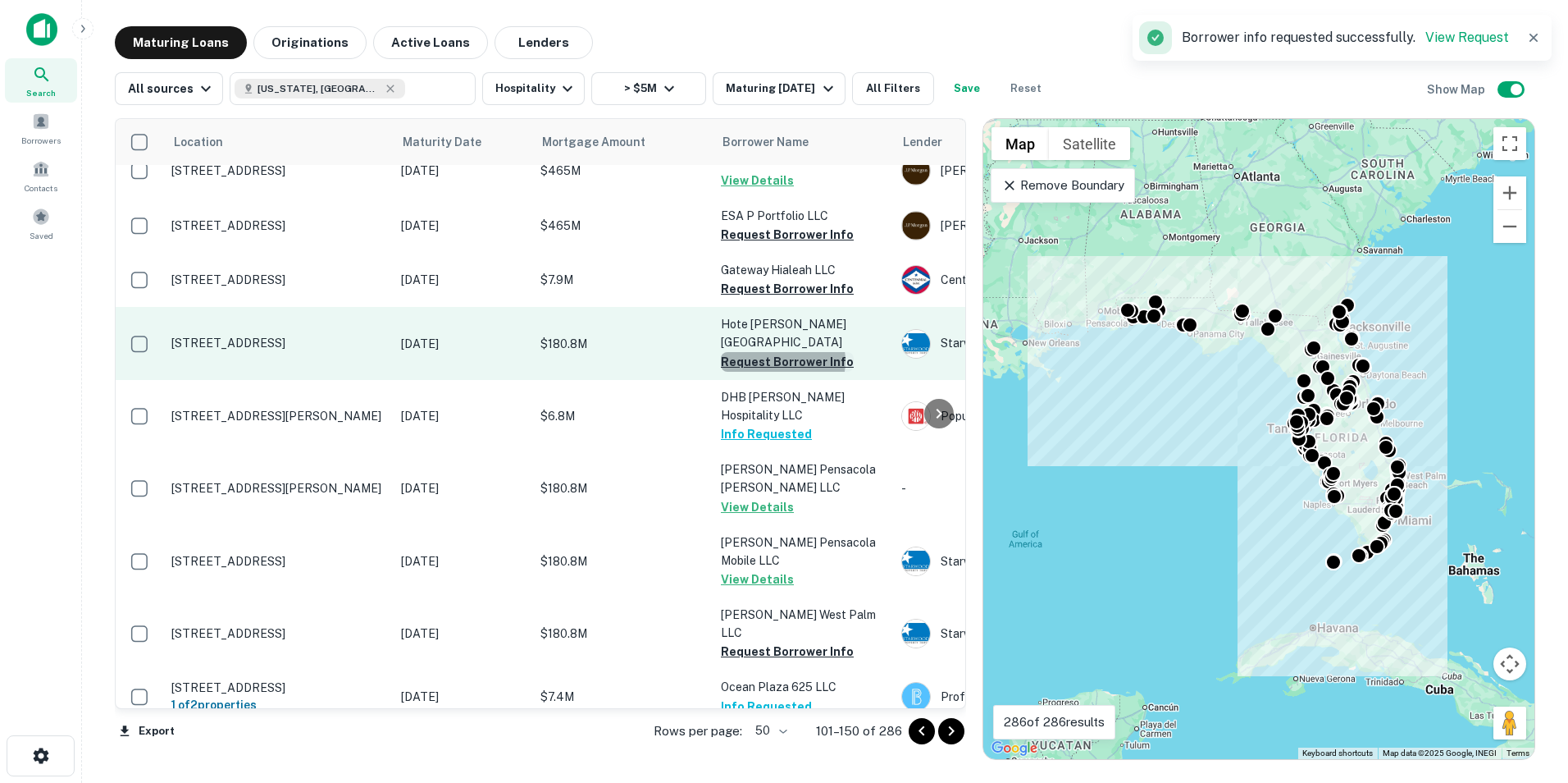
click at [781, 352] on button "Request Borrower Info" at bounding box center [787, 362] width 133 height 20
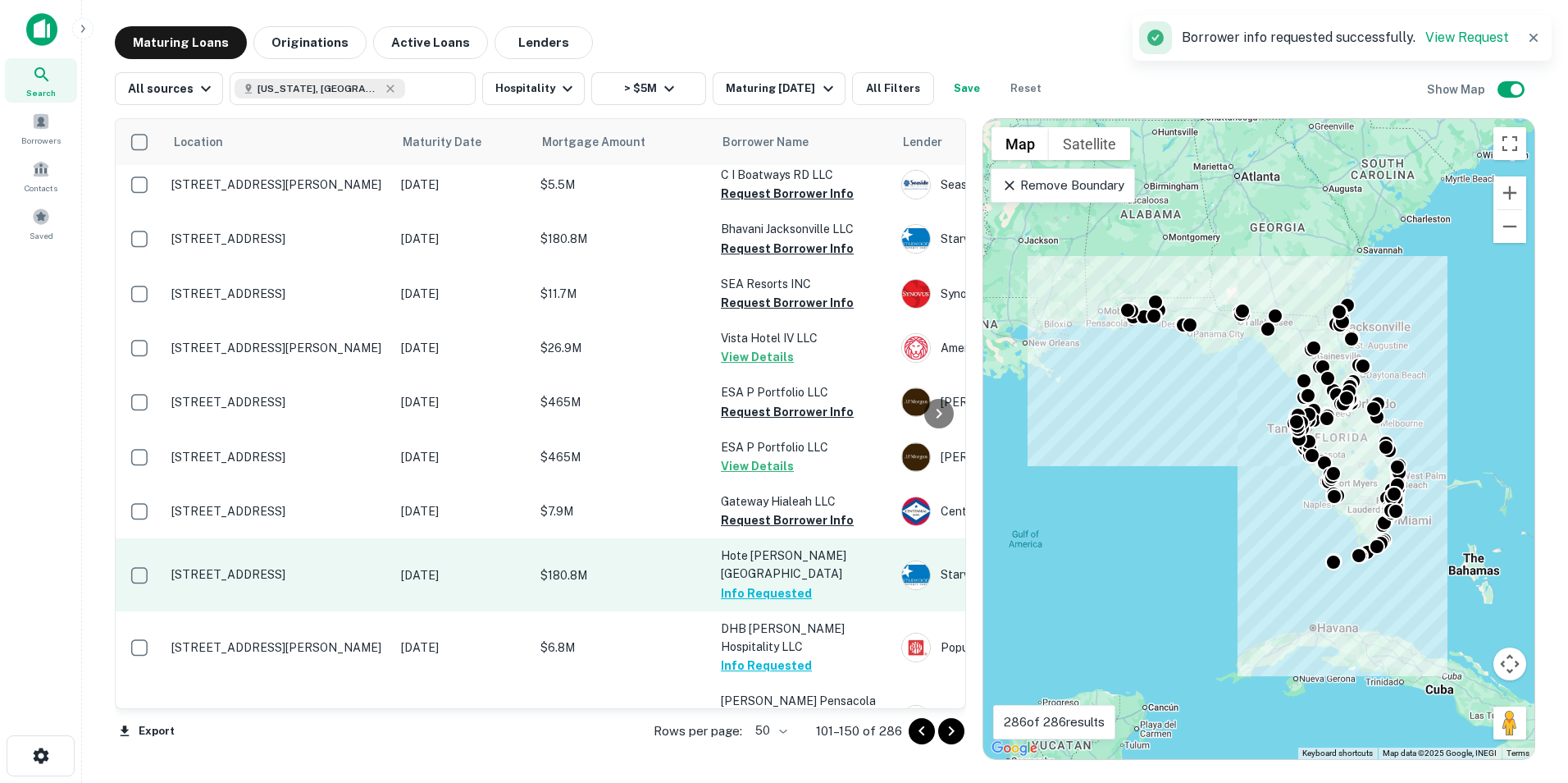
scroll to position [1739, 0]
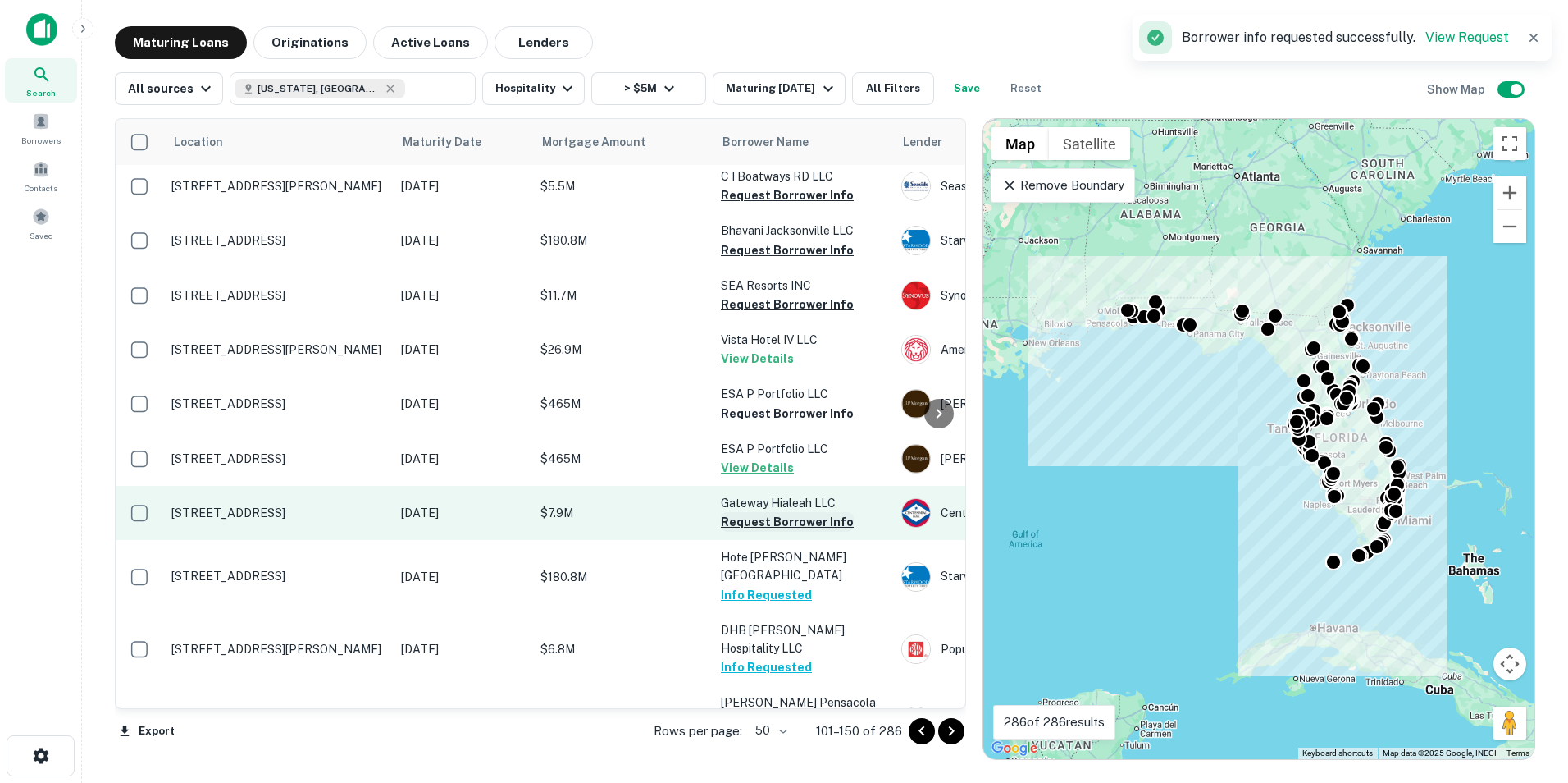
click at [797, 512] on button "Request Borrower Info" at bounding box center [787, 522] width 133 height 20
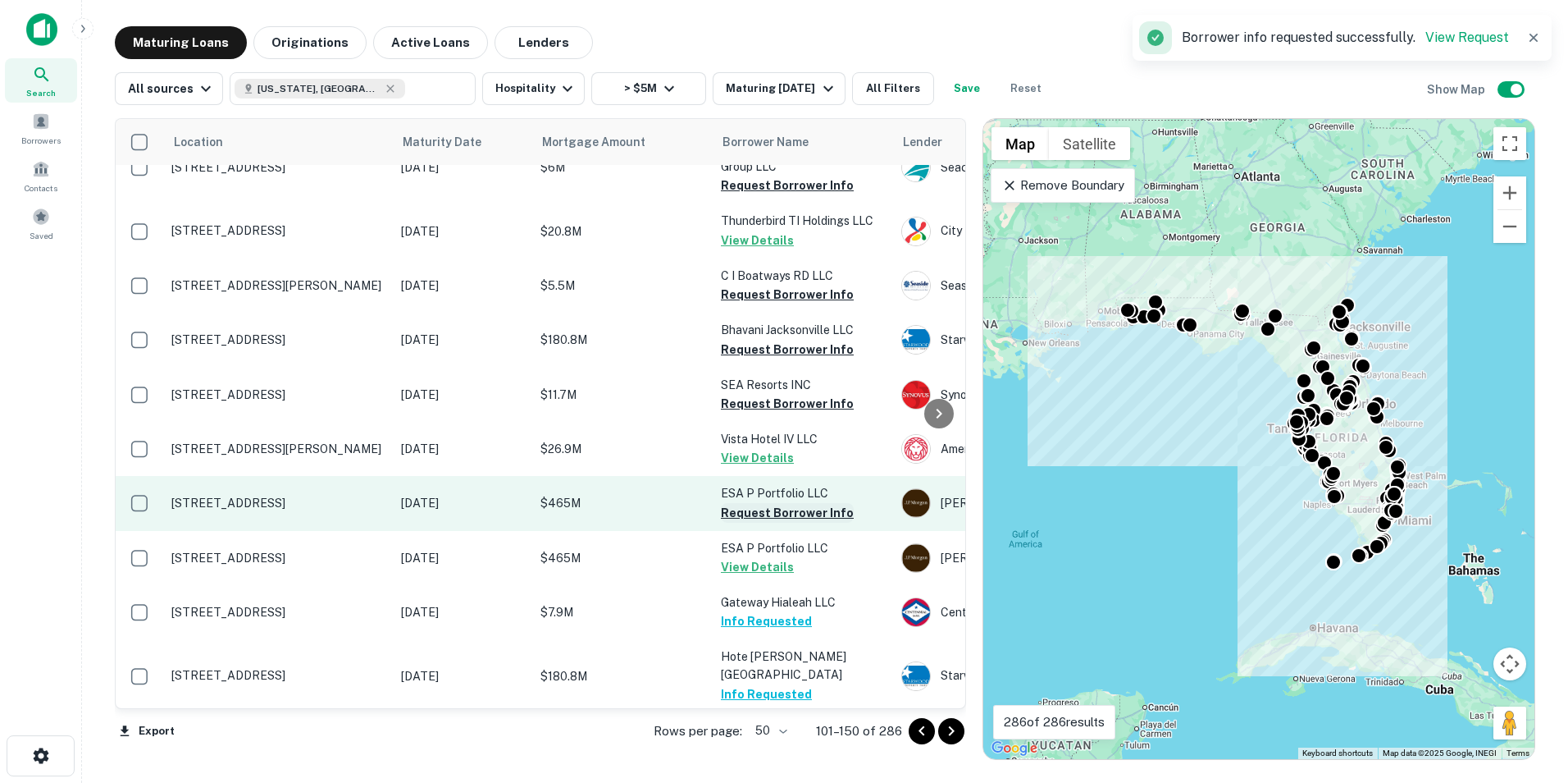
scroll to position [1629, 0]
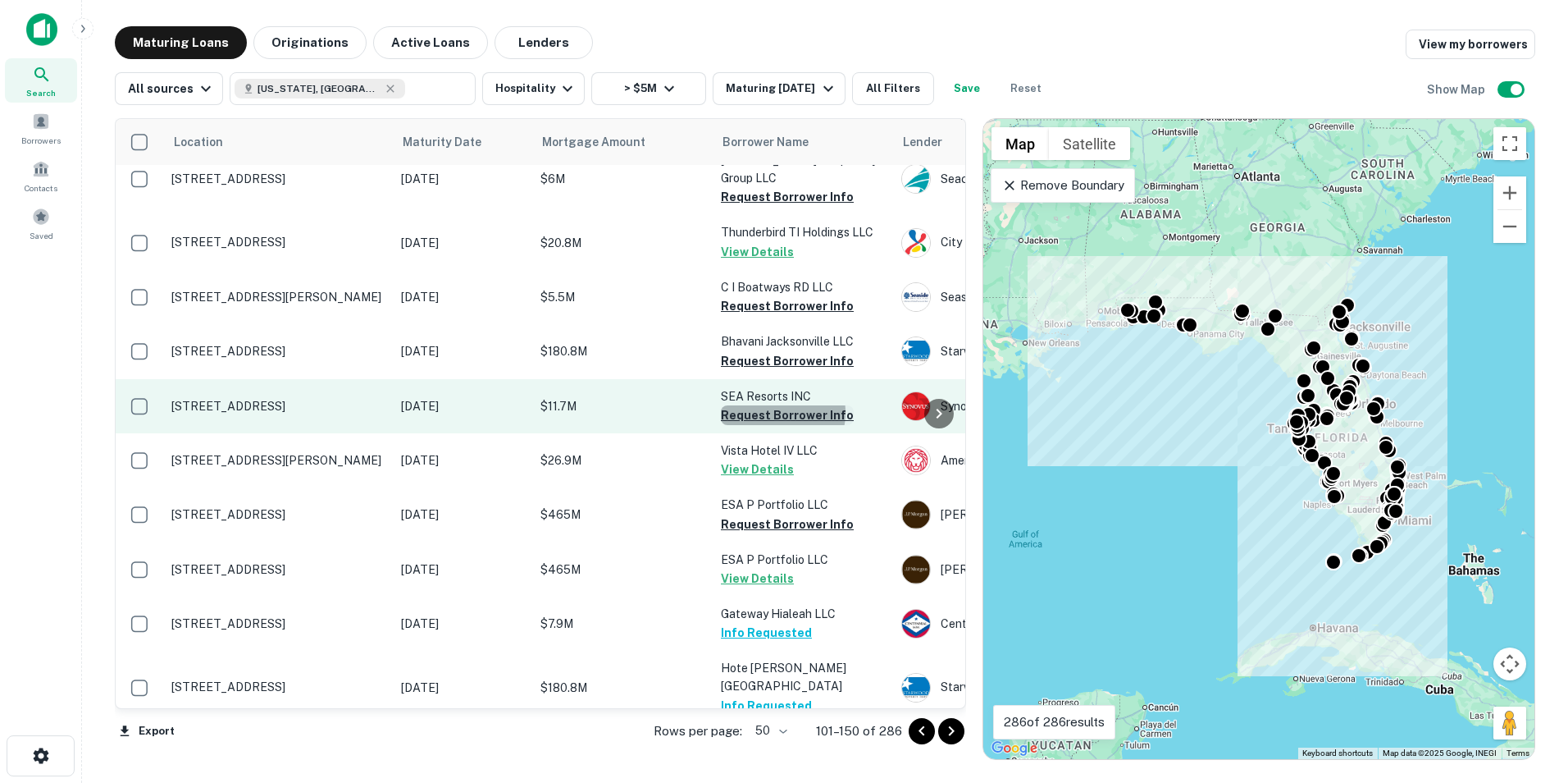
click at [774, 405] on button "Request Borrower Info" at bounding box center [787, 415] width 133 height 20
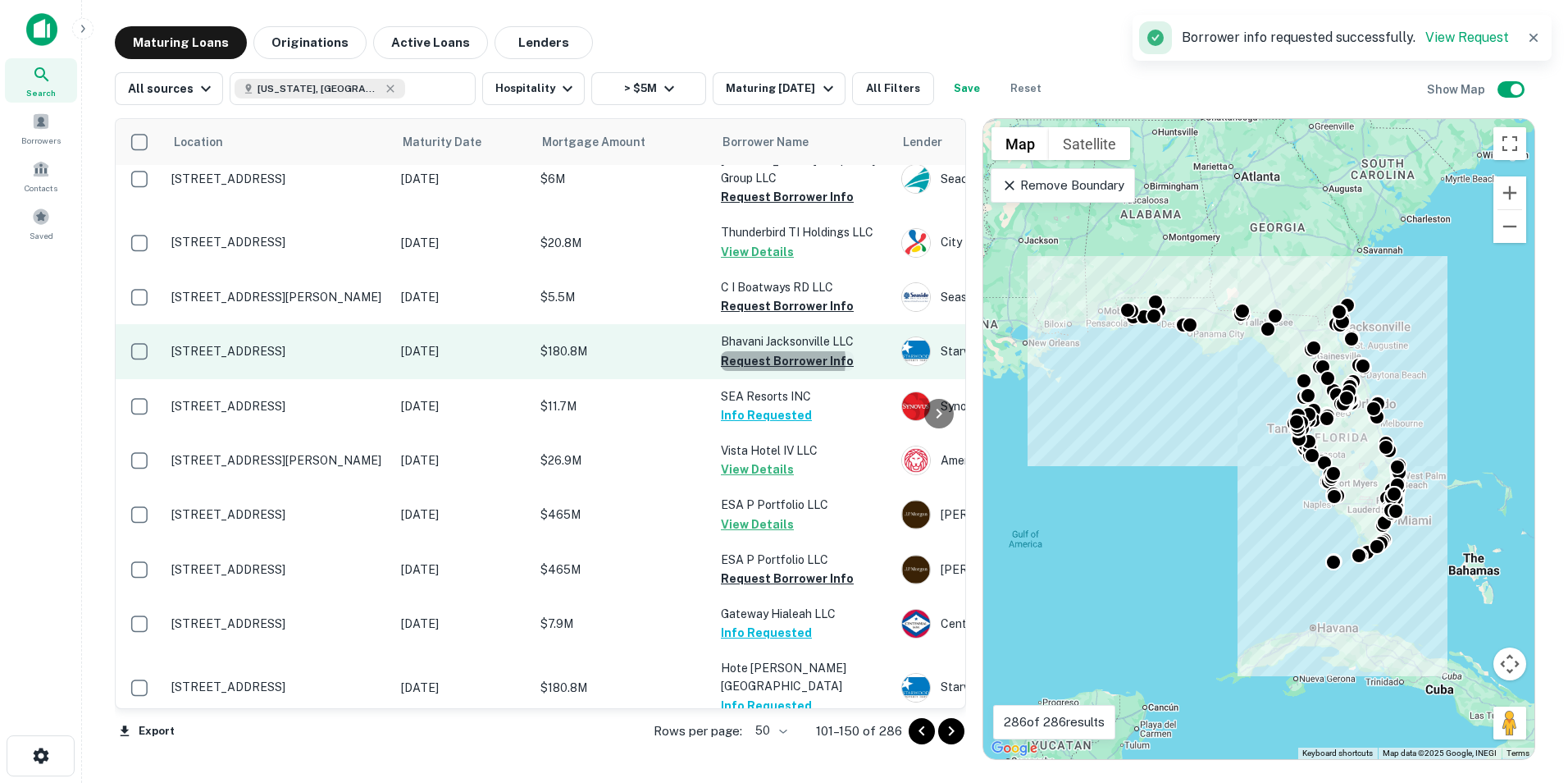
click at [772, 351] on button "Request Borrower Info" at bounding box center [787, 361] width 133 height 20
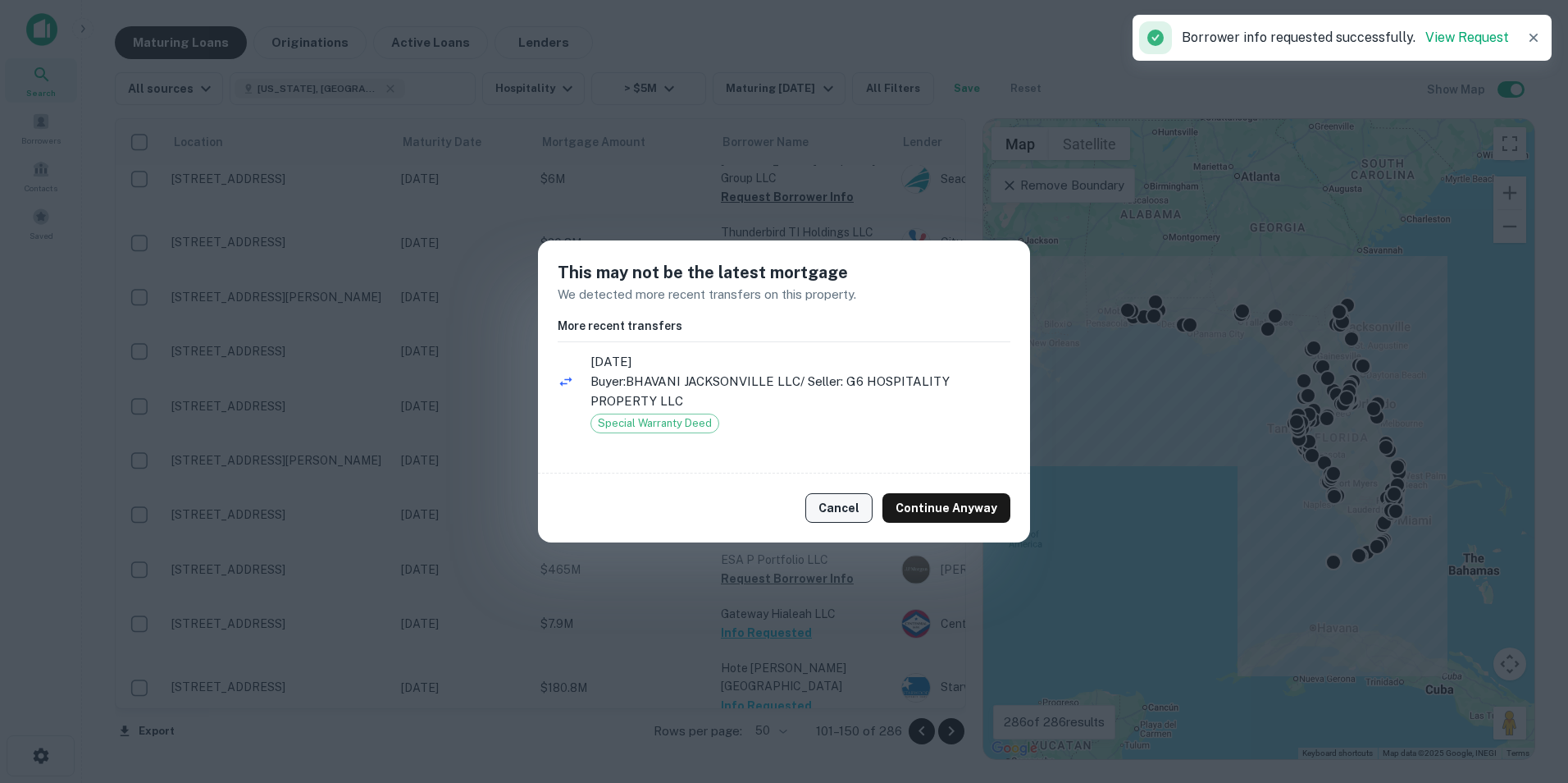
click at [858, 515] on button "Cancel" at bounding box center [838, 508] width 67 height 29
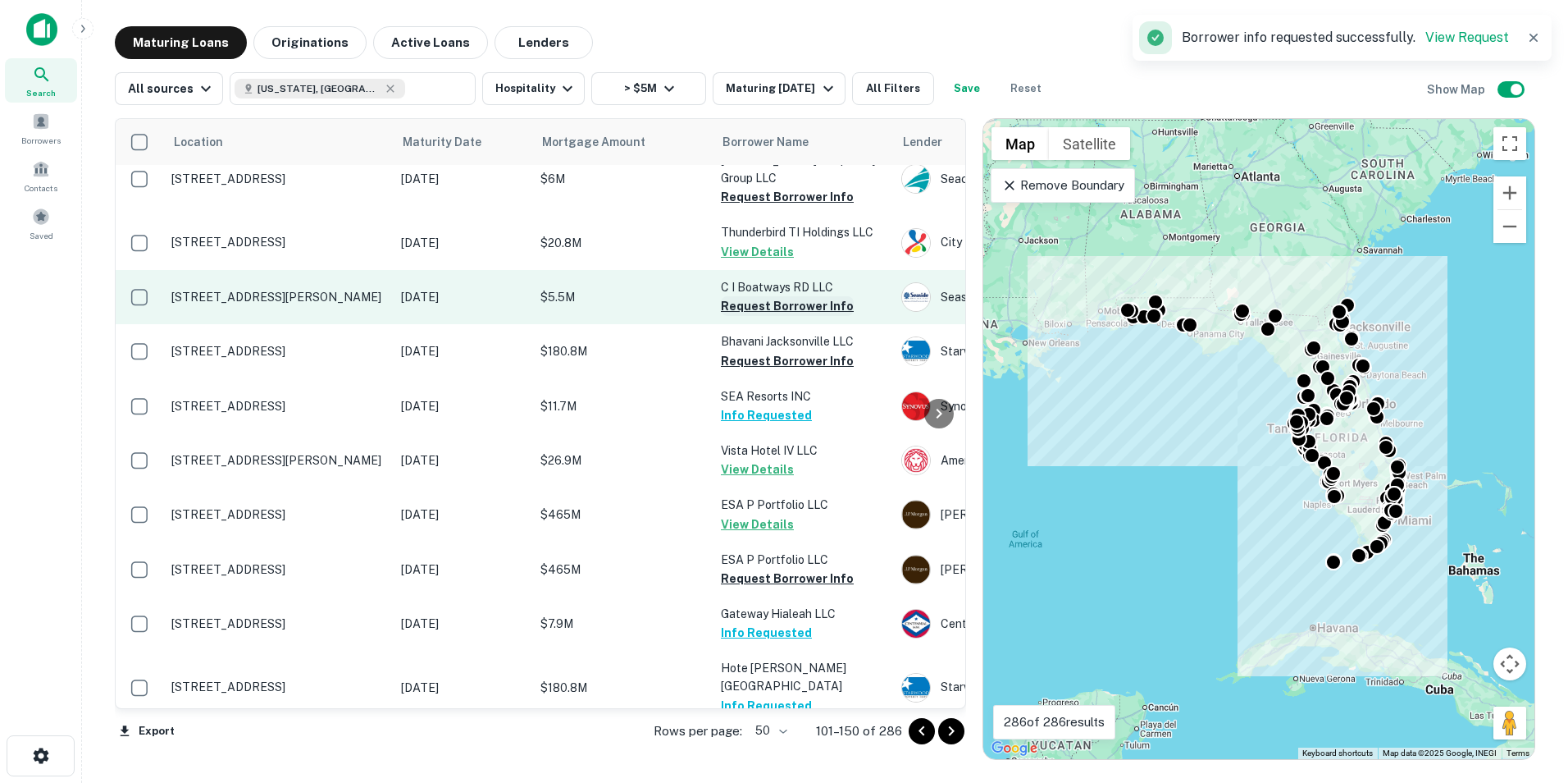
click at [814, 297] on button "Request Borrower Info" at bounding box center [787, 306] width 133 height 20
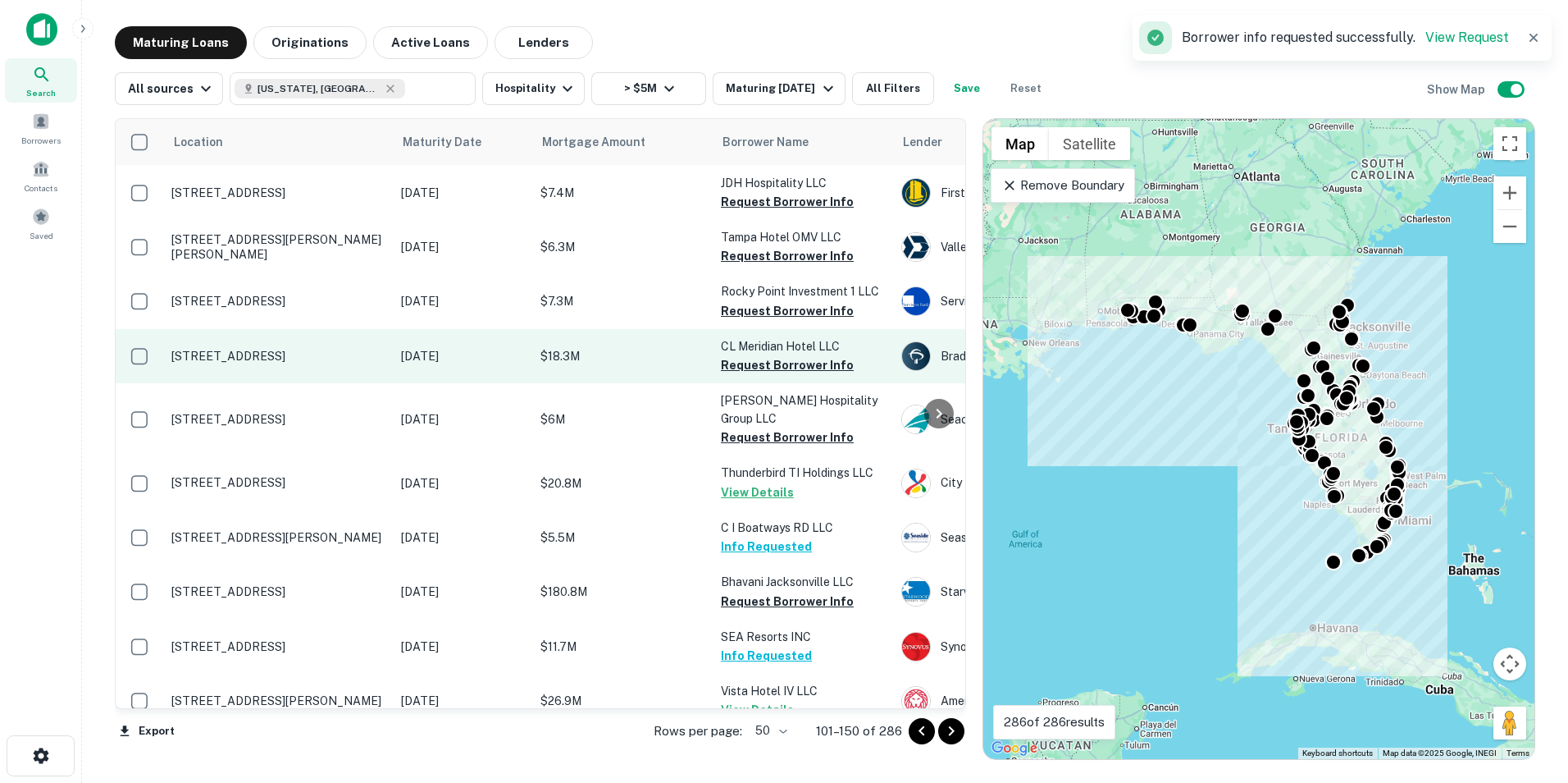
scroll to position [1387, 0]
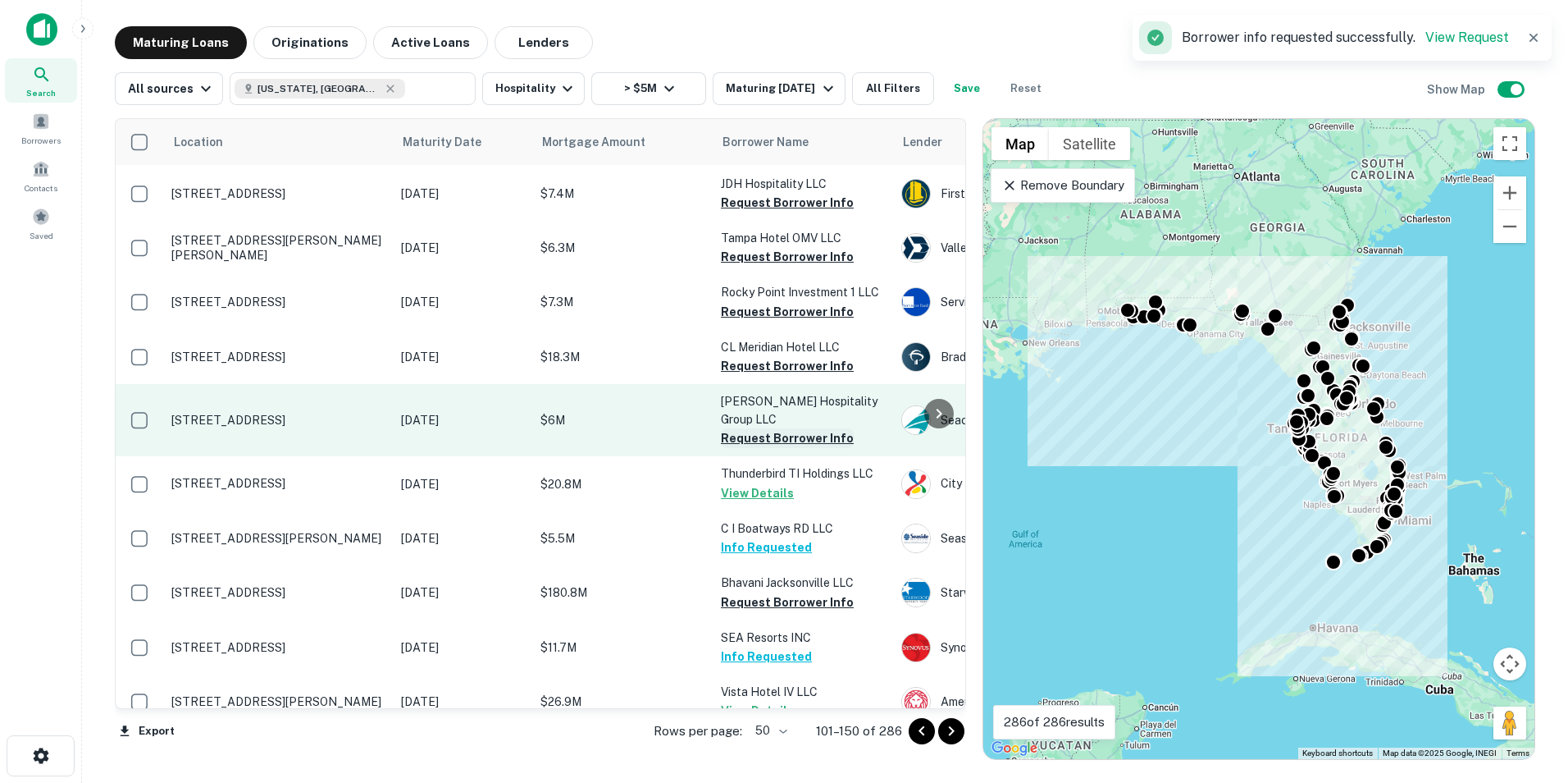
click at [769, 429] on button "Request Borrower Info" at bounding box center [787, 438] width 133 height 20
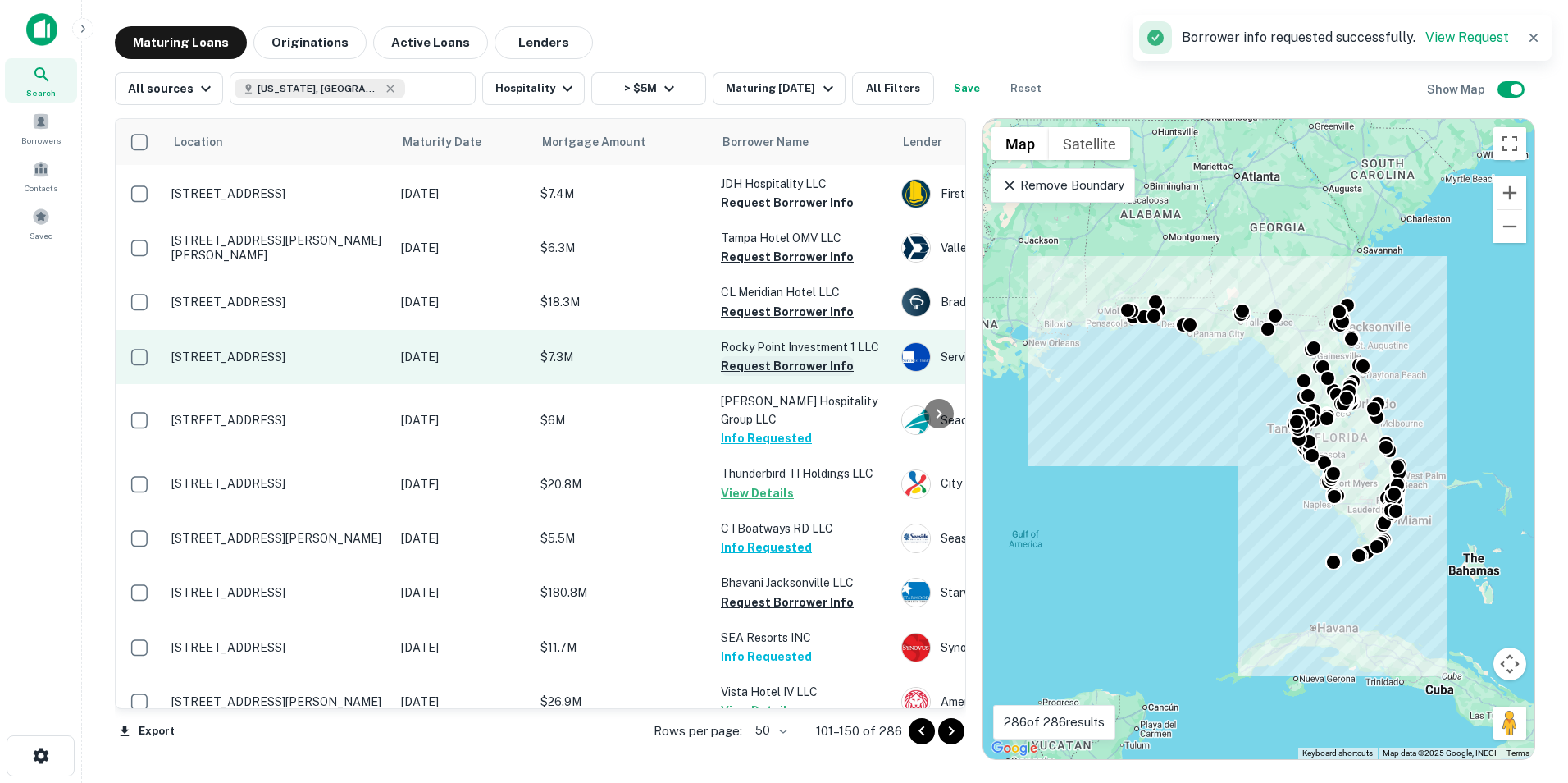
click at [774, 356] on button "Request Borrower Info" at bounding box center [787, 366] width 133 height 20
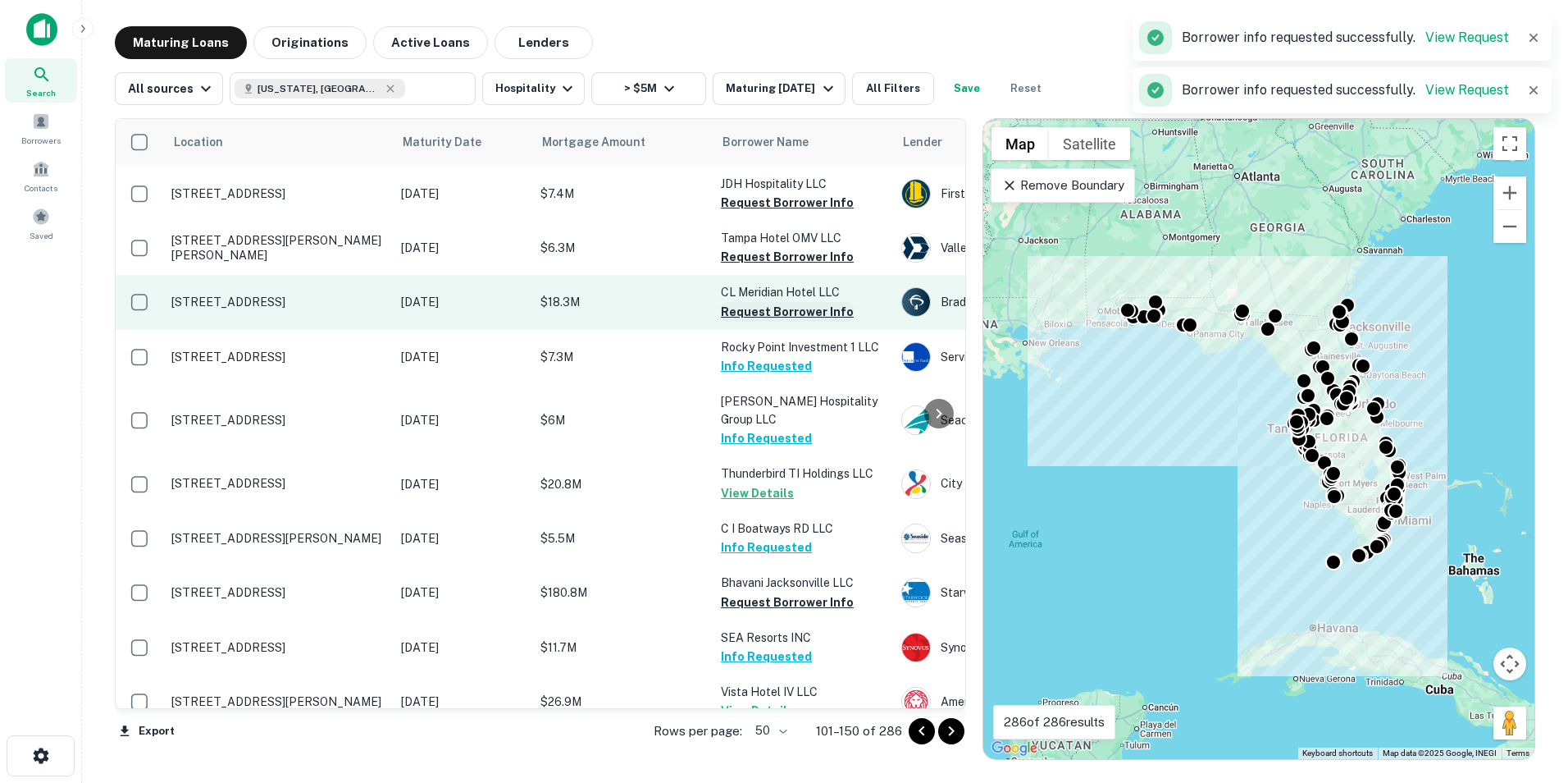
click at [776, 302] on button "Request Borrower Info" at bounding box center [787, 312] width 133 height 20
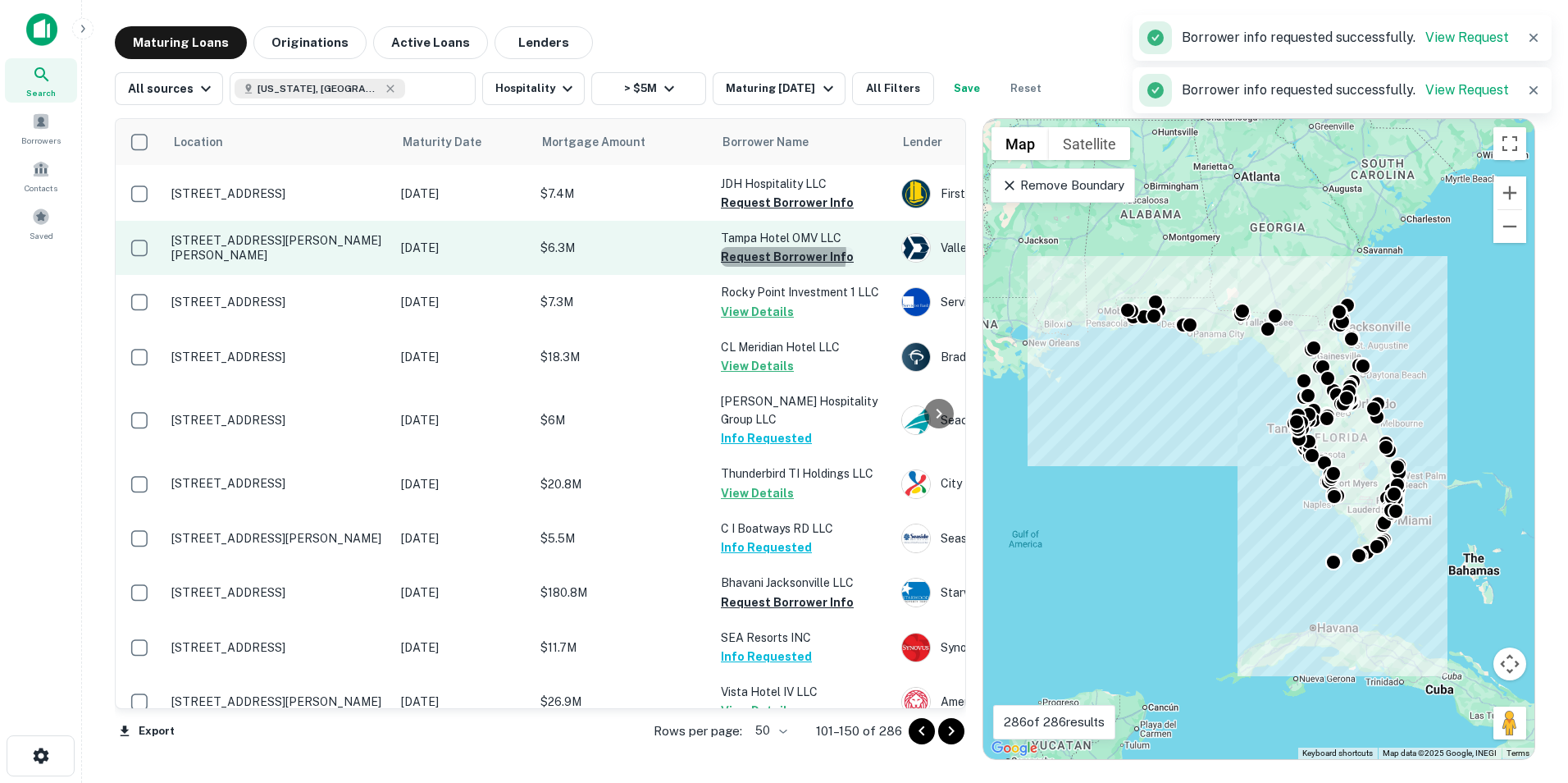
click at [777, 247] on button "Request Borrower Info" at bounding box center [787, 256] width 133 height 20
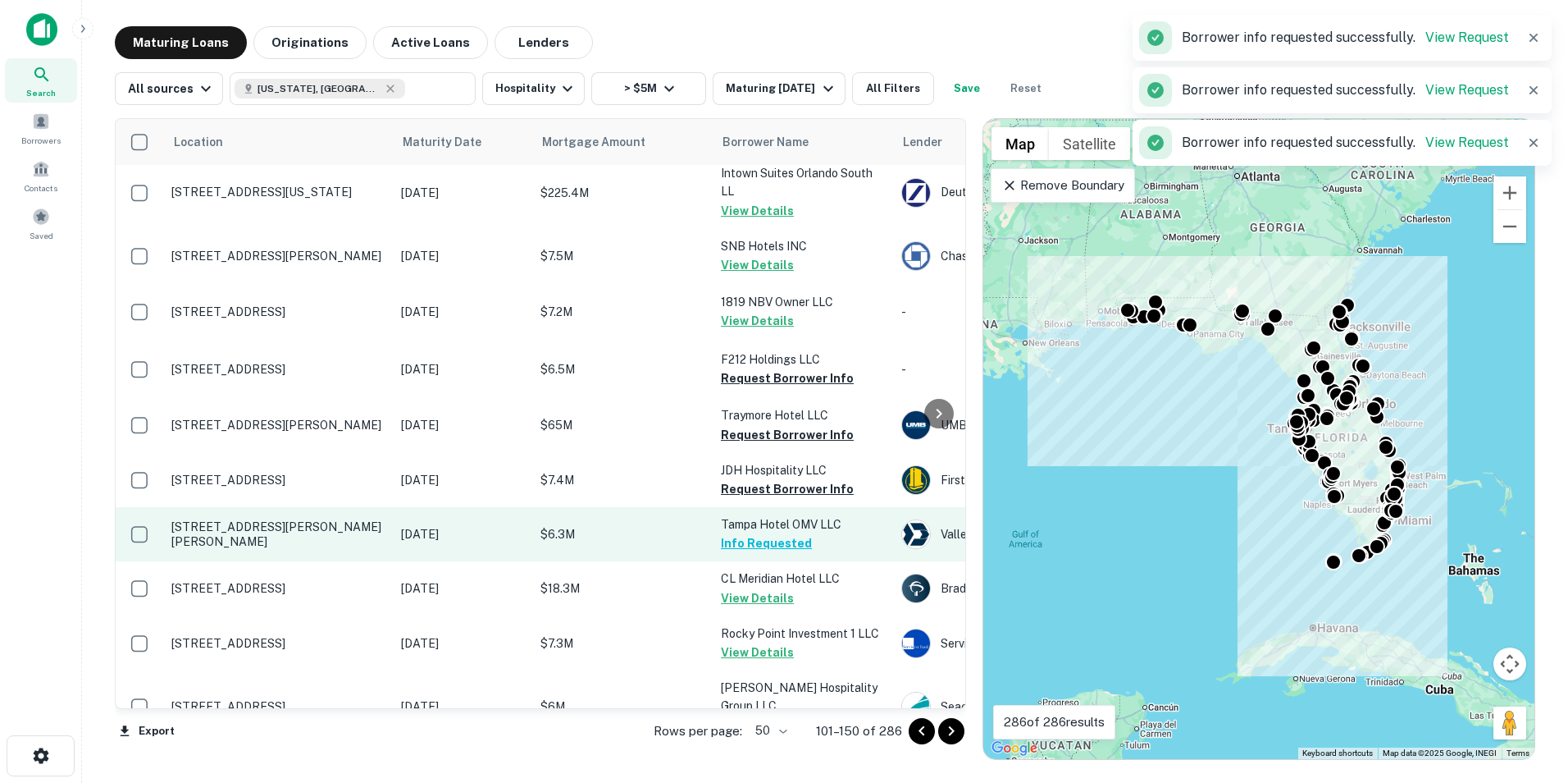
scroll to position [1099, 0]
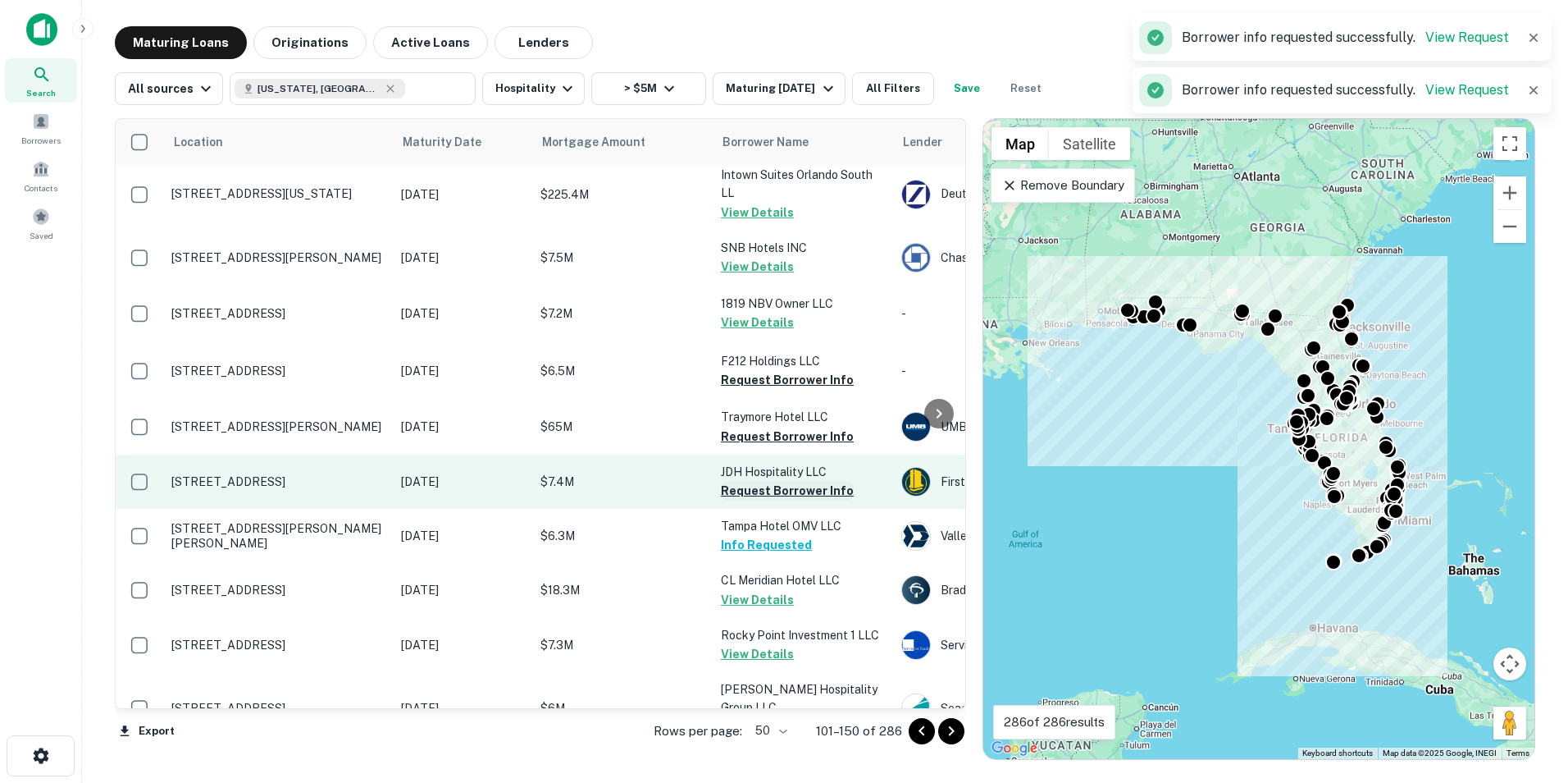
click at [786, 481] on button "Request Borrower Info" at bounding box center [787, 490] width 133 height 20
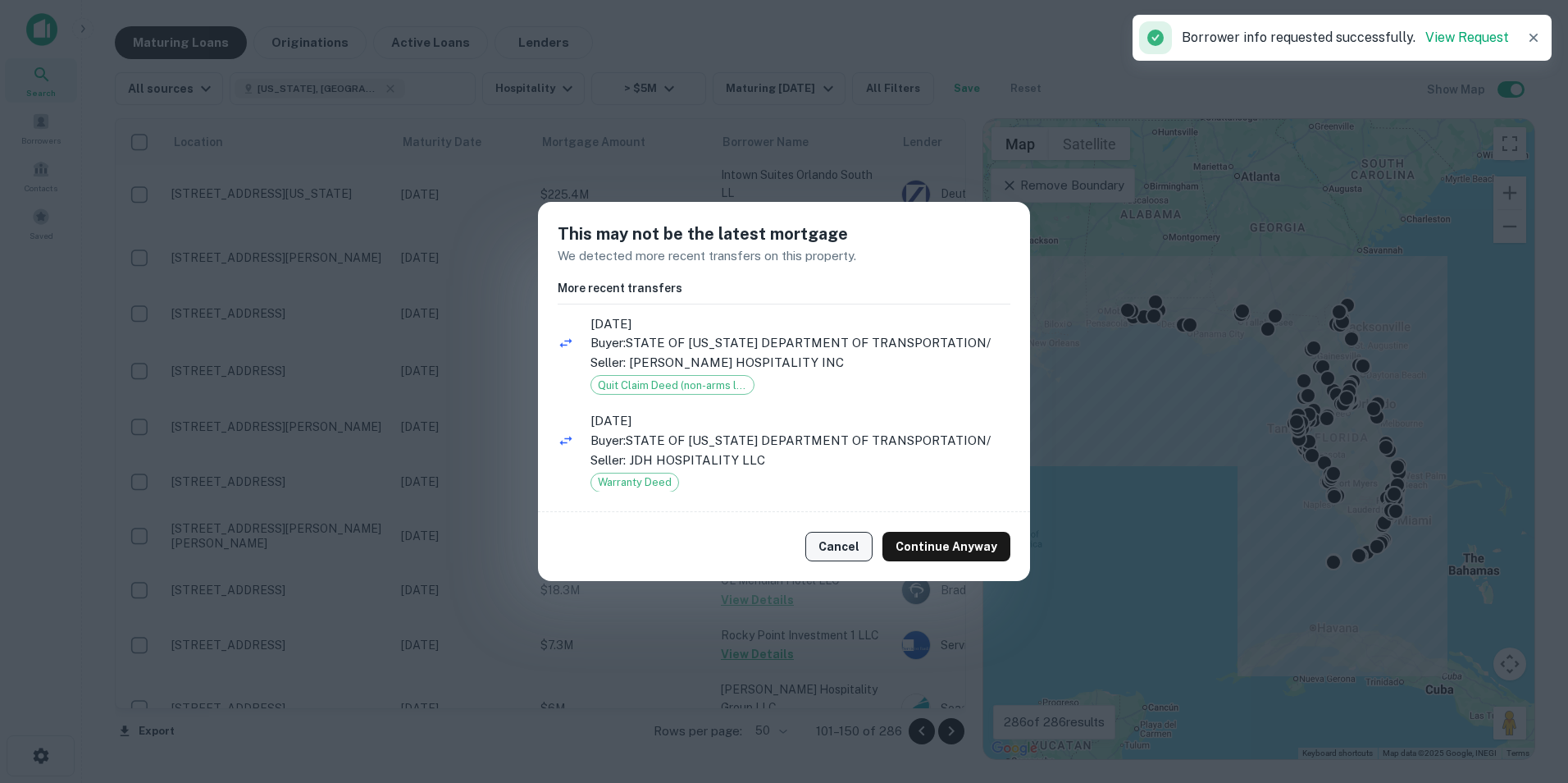
click at [859, 550] on button "Cancel" at bounding box center [838, 546] width 67 height 29
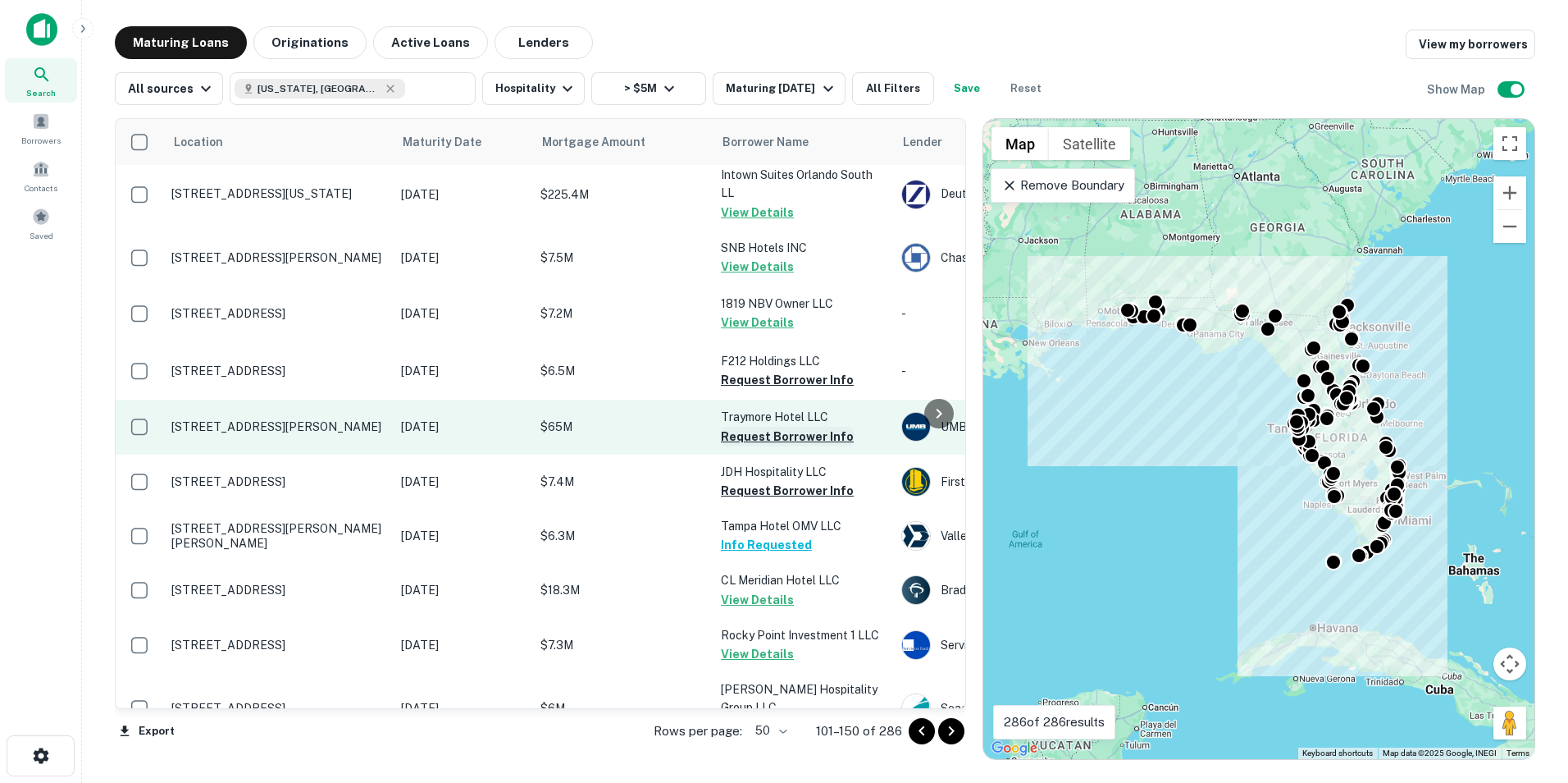
click at [796, 427] on button "Request Borrower Info" at bounding box center [787, 437] width 133 height 20
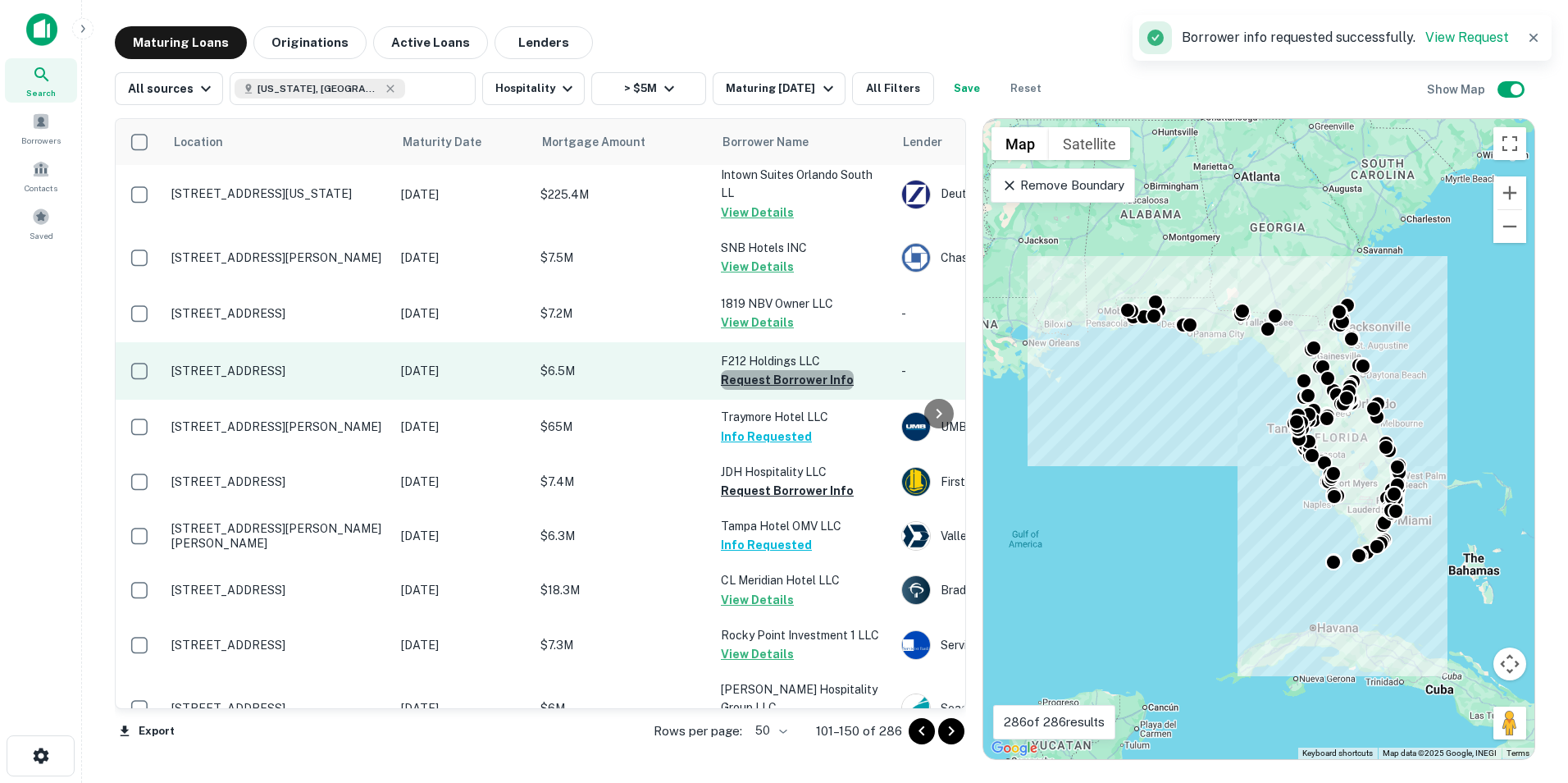
click at [790, 370] on button "Request Borrower Info" at bounding box center [787, 380] width 133 height 20
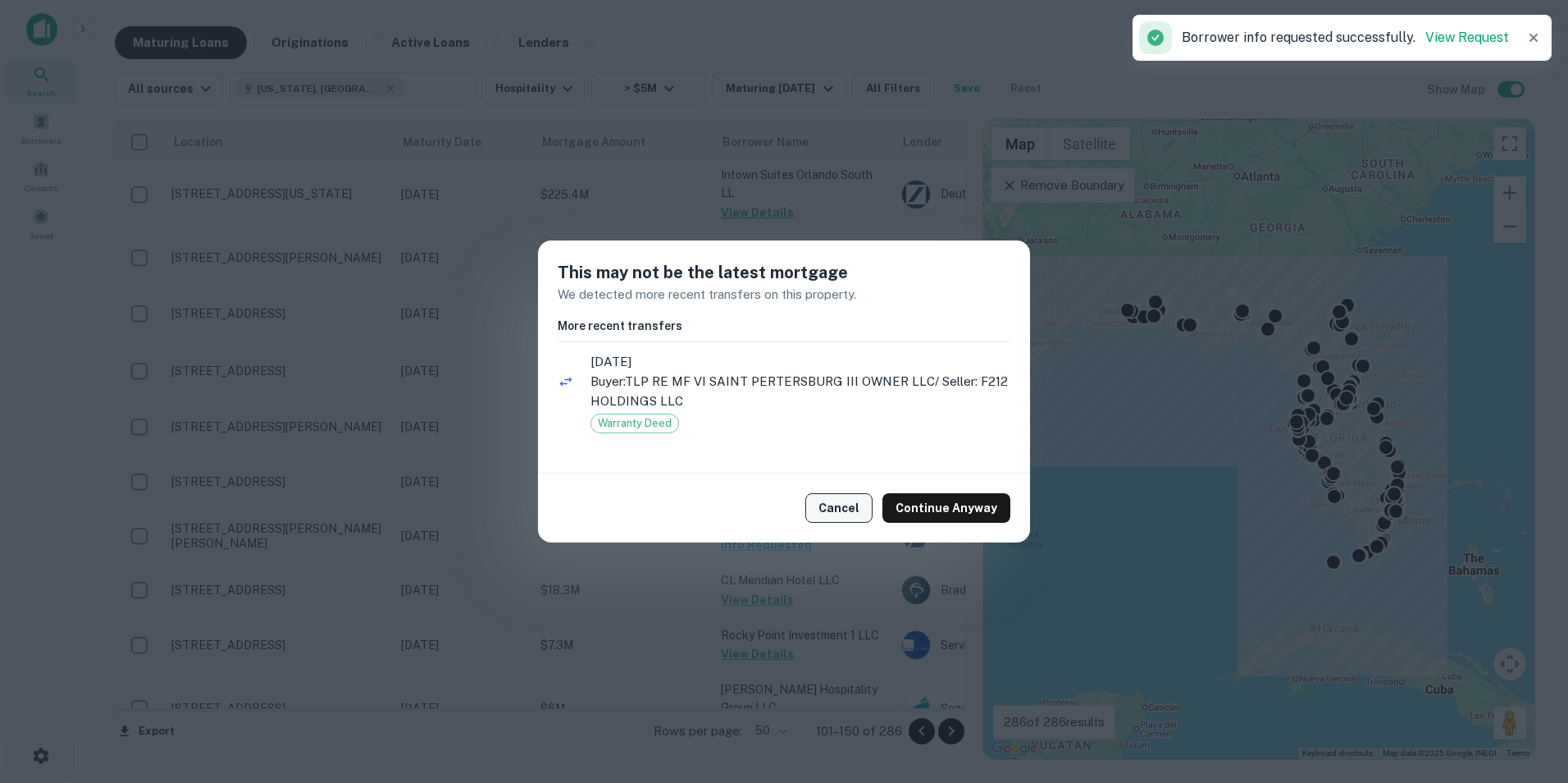
click at [824, 498] on button "Cancel" at bounding box center [838, 508] width 67 height 29
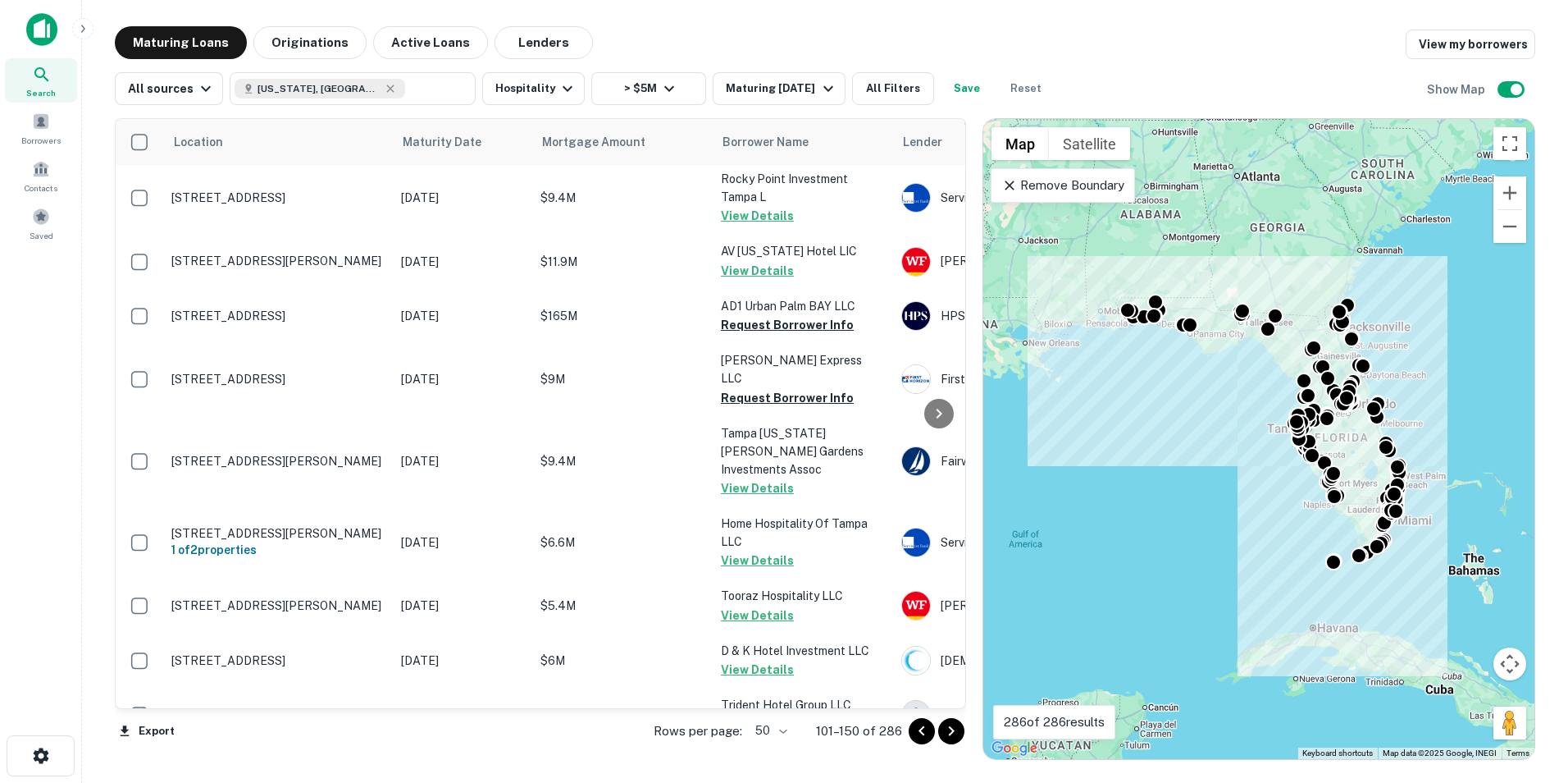
scroll to position [511, 0]
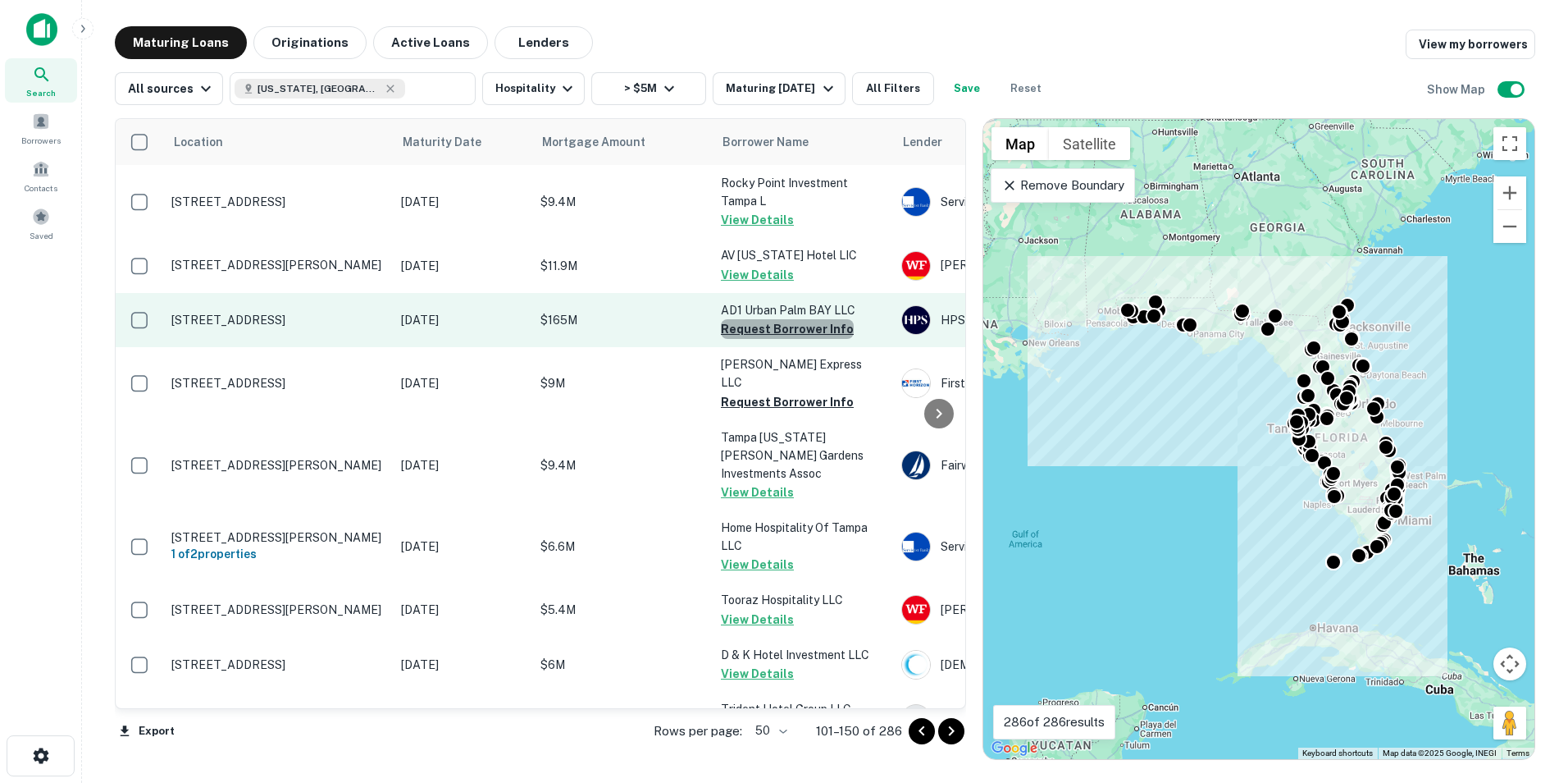
click at [787, 319] on button "Request Borrower Info" at bounding box center [787, 329] width 133 height 20
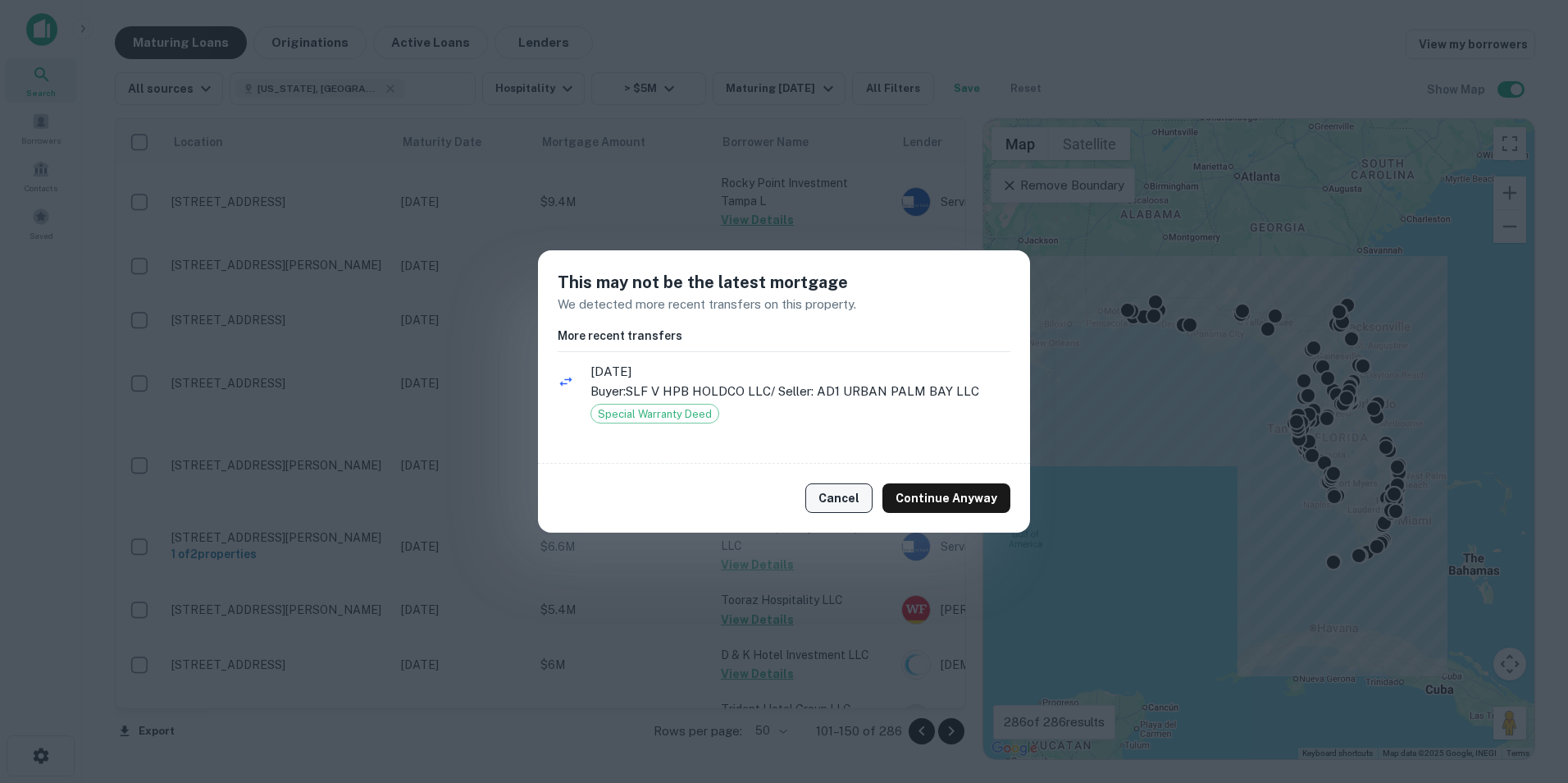
click at [830, 495] on button "Cancel" at bounding box center [838, 498] width 67 height 29
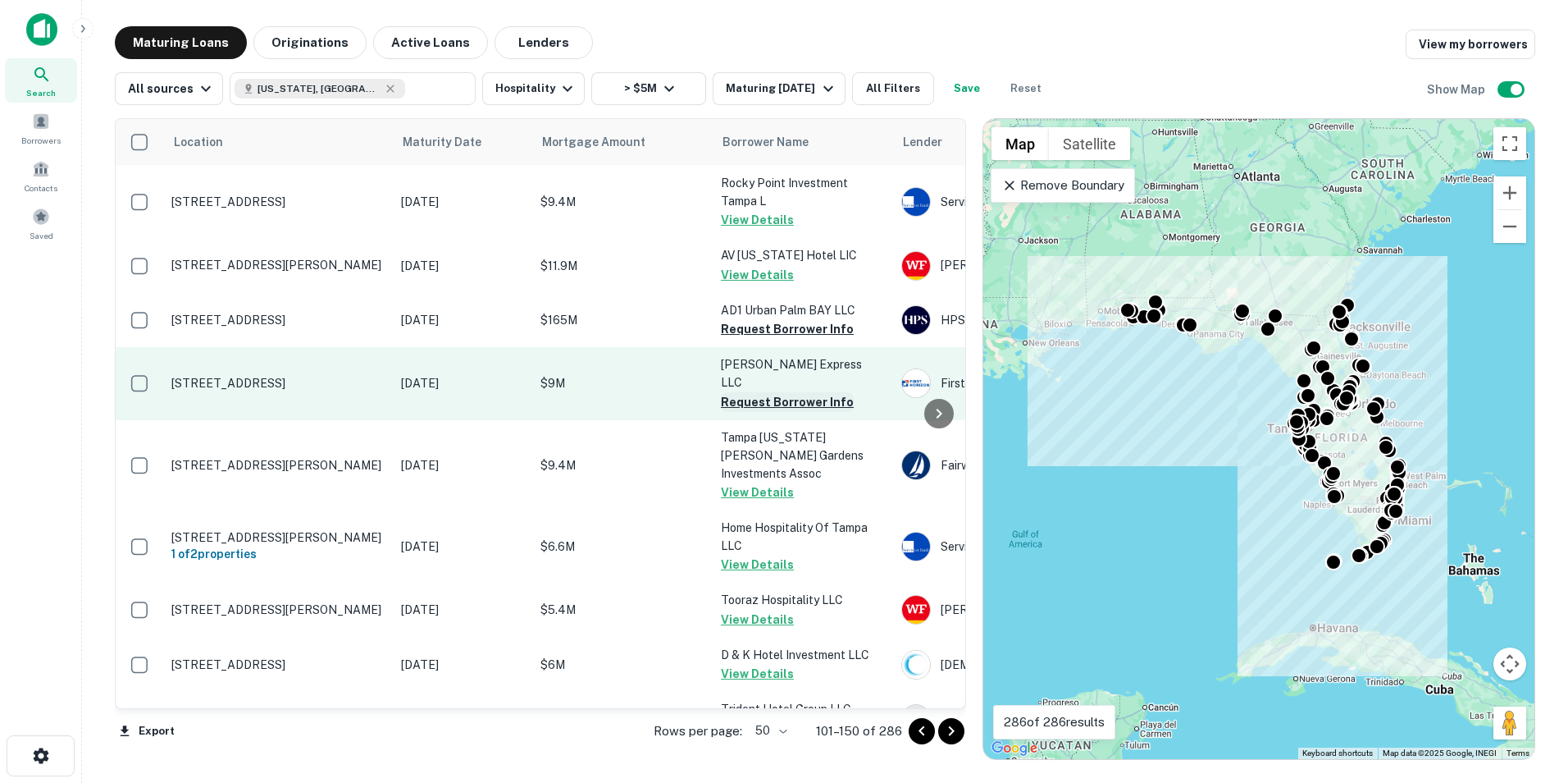
click at [783, 392] on button "Request Borrower Info" at bounding box center [787, 402] width 133 height 20
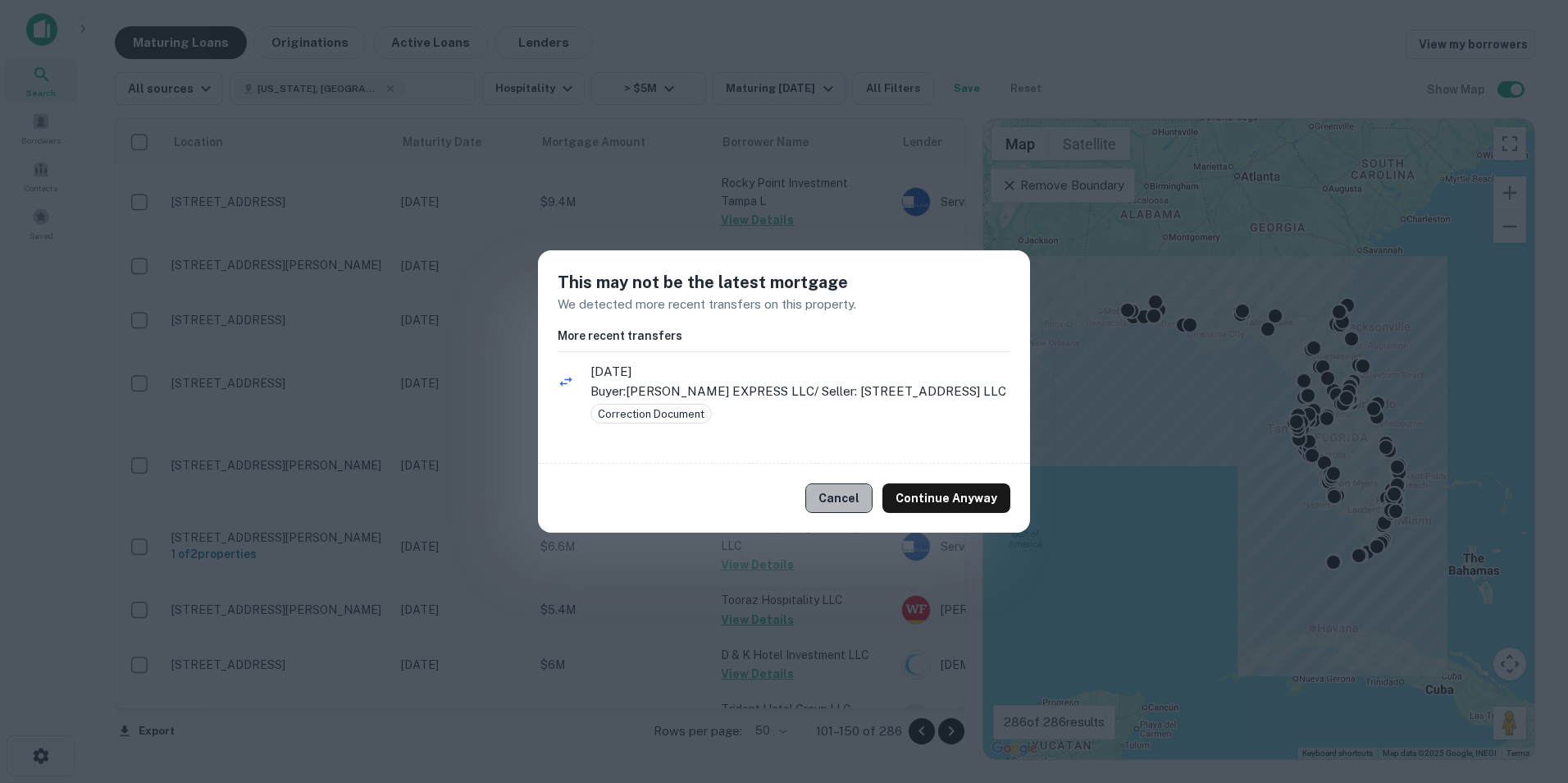
click at [838, 494] on button "Cancel" at bounding box center [838, 498] width 67 height 29
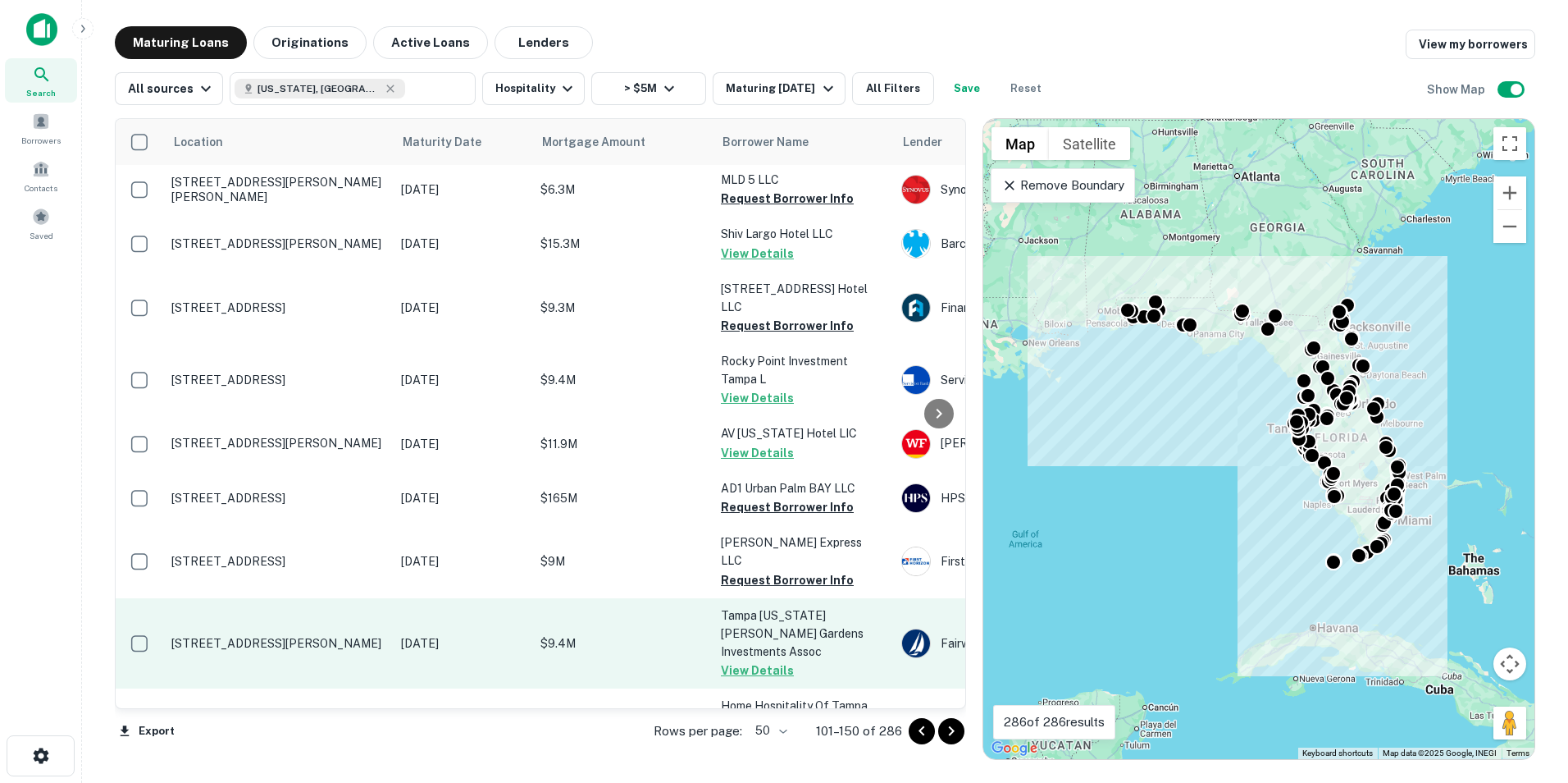
scroll to position [332, 0]
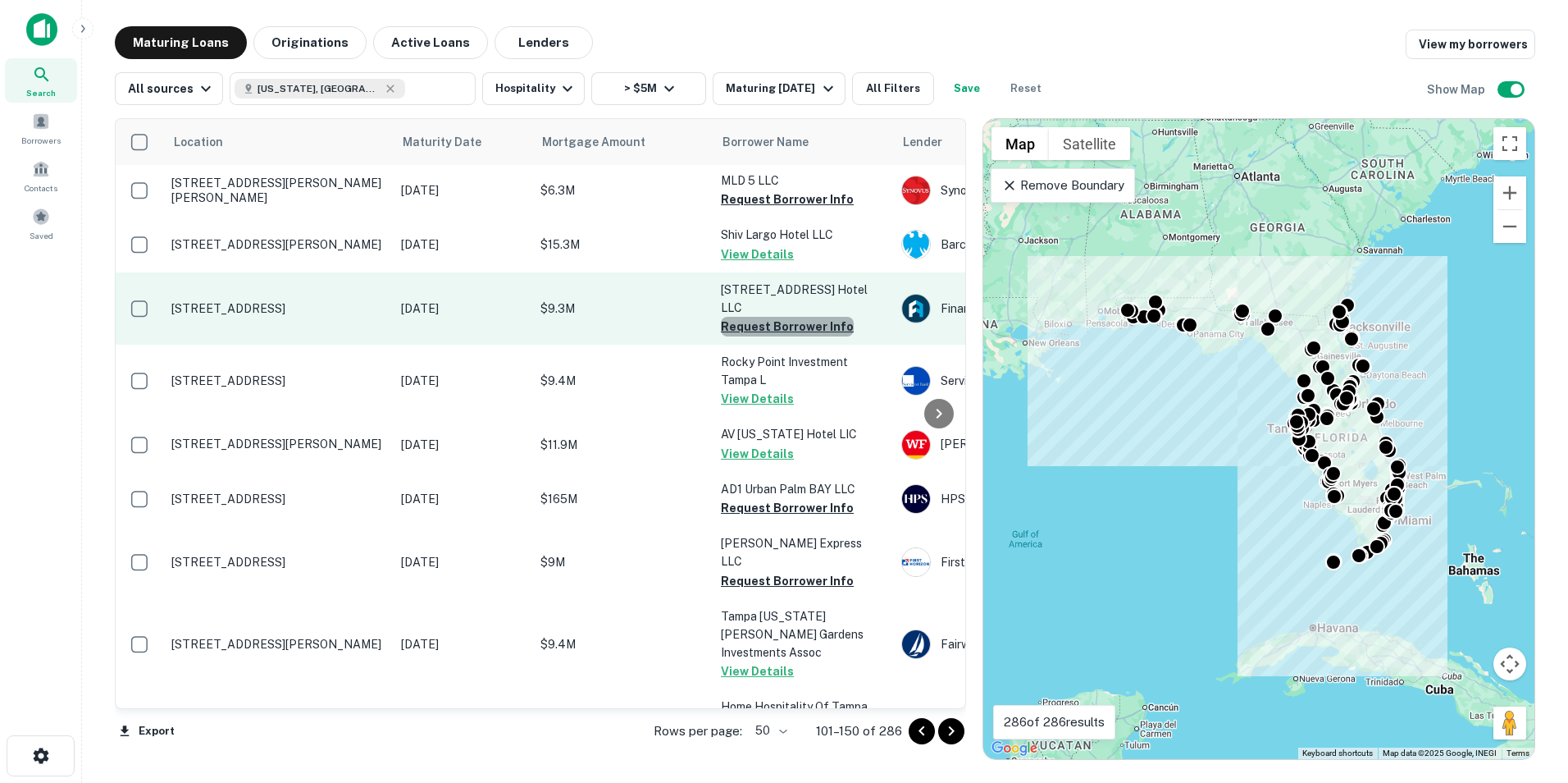
click at [794, 317] on button "Request Borrower Info" at bounding box center [787, 327] width 133 height 20
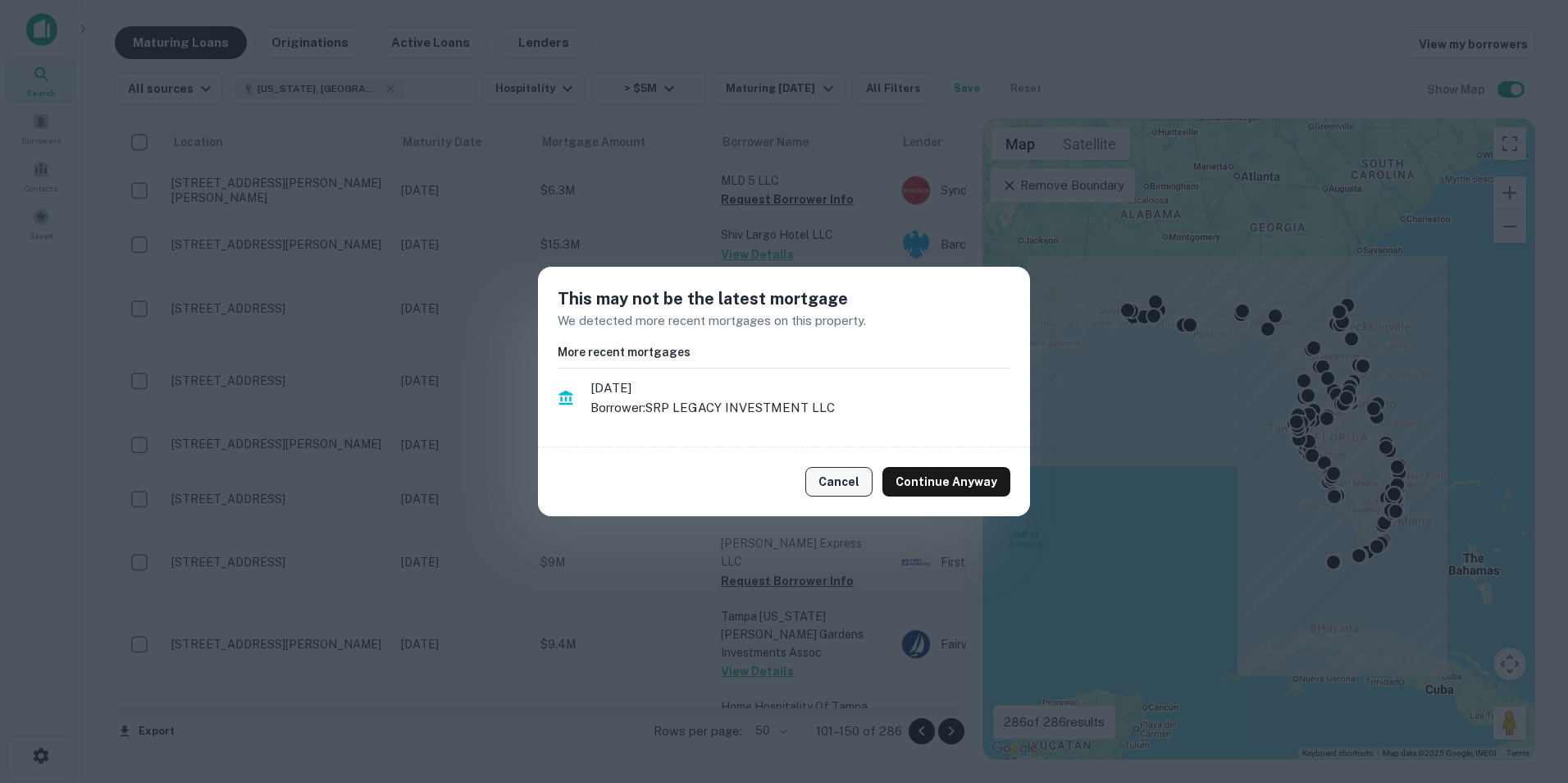
click at [842, 494] on button "Cancel" at bounding box center [838, 482] width 67 height 29
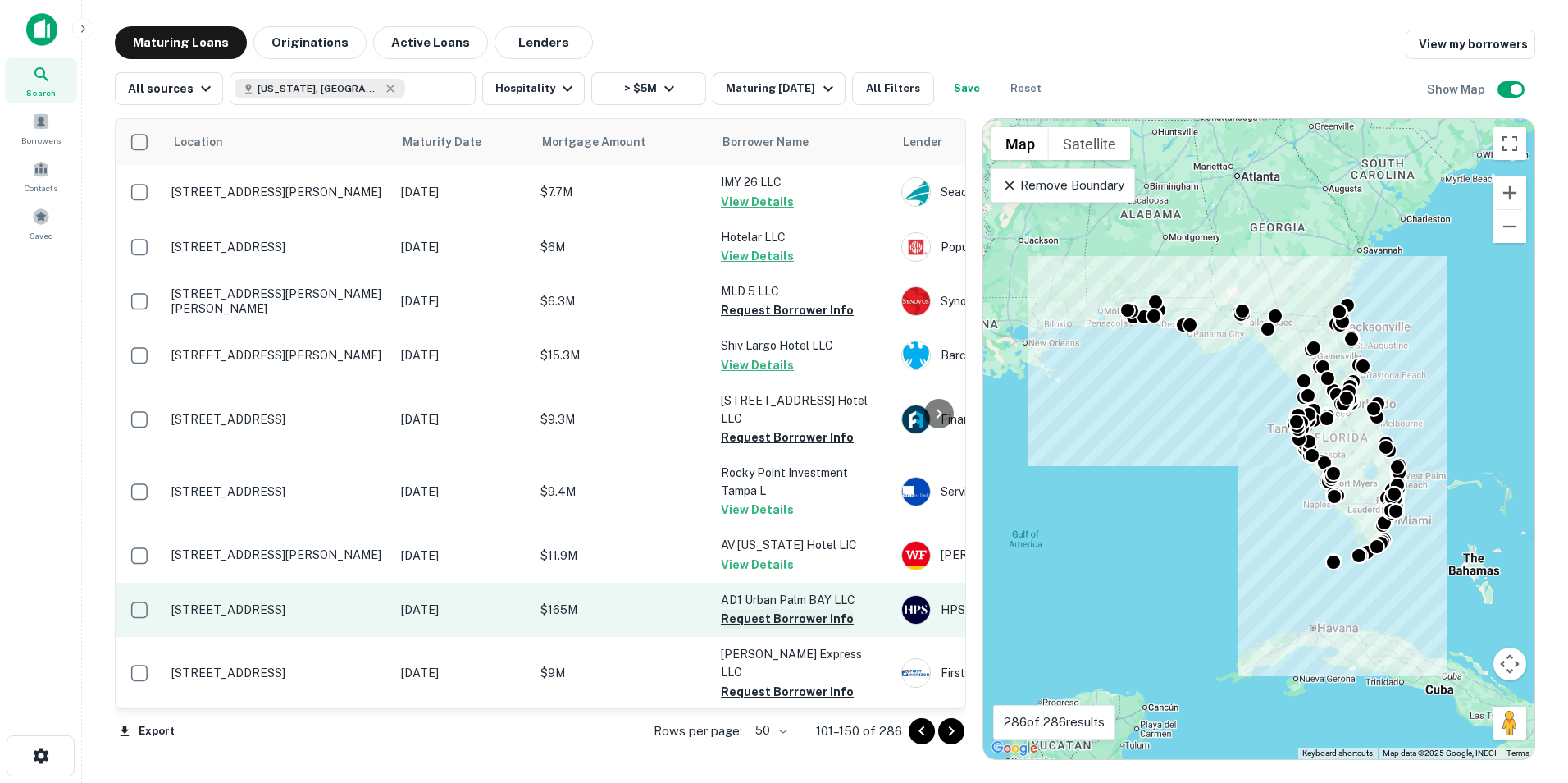
scroll to position [220, 0]
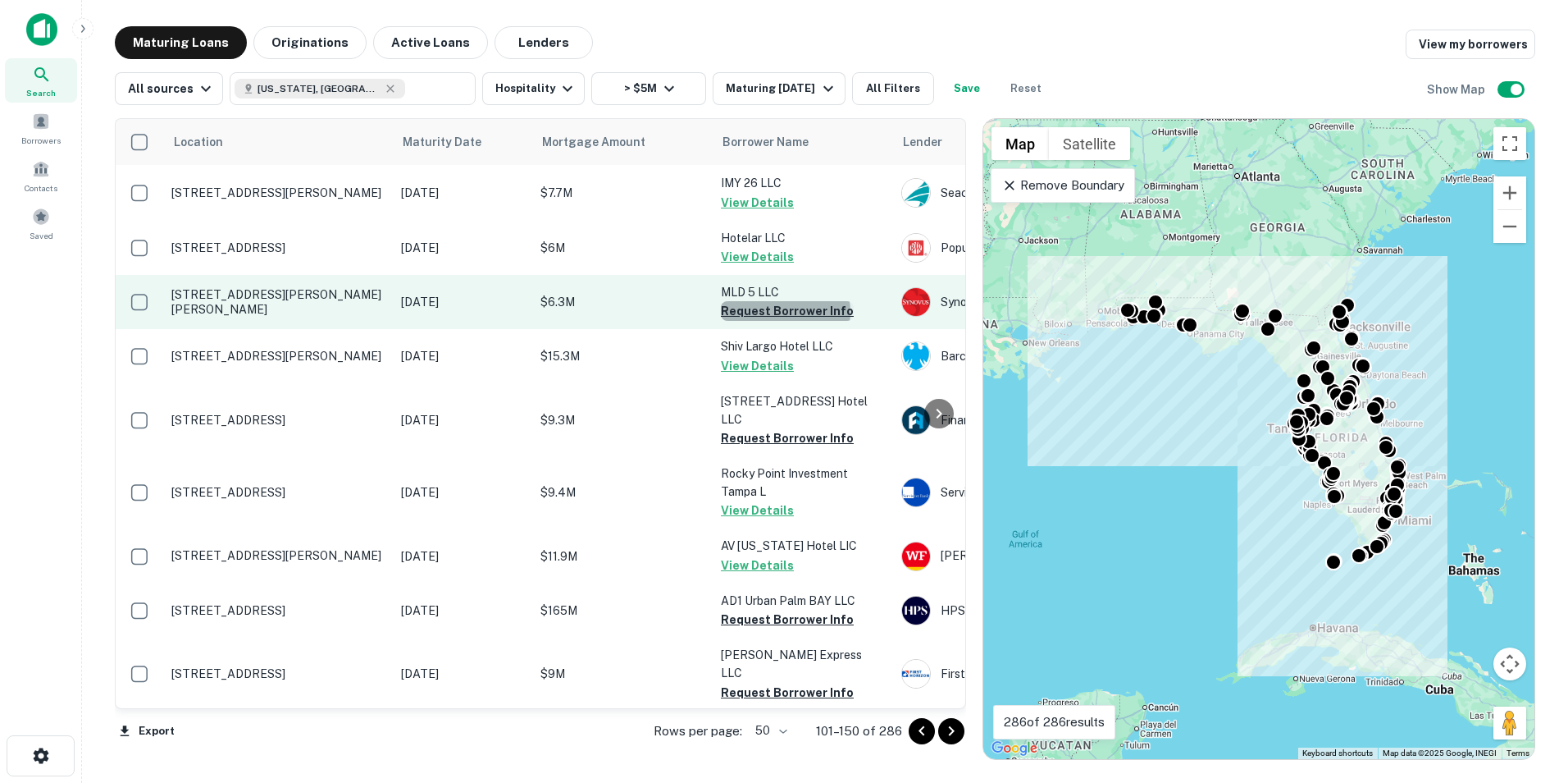
click at [784, 312] on button "Request Borrower Info" at bounding box center [787, 311] width 133 height 20
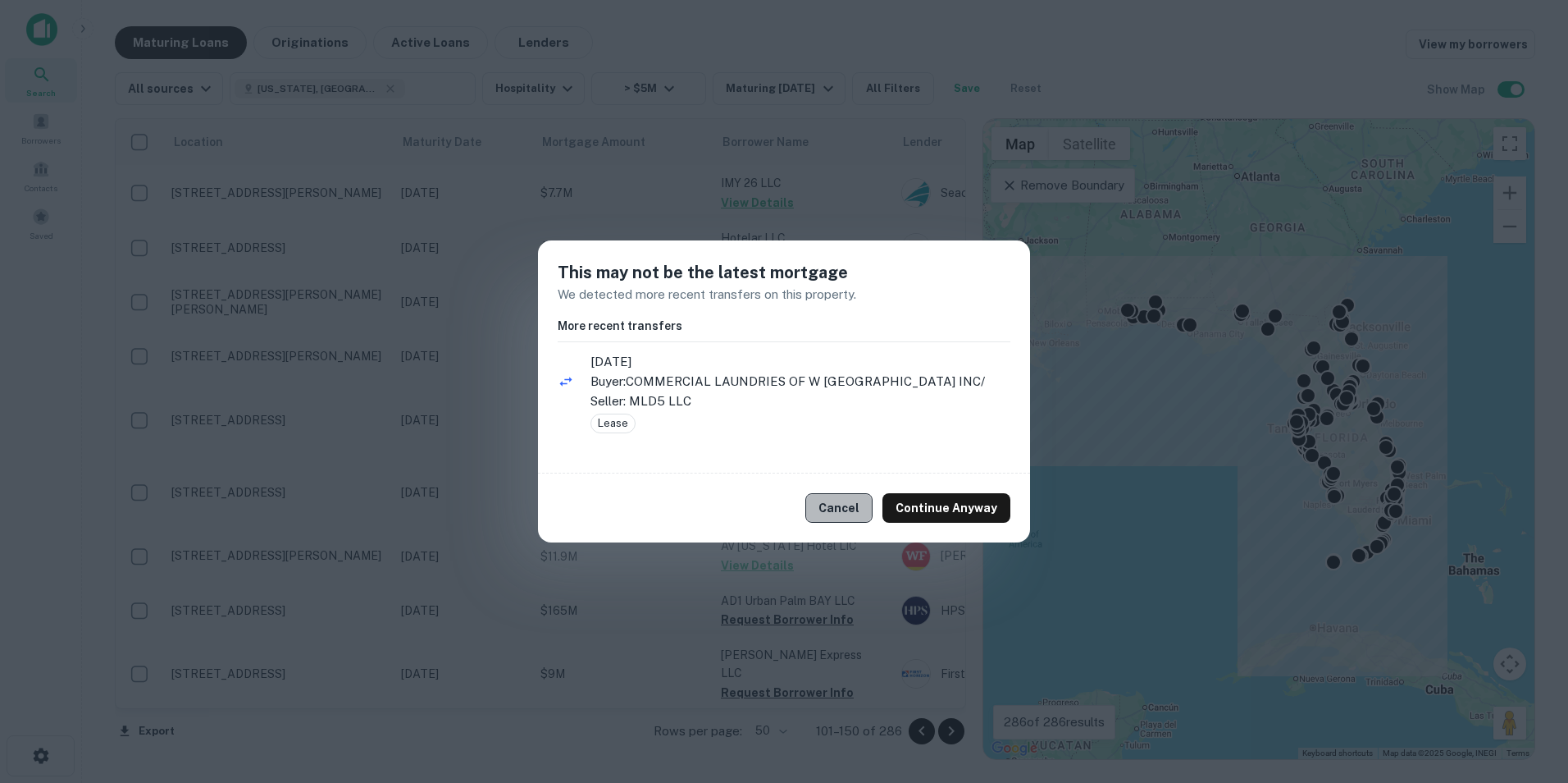
click at [845, 509] on button "Cancel" at bounding box center [838, 508] width 67 height 29
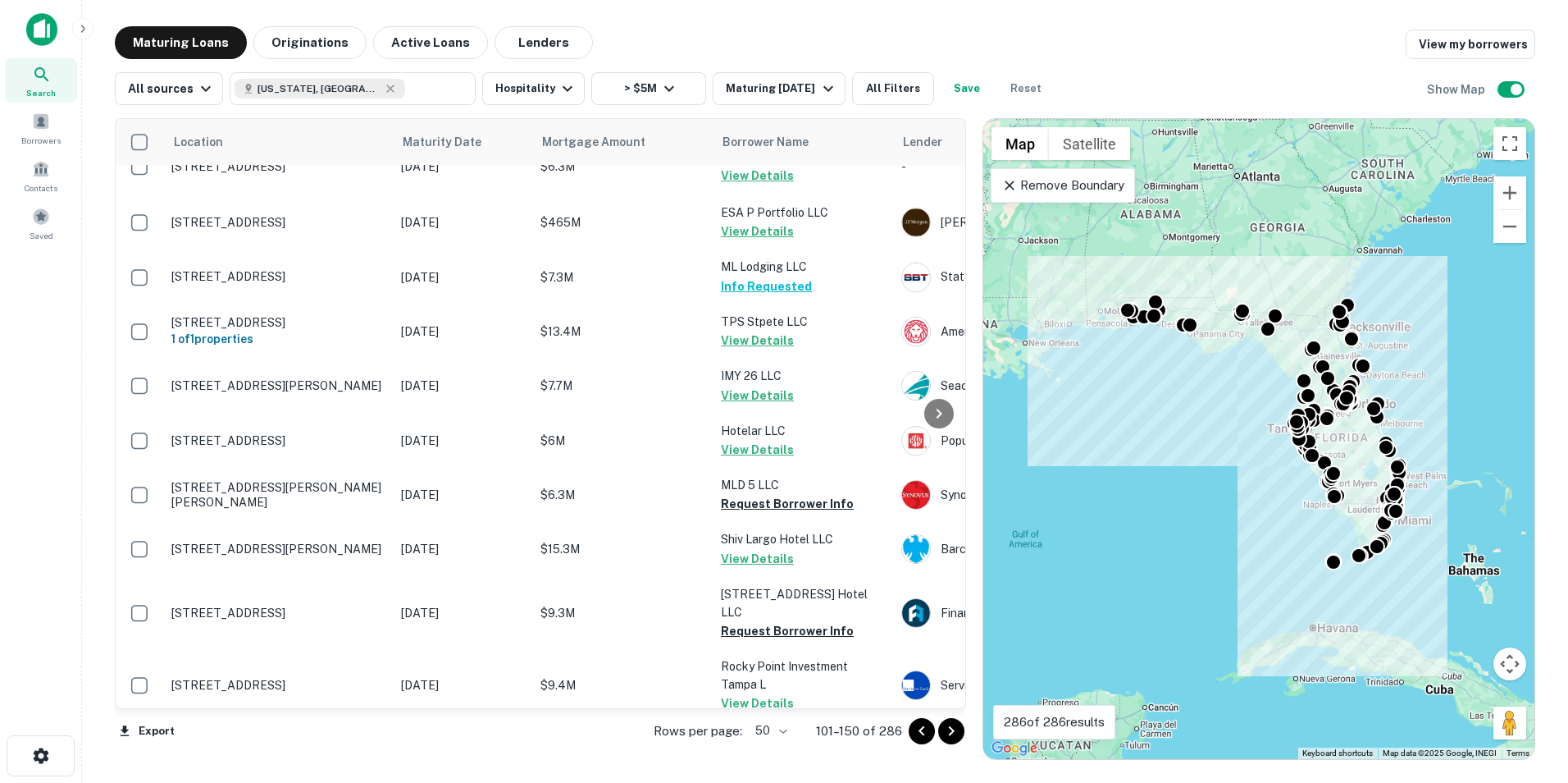
scroll to position [0, 0]
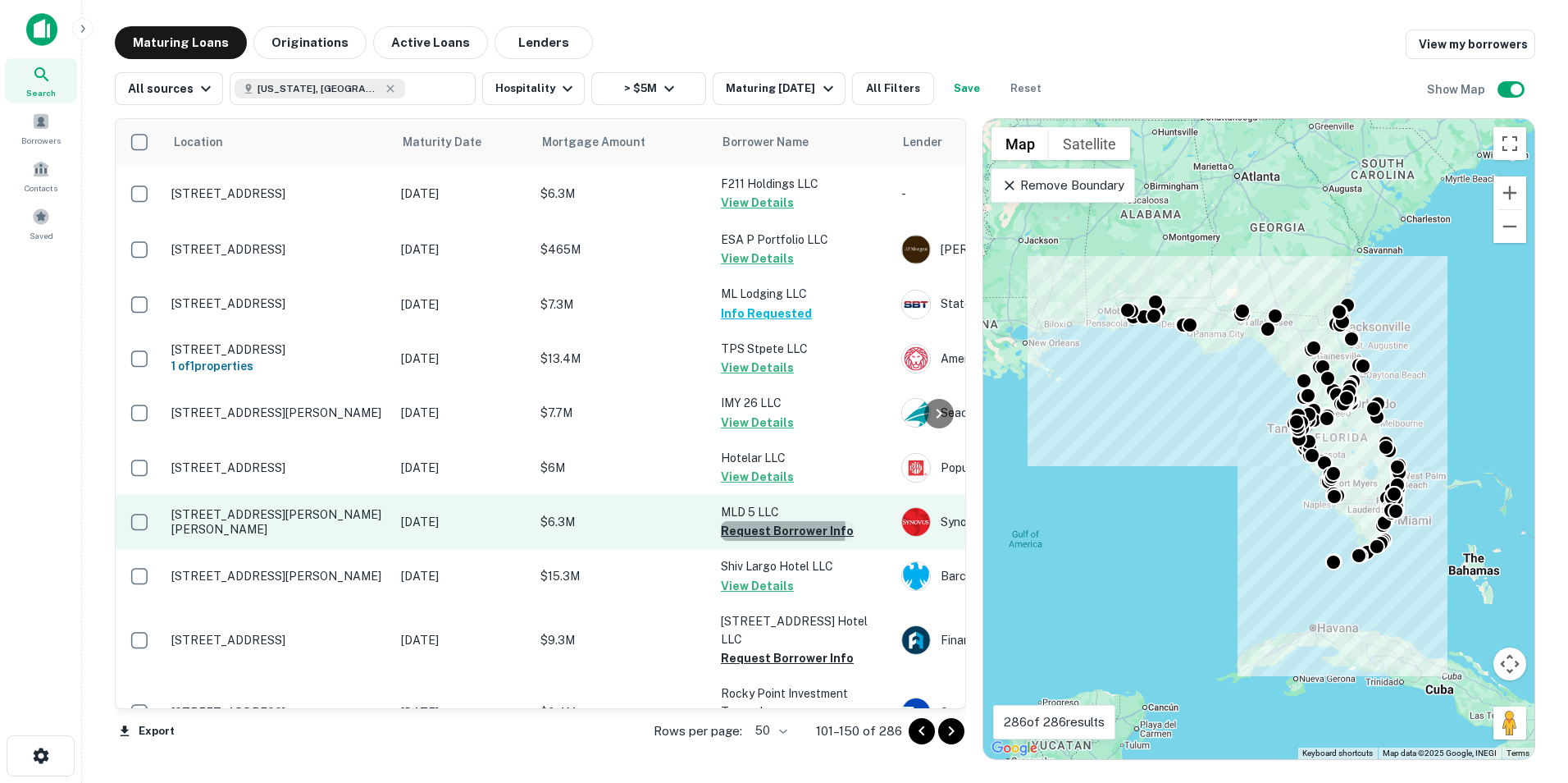
click at [752, 530] on button "Request Borrower Info" at bounding box center [787, 530] width 133 height 20
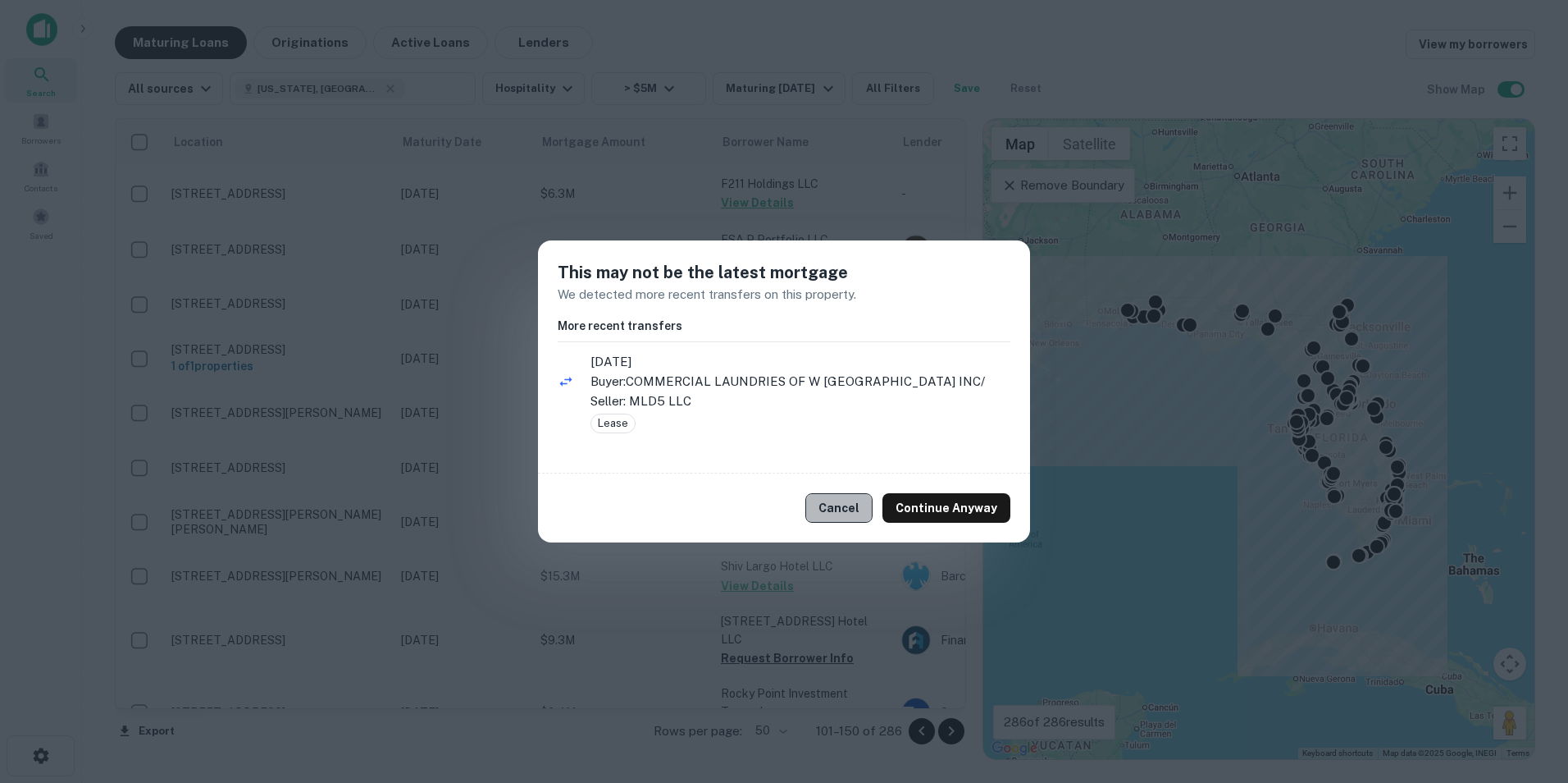
click at [846, 505] on button "Cancel" at bounding box center [838, 508] width 67 height 29
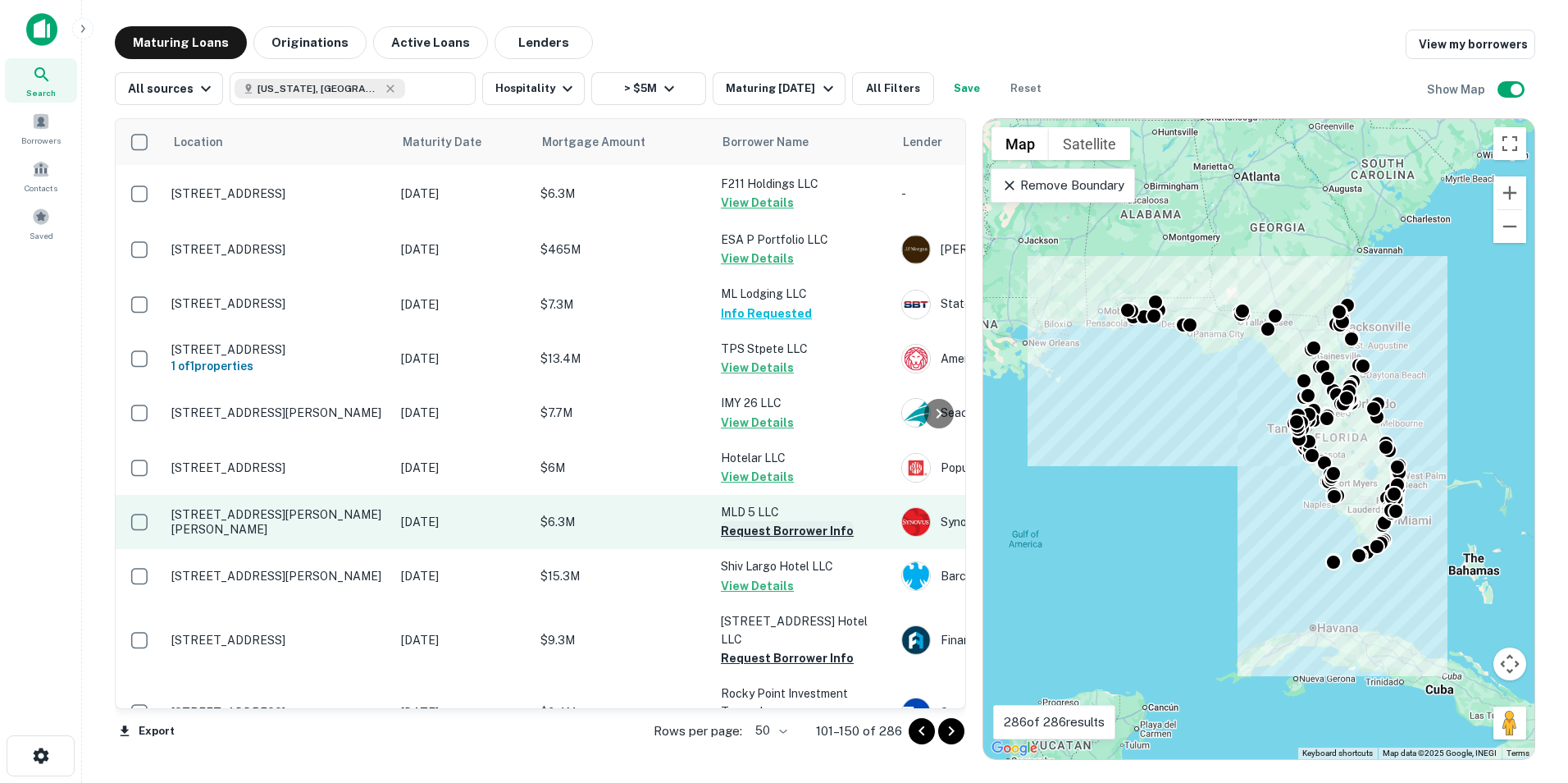
drag, startPoint x: 808, startPoint y: 495, endPoint x: 767, endPoint y: 530, distance: 53.9
click at [767, 530] on button "Request Borrower Info" at bounding box center [787, 530] width 133 height 20
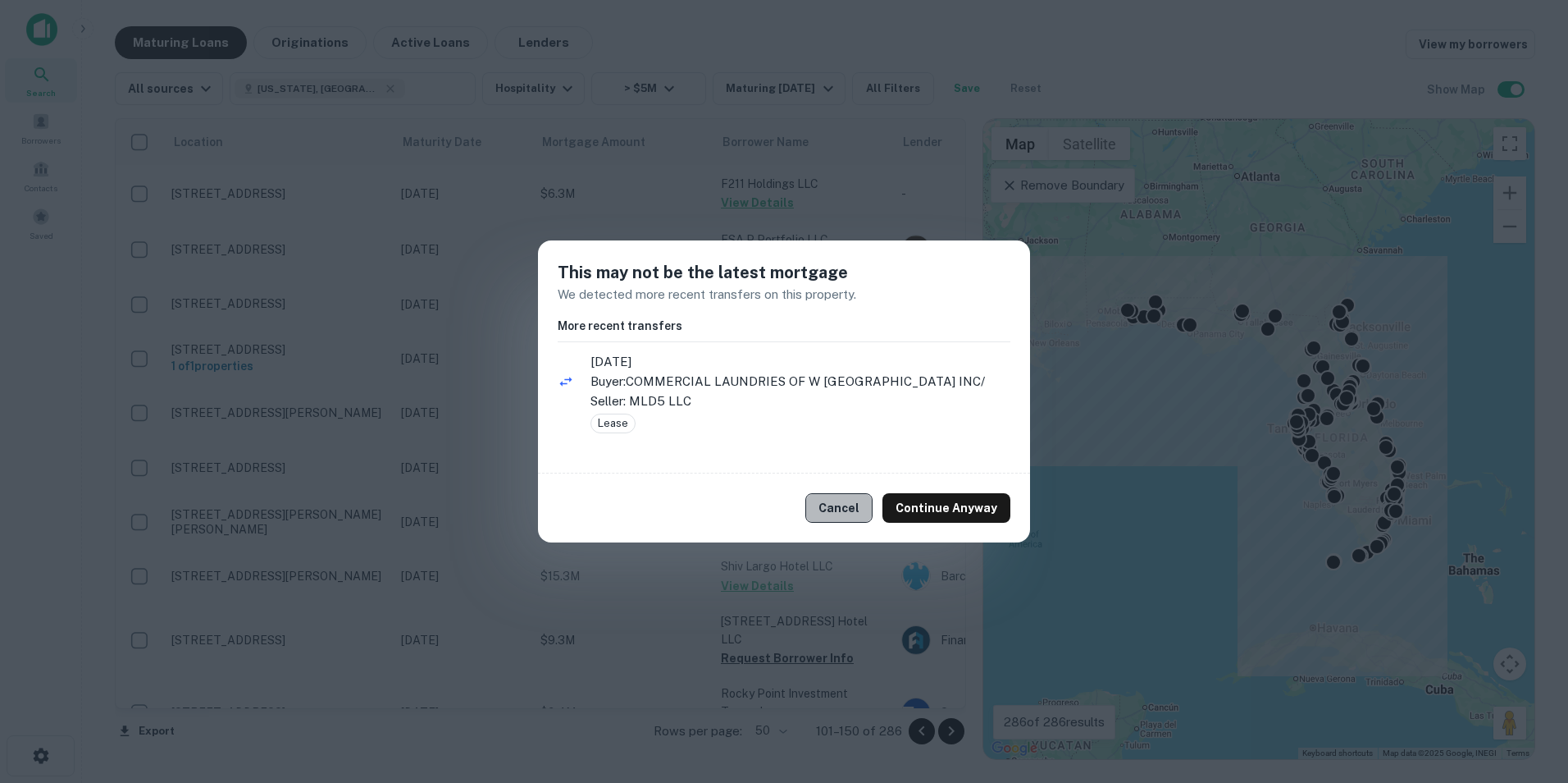
click at [841, 493] on button "Cancel" at bounding box center [838, 508] width 67 height 29
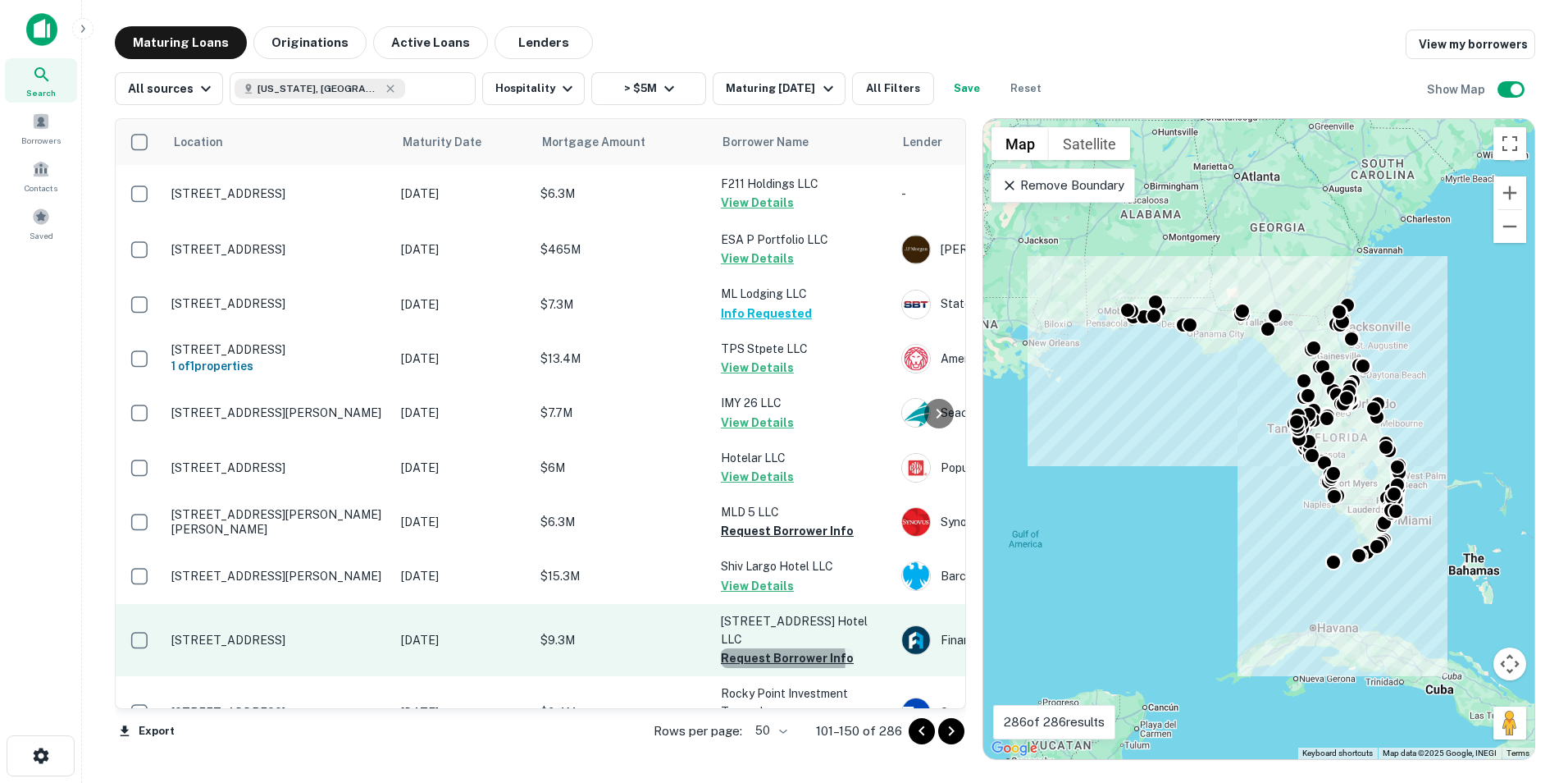
click at [764, 648] on button "Request Borrower Info" at bounding box center [787, 658] width 133 height 20
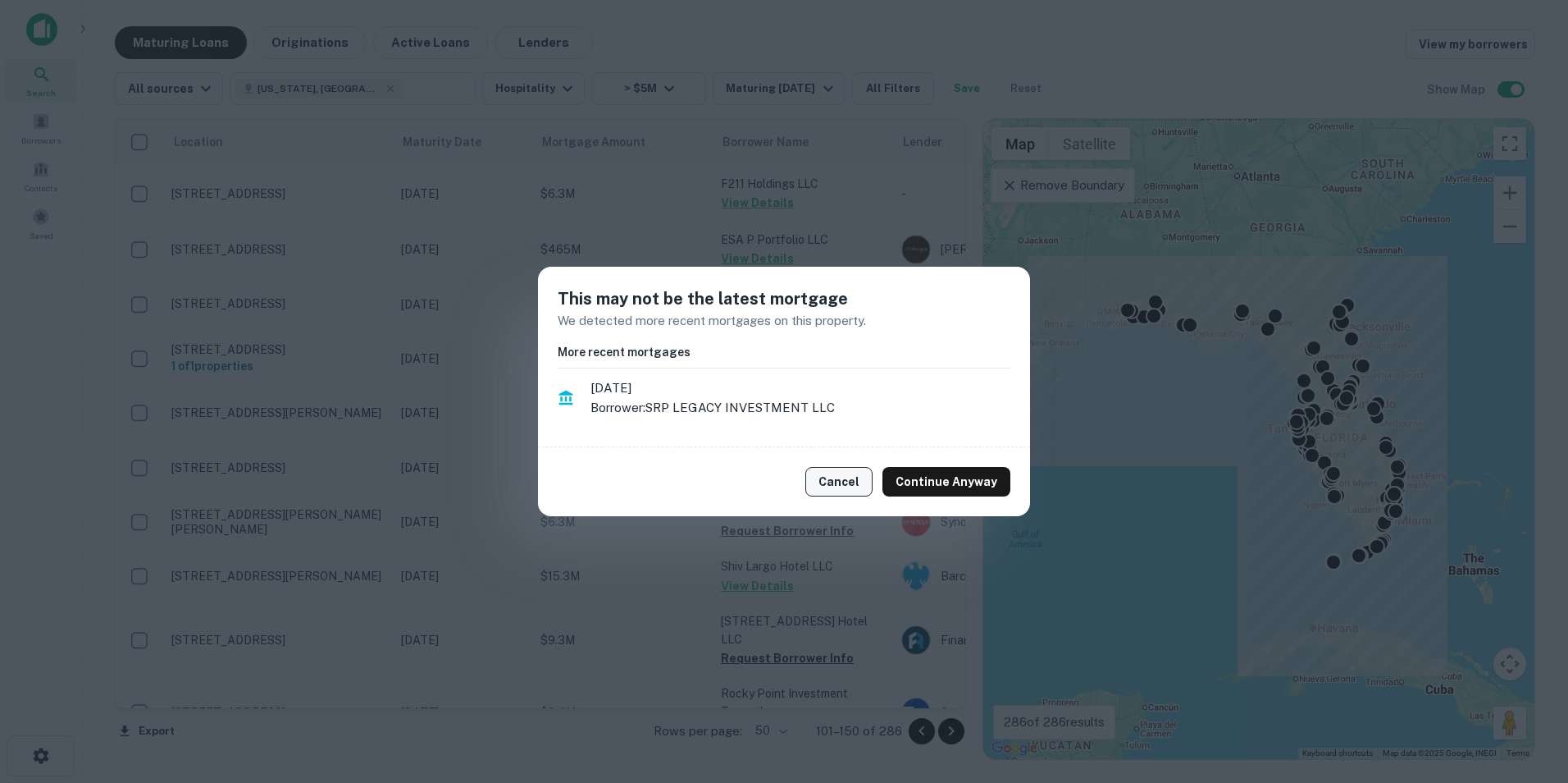
click at [833, 487] on button "Cancel" at bounding box center [838, 482] width 67 height 29
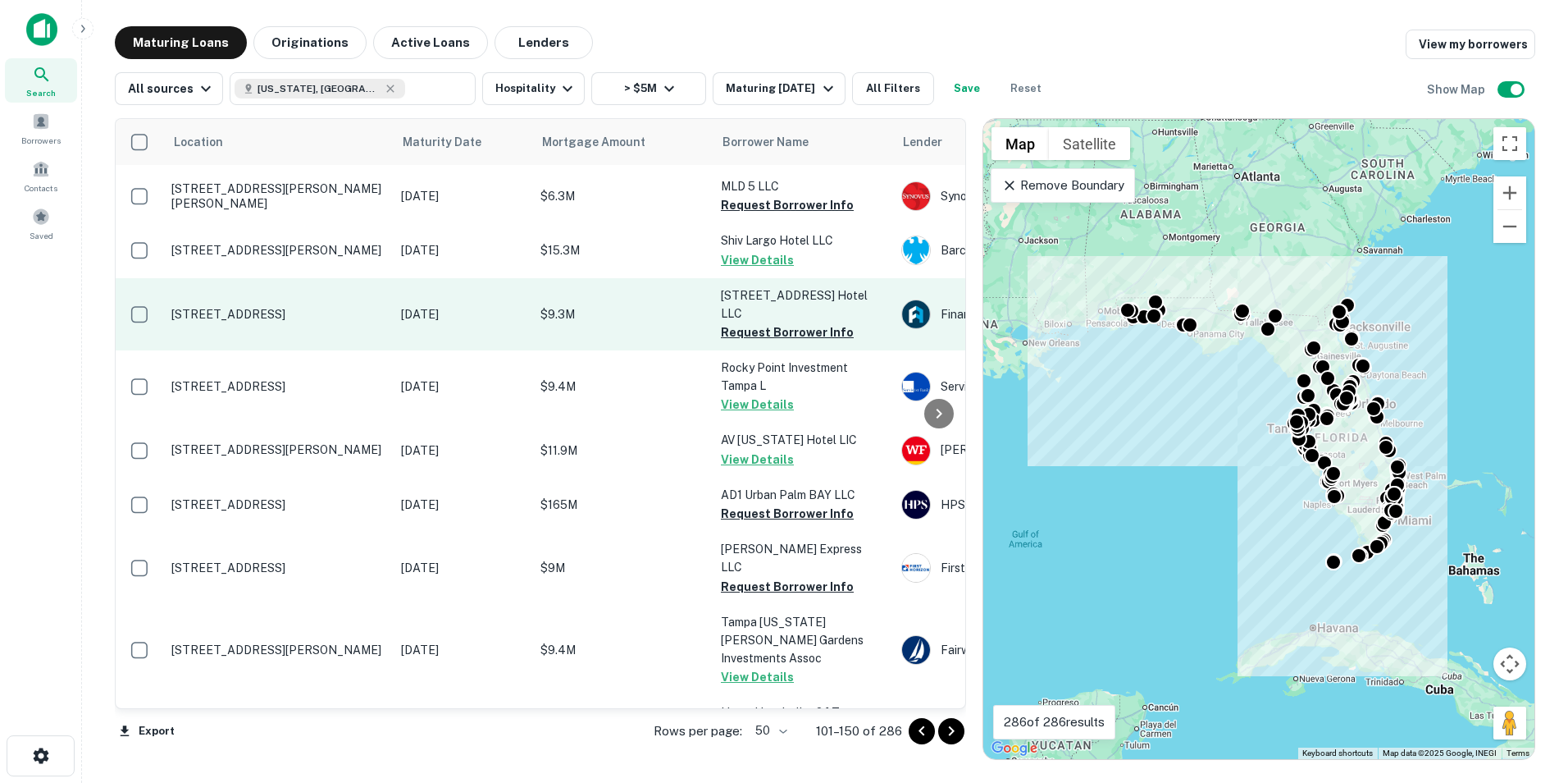
scroll to position [327, 0]
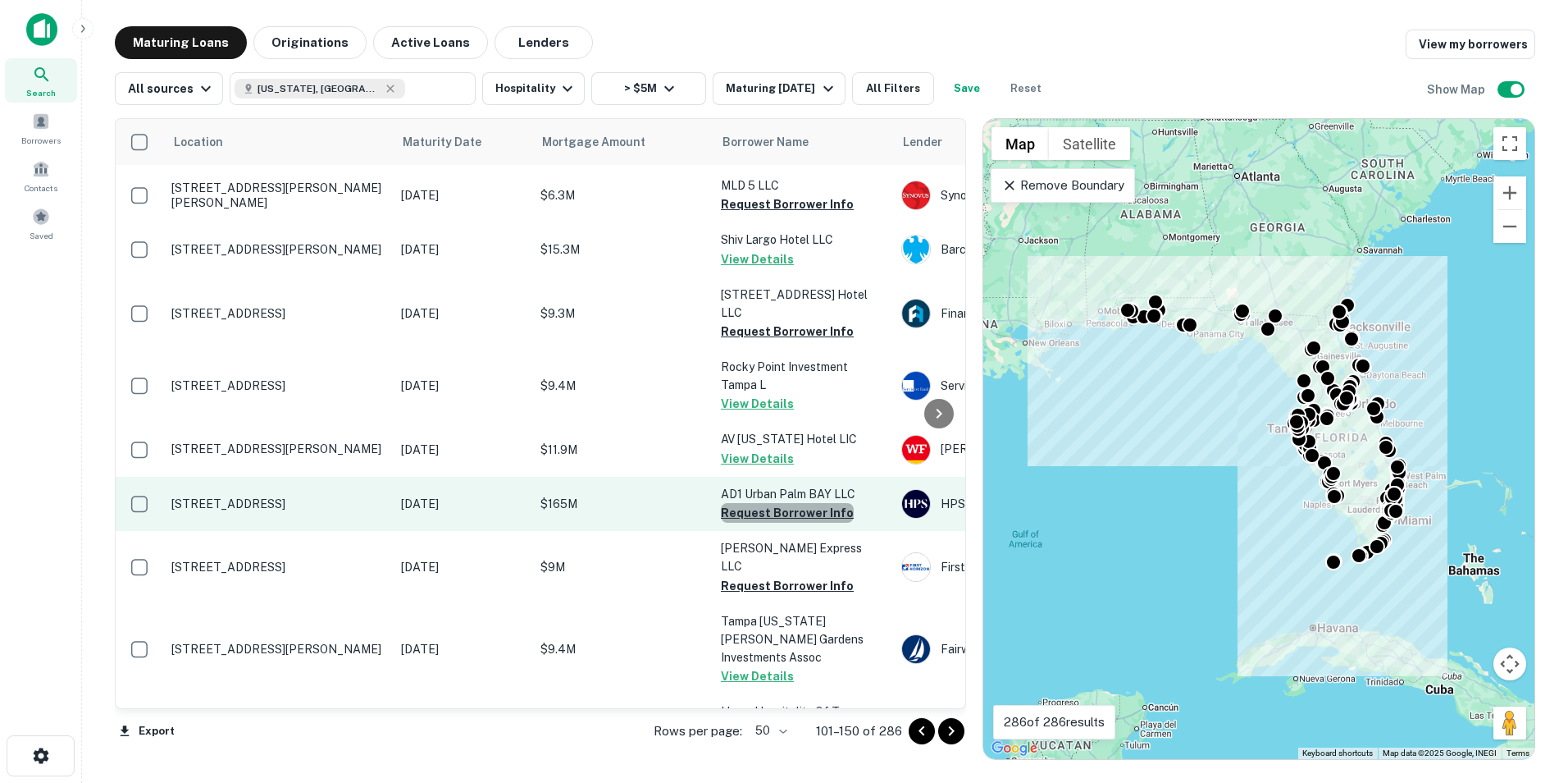
click at [789, 503] on button "Request Borrower Info" at bounding box center [787, 513] width 133 height 20
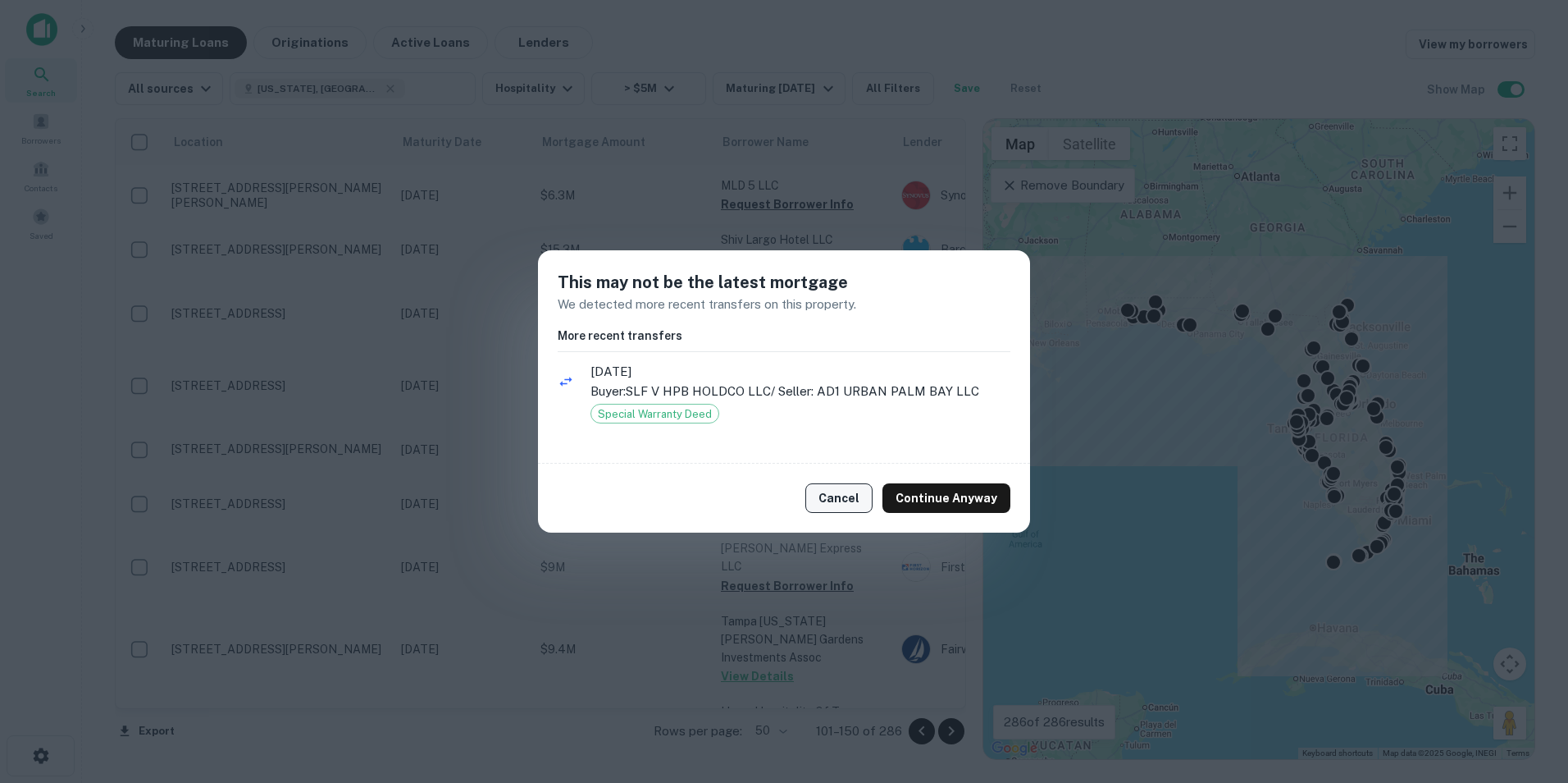
click at [855, 503] on button "Cancel" at bounding box center [838, 498] width 67 height 29
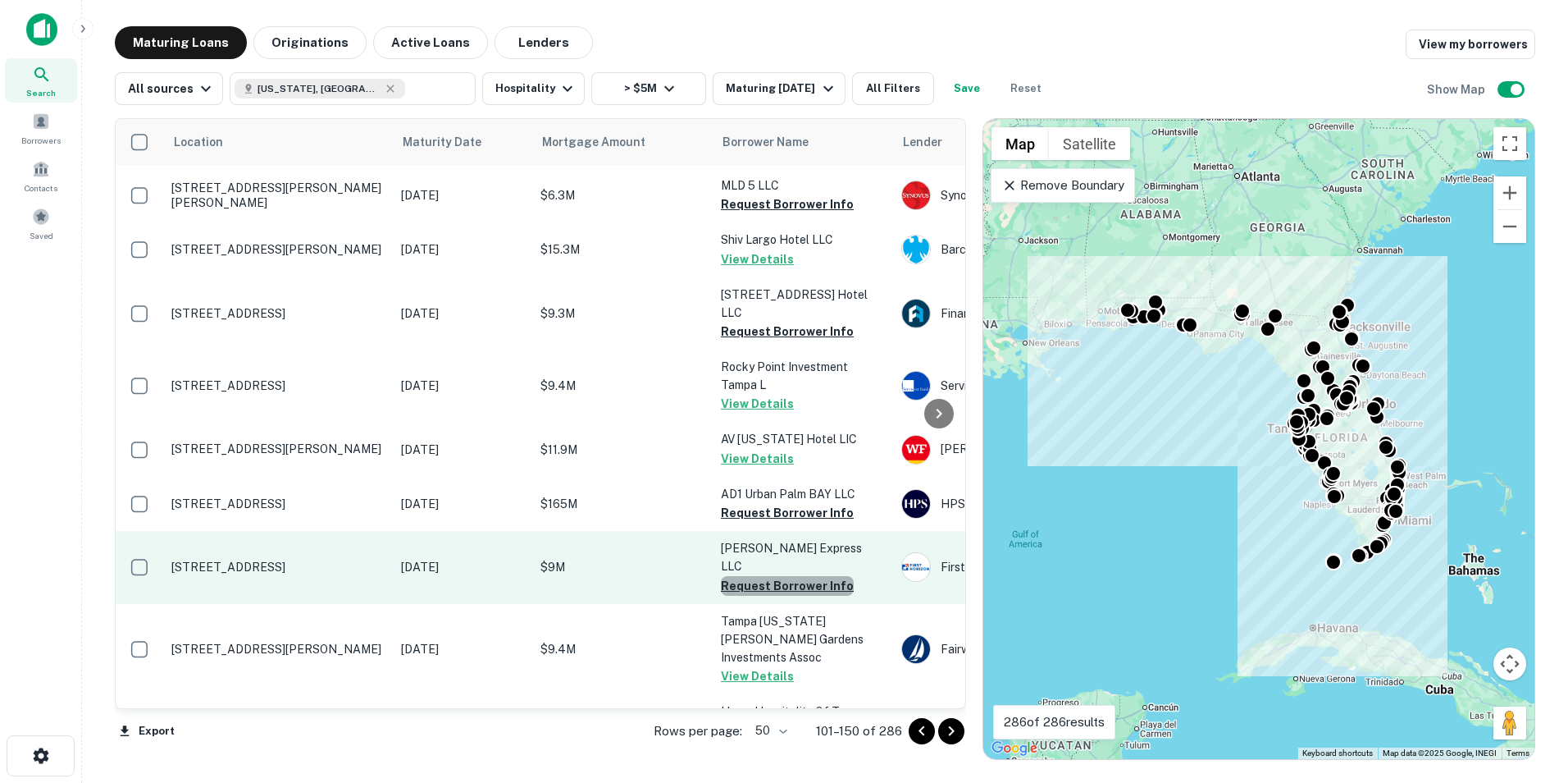
click at [806, 576] on button "Request Borrower Info" at bounding box center [787, 586] width 133 height 20
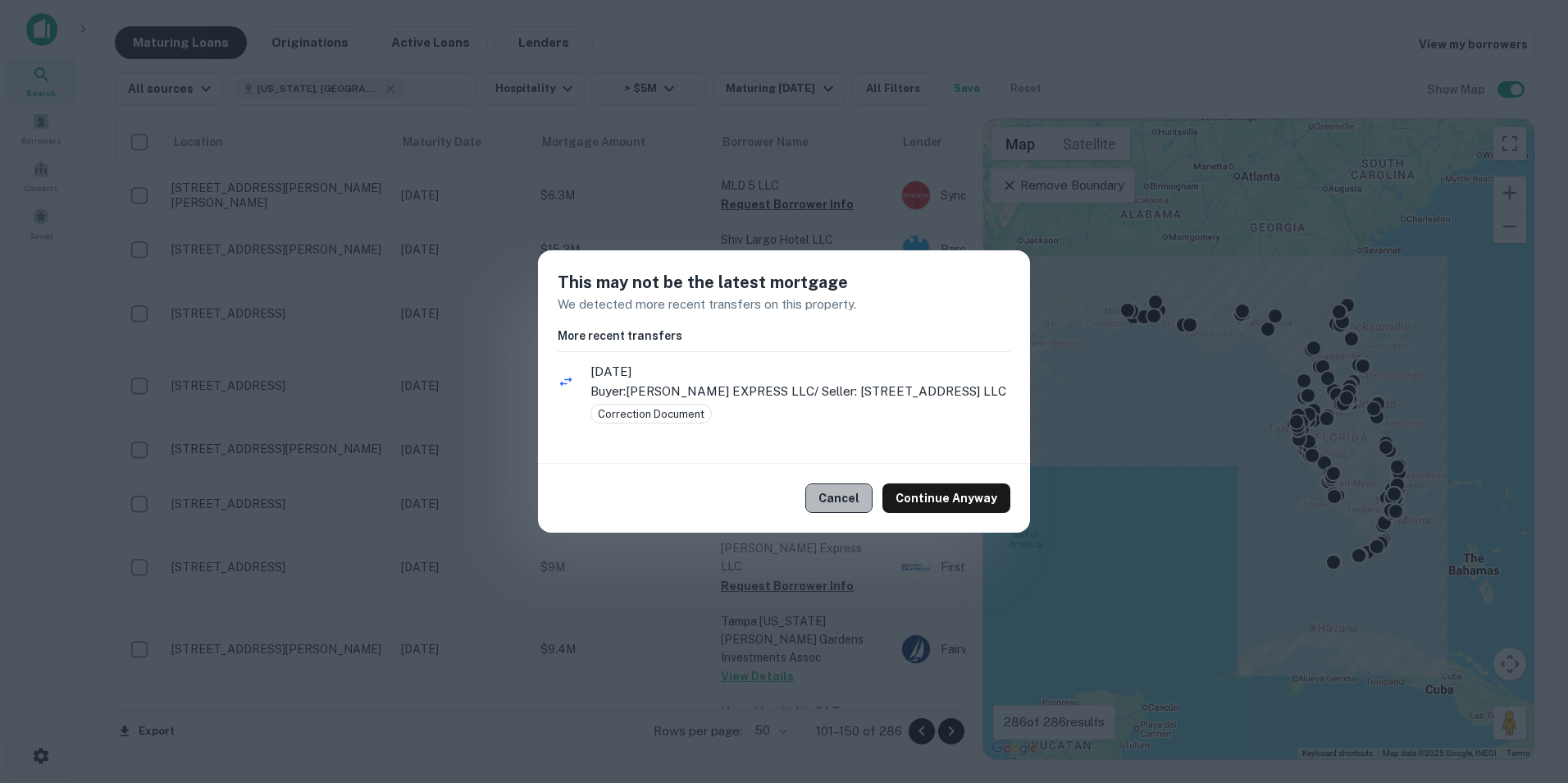
click at [855, 510] on button "Cancel" at bounding box center [838, 498] width 67 height 29
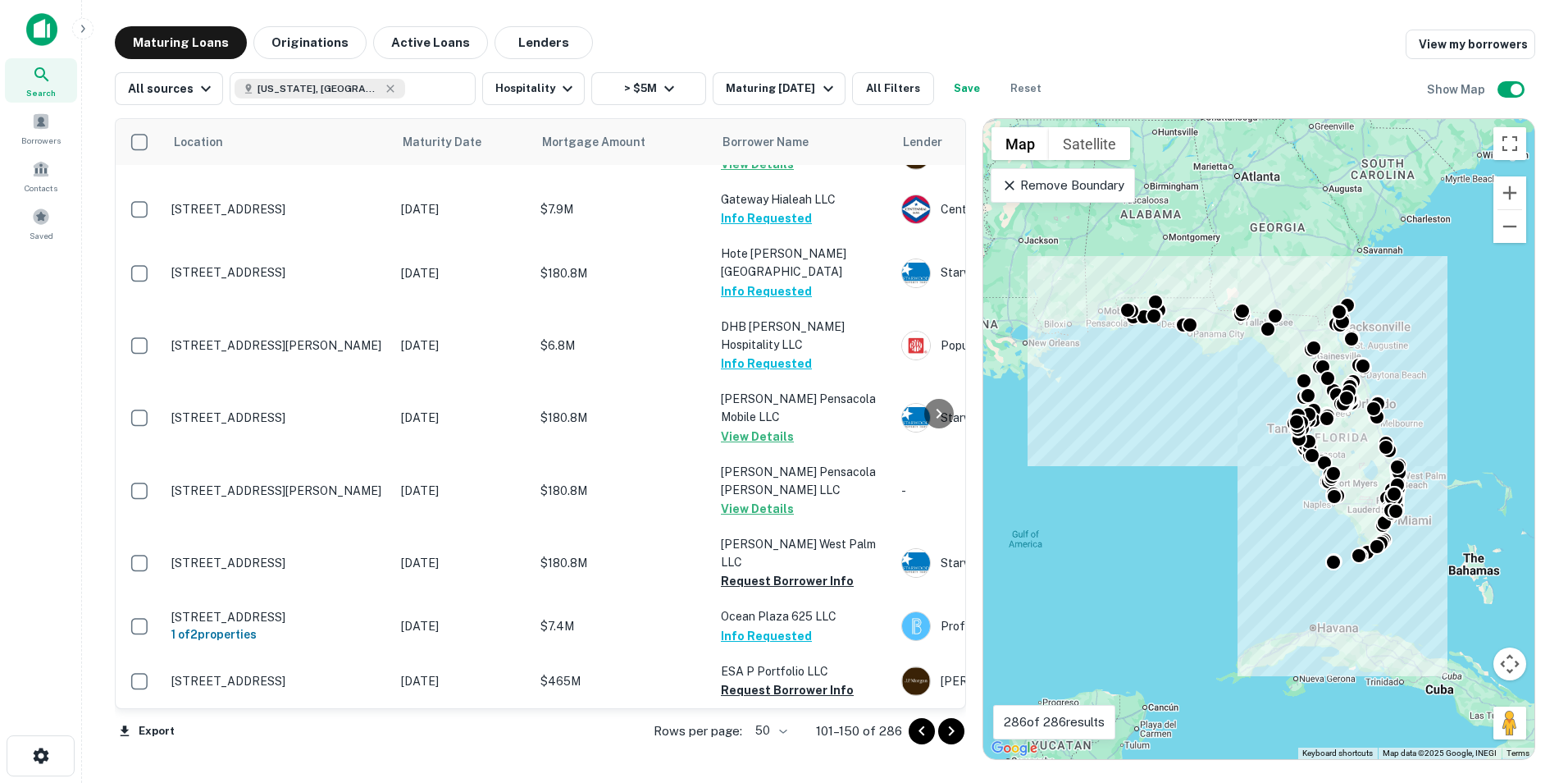
scroll to position [2362, 0]
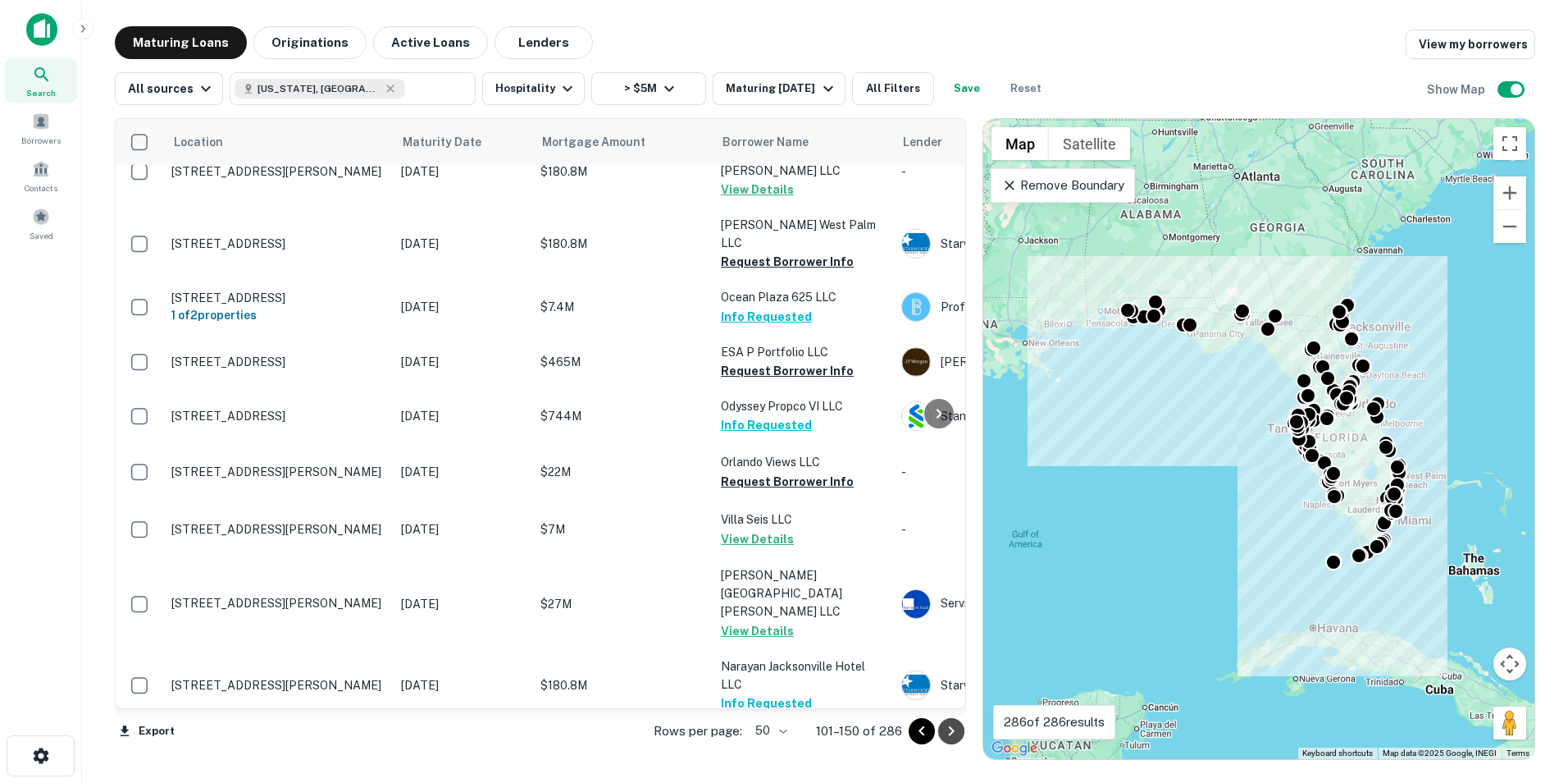
click at [959, 740] on icon "Go to next page" at bounding box center [952, 731] width 20 height 20
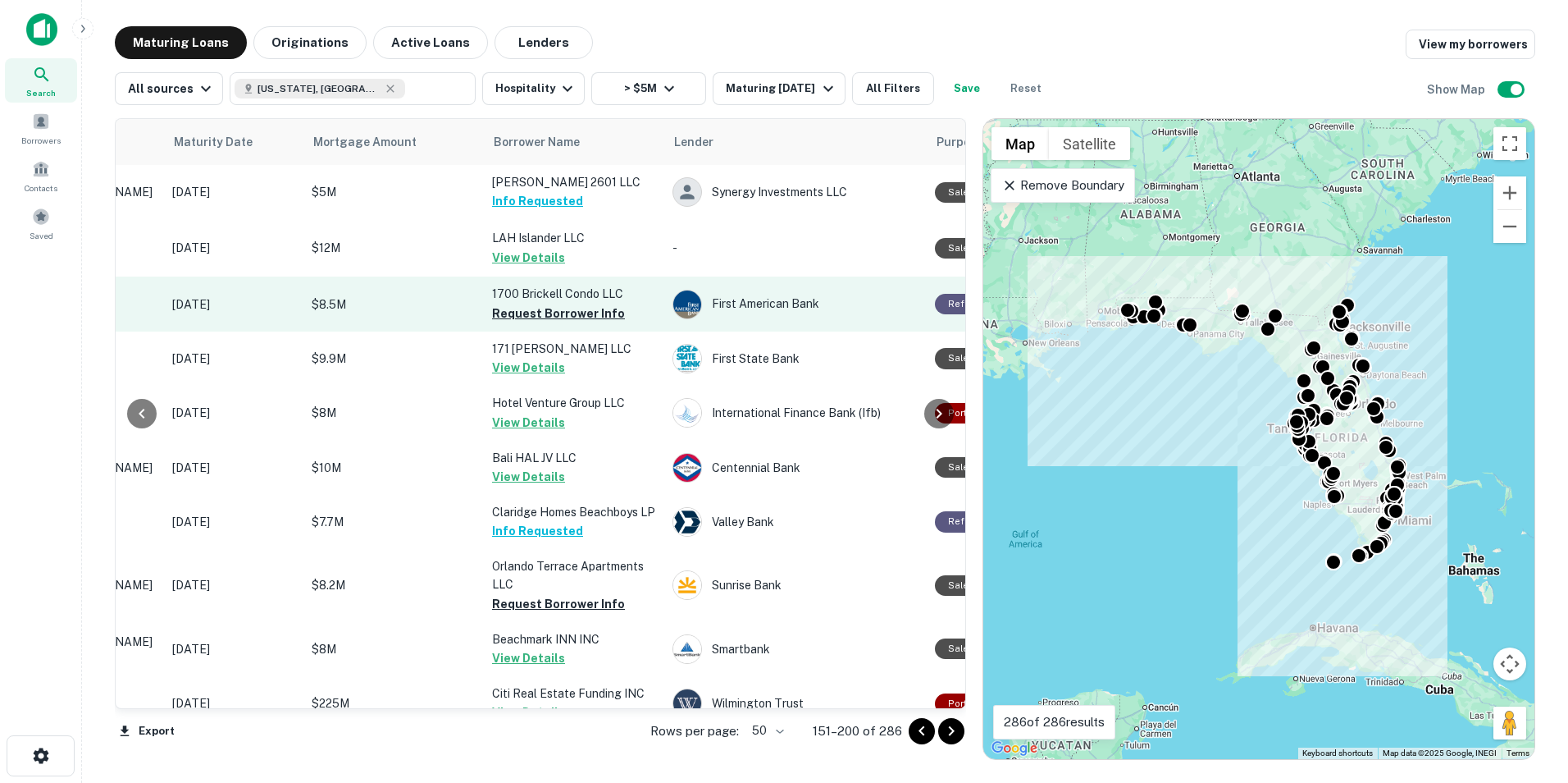
scroll to position [0, 225]
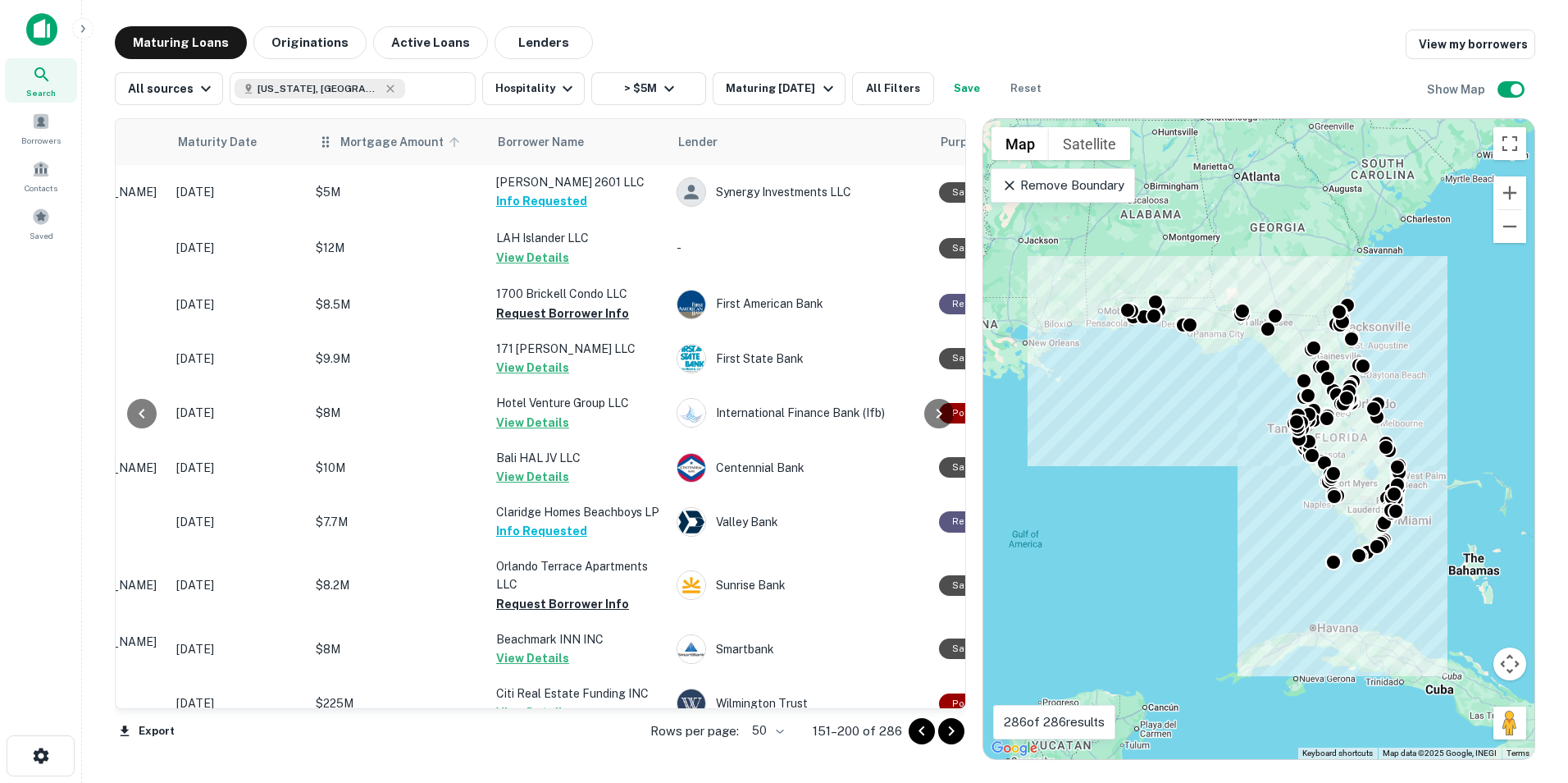
click at [370, 145] on span "Mortgage Amount" at bounding box center [402, 142] width 124 height 20
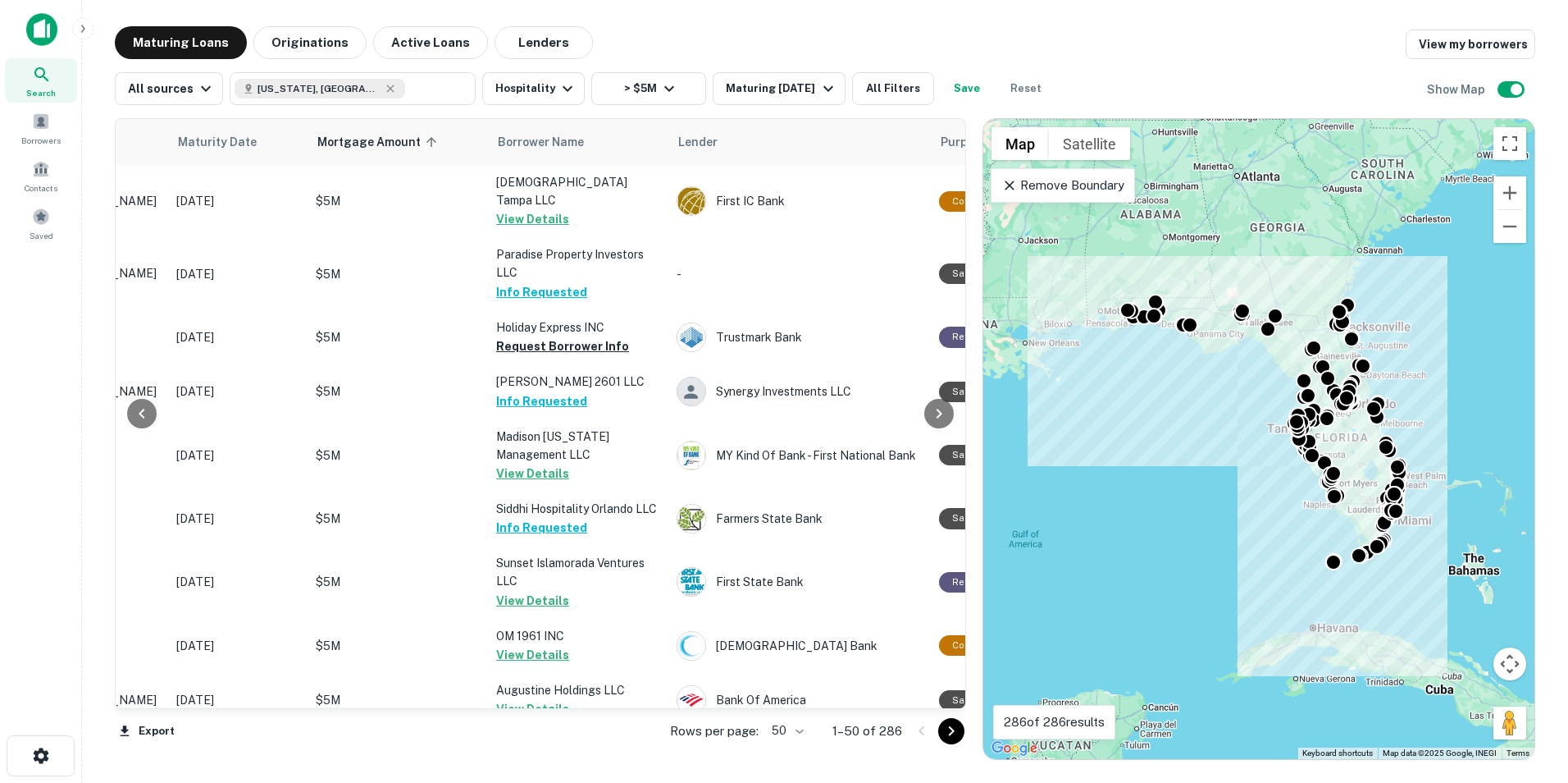
click at [370, 145] on span "Mortgage Amount sorted ascending" at bounding box center [380, 142] width 124 height 20
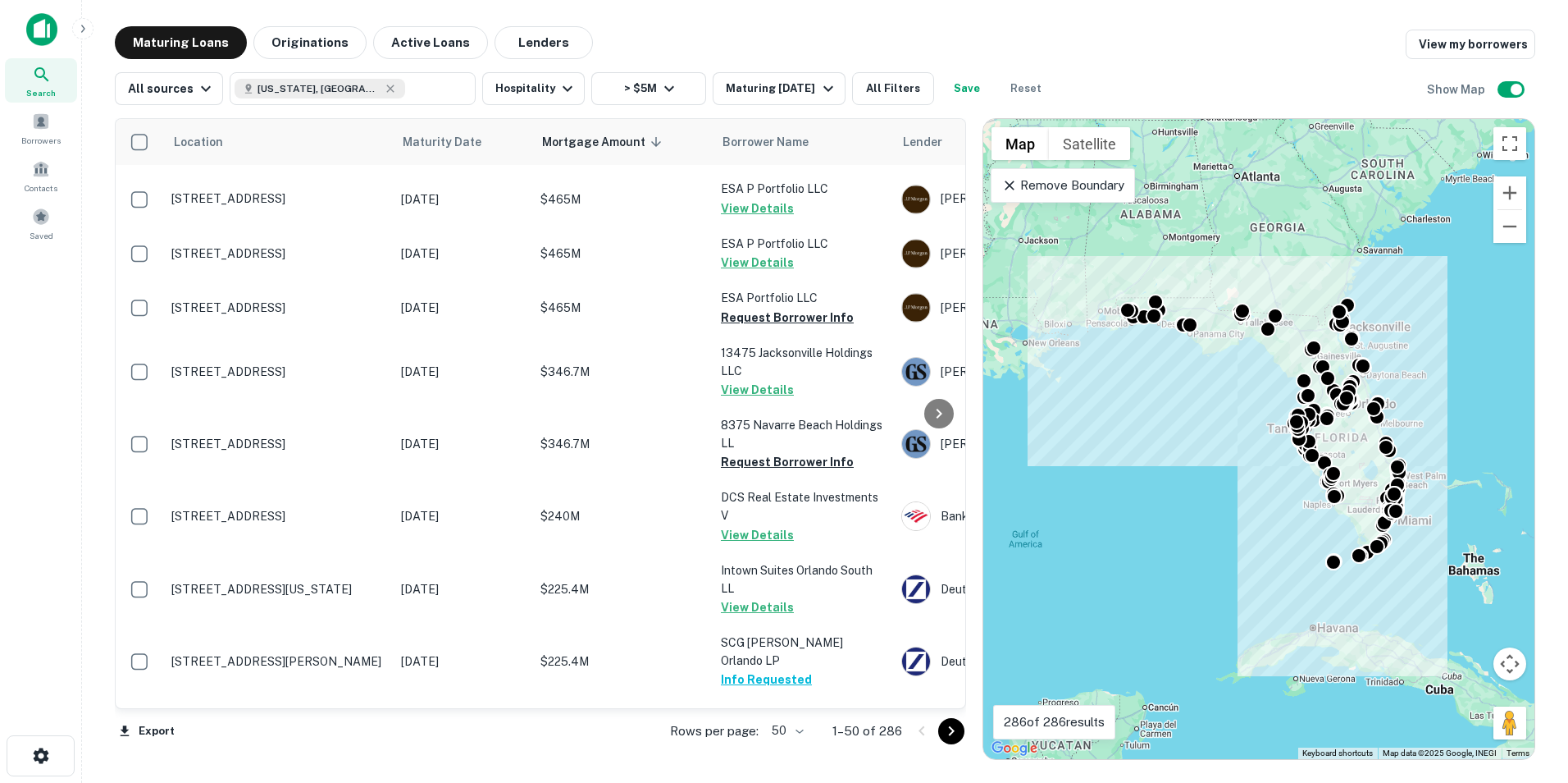
scroll to position [919, 0]
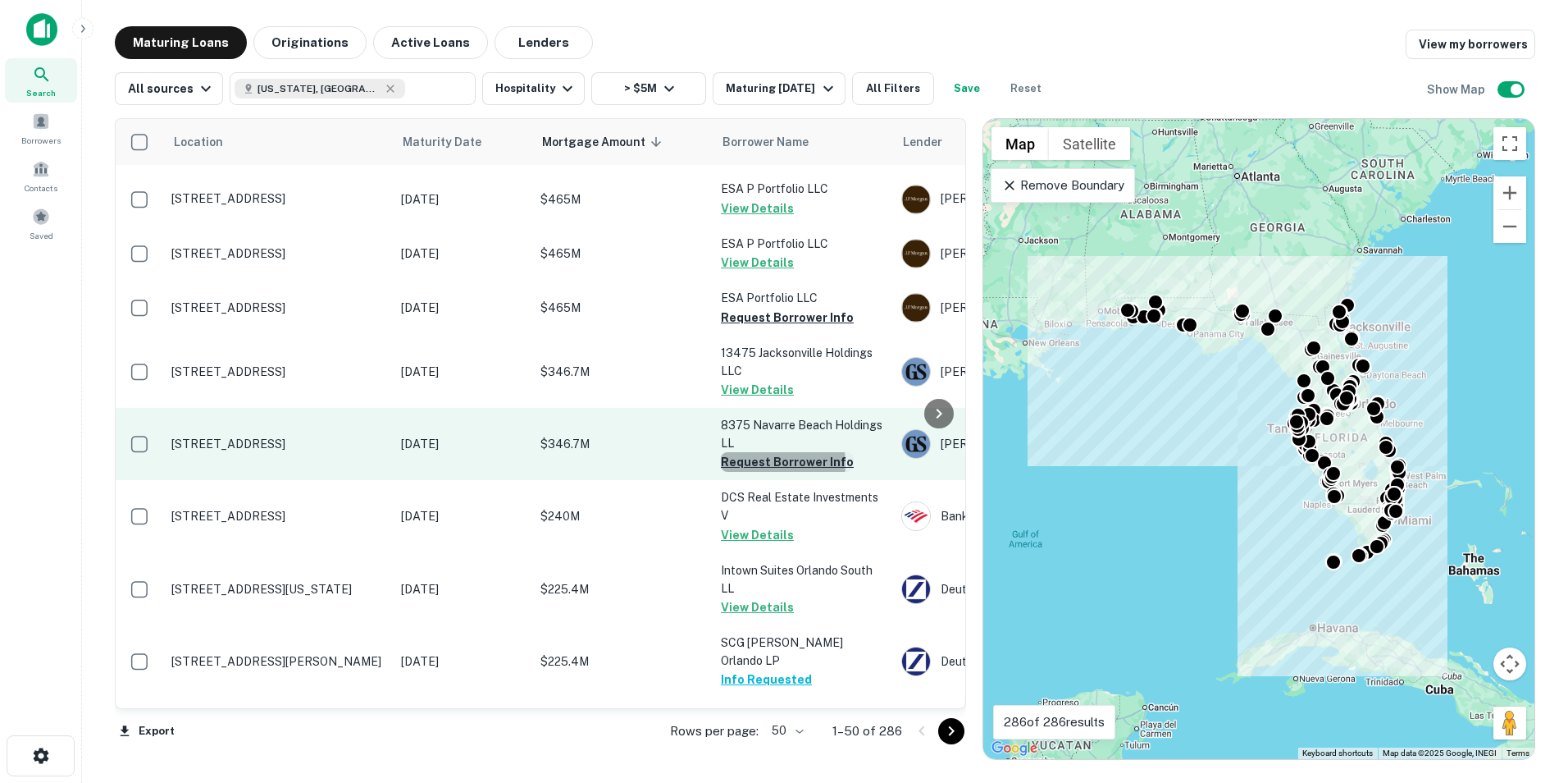
click at [762, 464] on button "Request Borrower Info" at bounding box center [787, 462] width 133 height 20
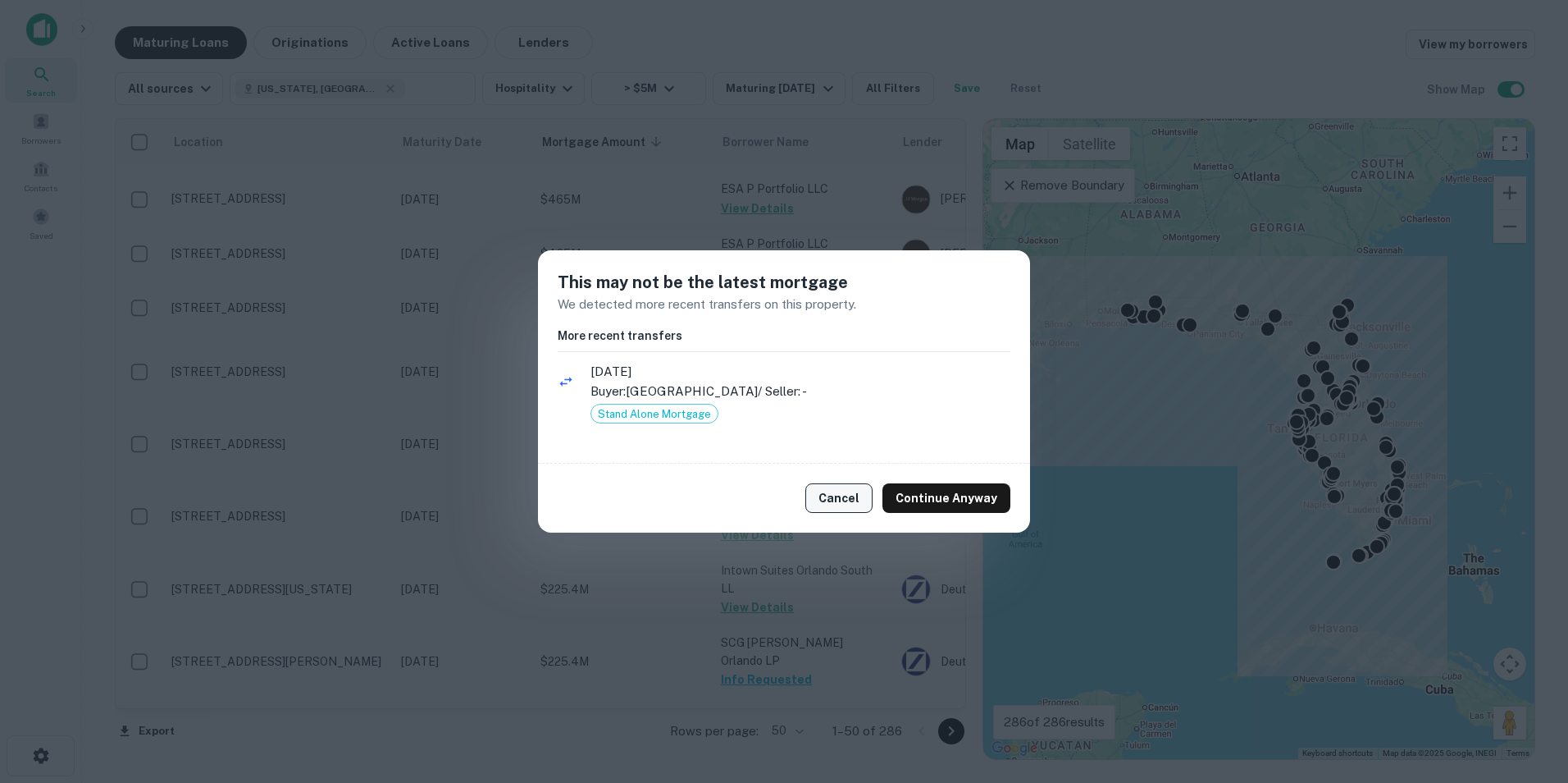
click at [828, 504] on button "Cancel" at bounding box center [838, 498] width 67 height 29
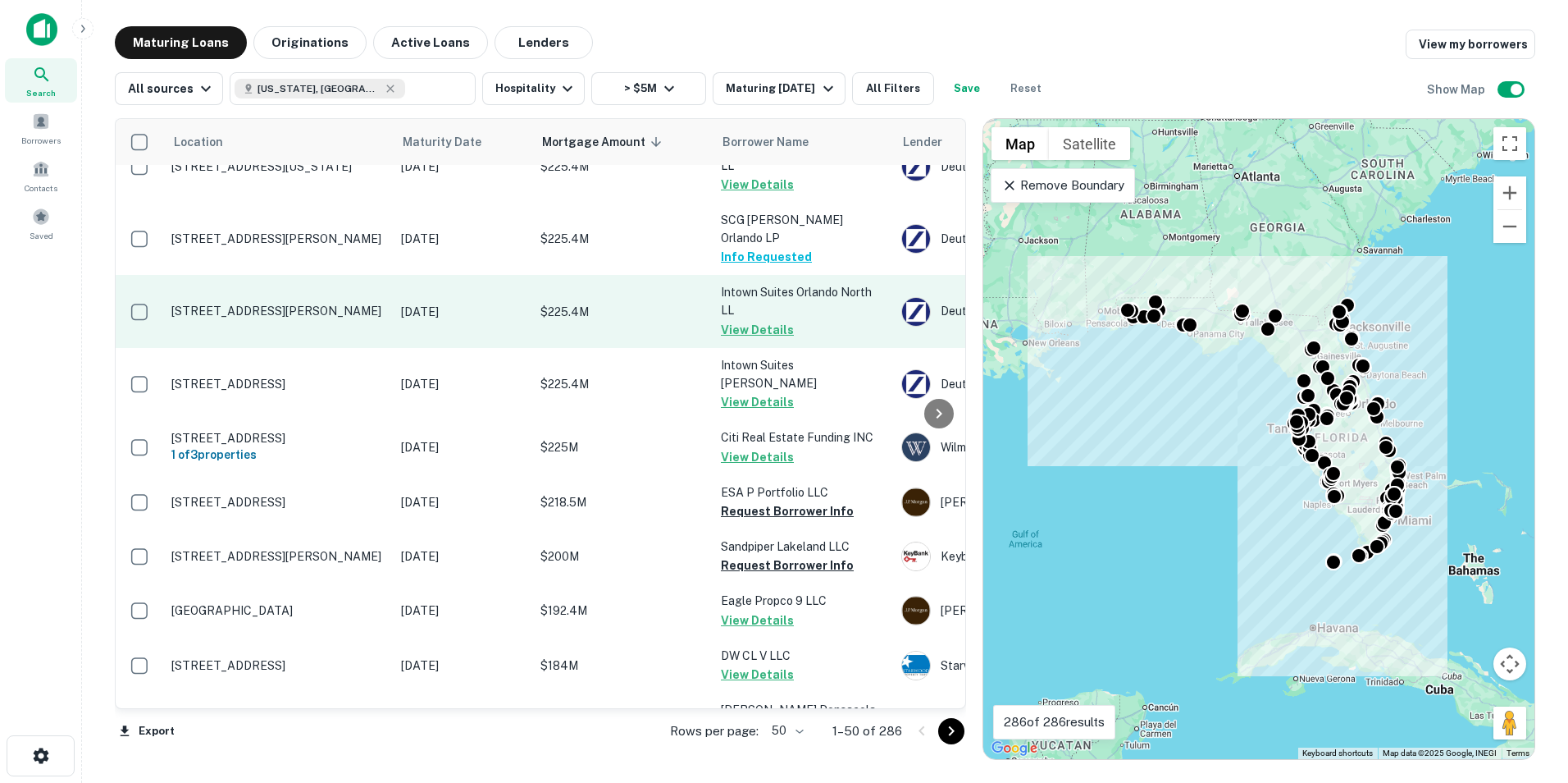
scroll to position [1342, 0]
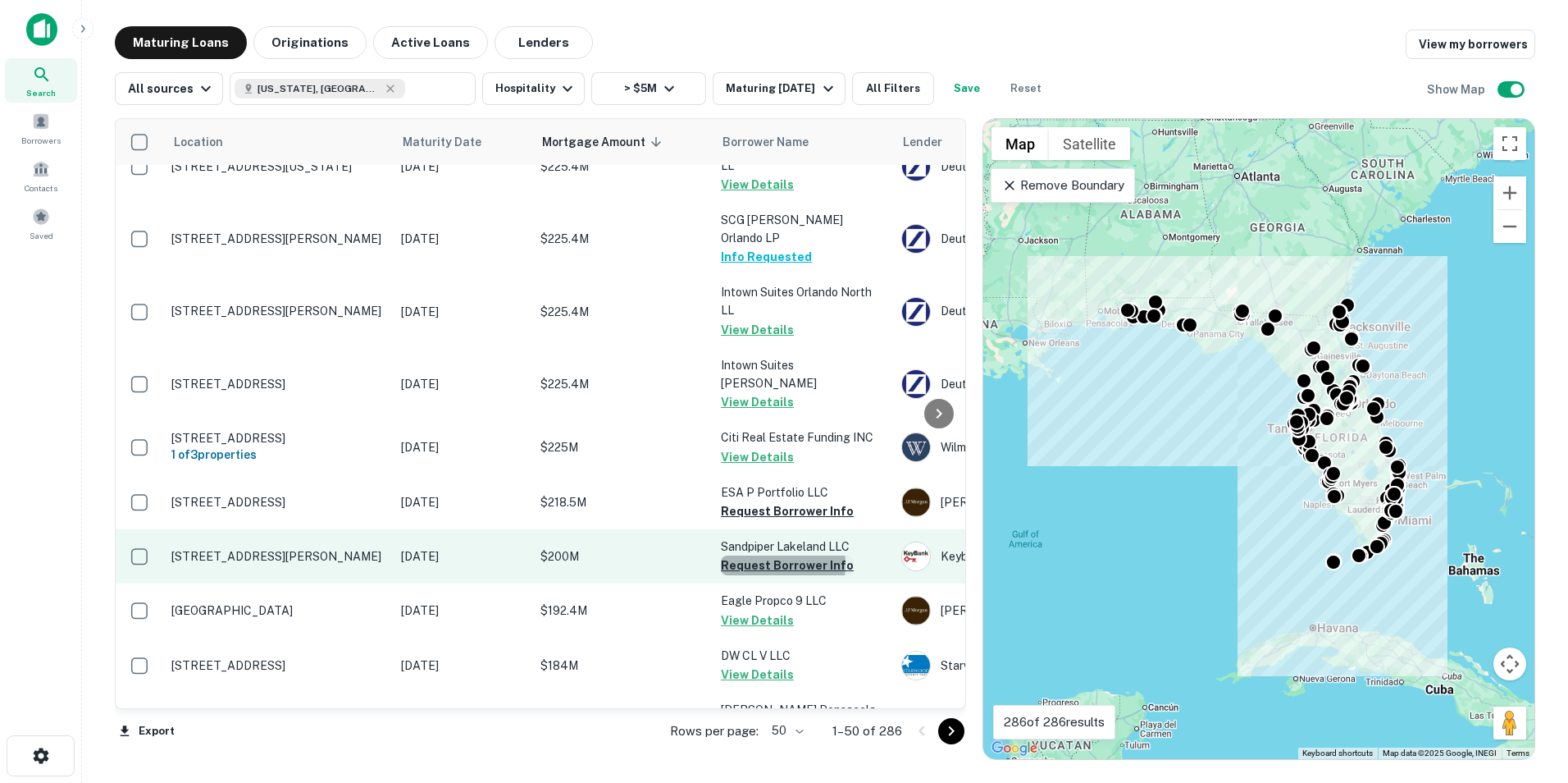
click at [770, 556] on button "Request Borrower Info" at bounding box center [787, 566] width 133 height 20
